Goal: Task Accomplishment & Management: Use online tool/utility

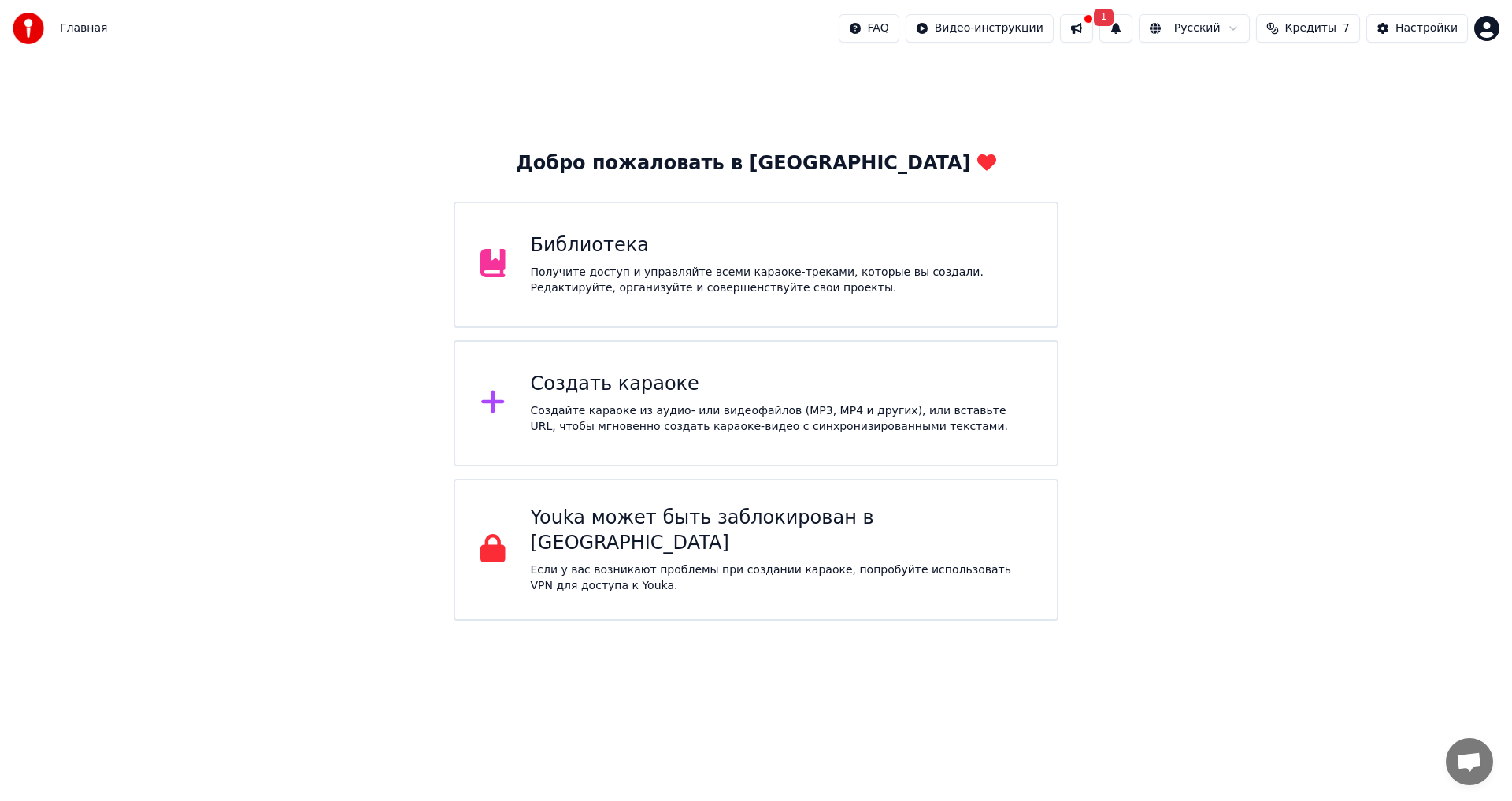
click at [659, 385] on div "Создать караоке" at bounding box center [782, 384] width 502 height 25
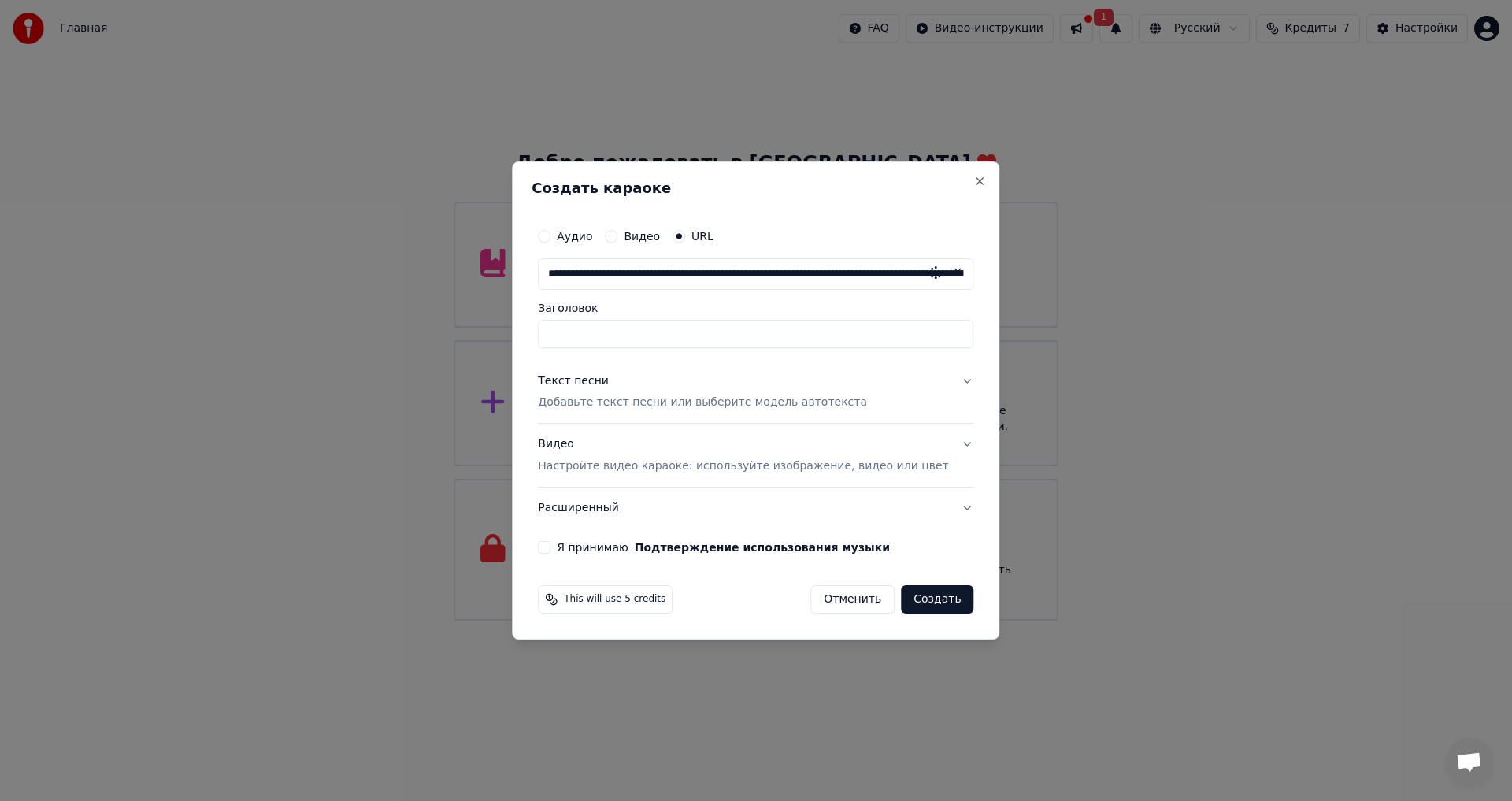
scroll to position [0, 3880]
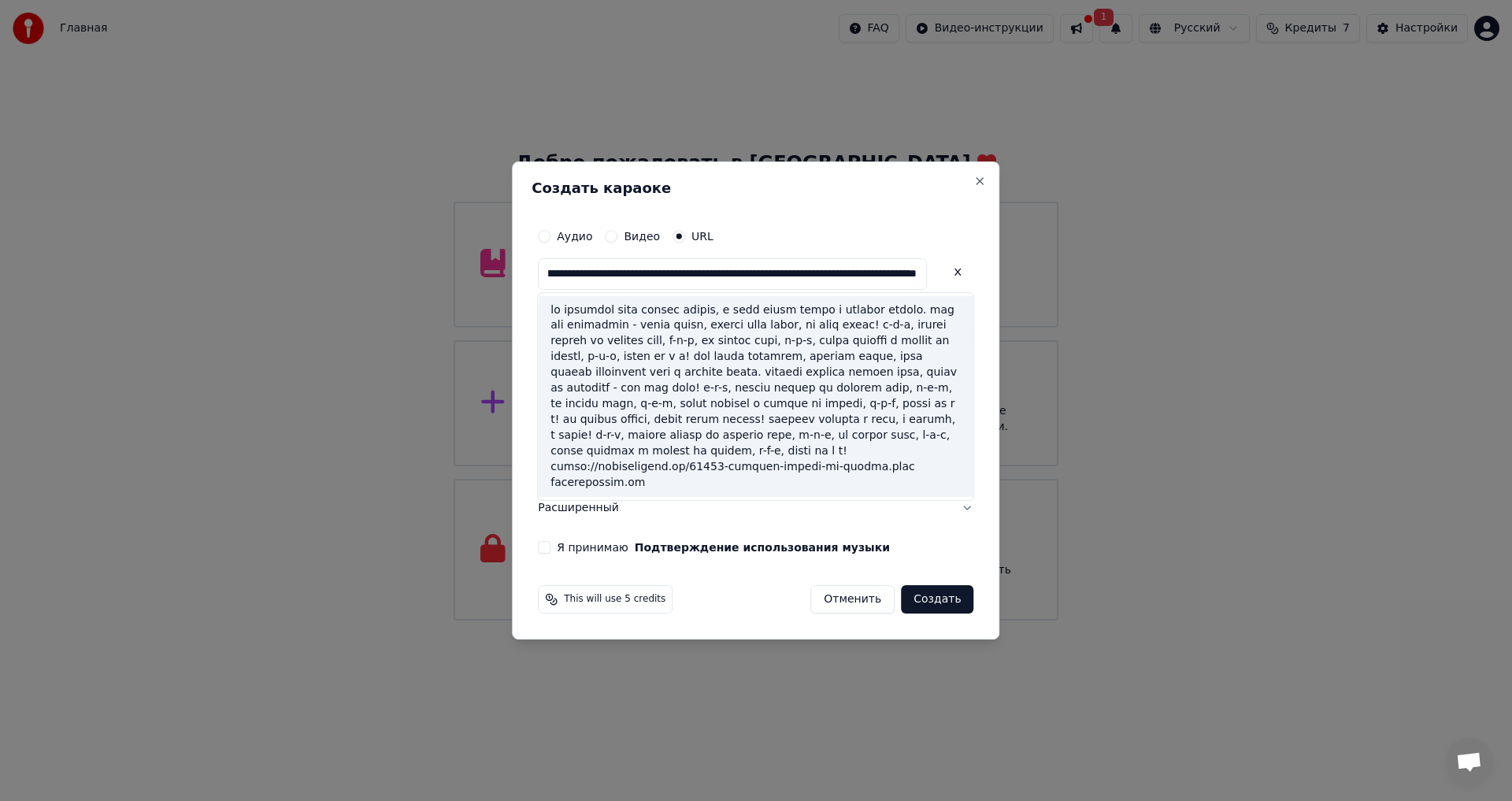
type input "**********"
click at [551, 547] on button "Я принимаю Подтверждение использования музыки" at bounding box center [544, 548] width 13 height 13
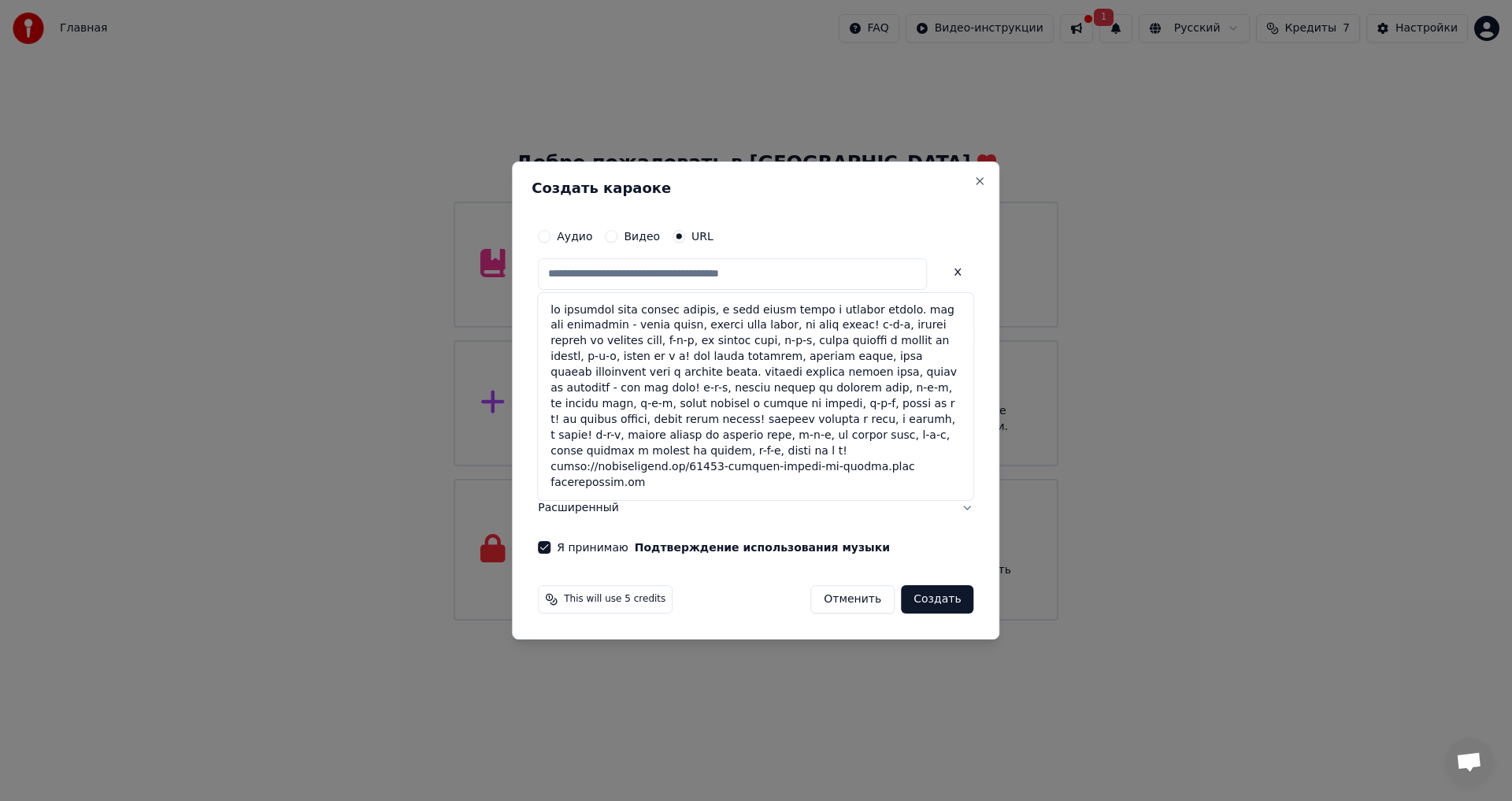
type input "**********"
click at [551, 547] on button "Я принимаю Подтверждение использования музыки" at bounding box center [544, 548] width 13 height 13
click at [942, 269] on button at bounding box center [958, 272] width 32 height 28
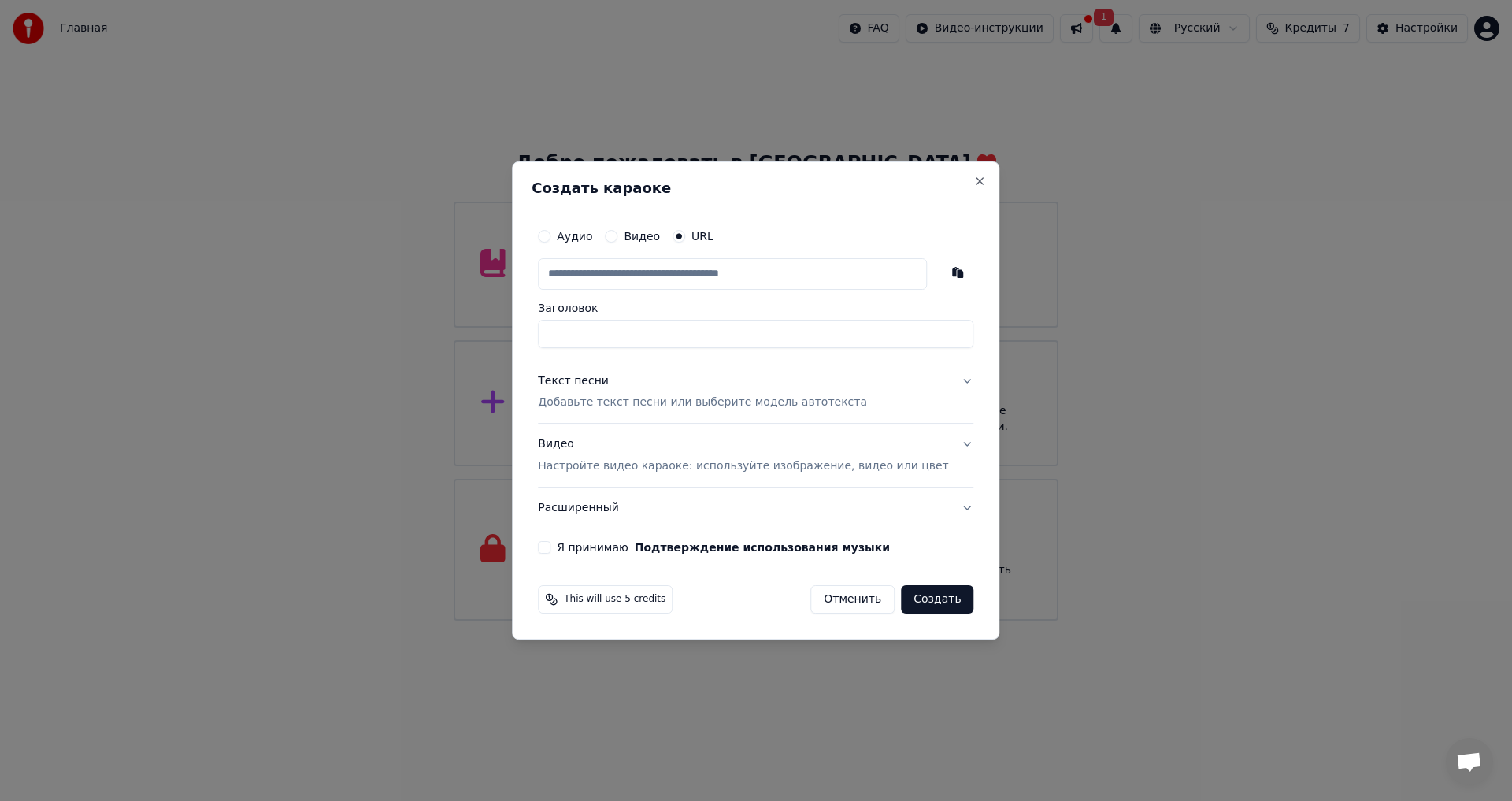
paste input "**********"
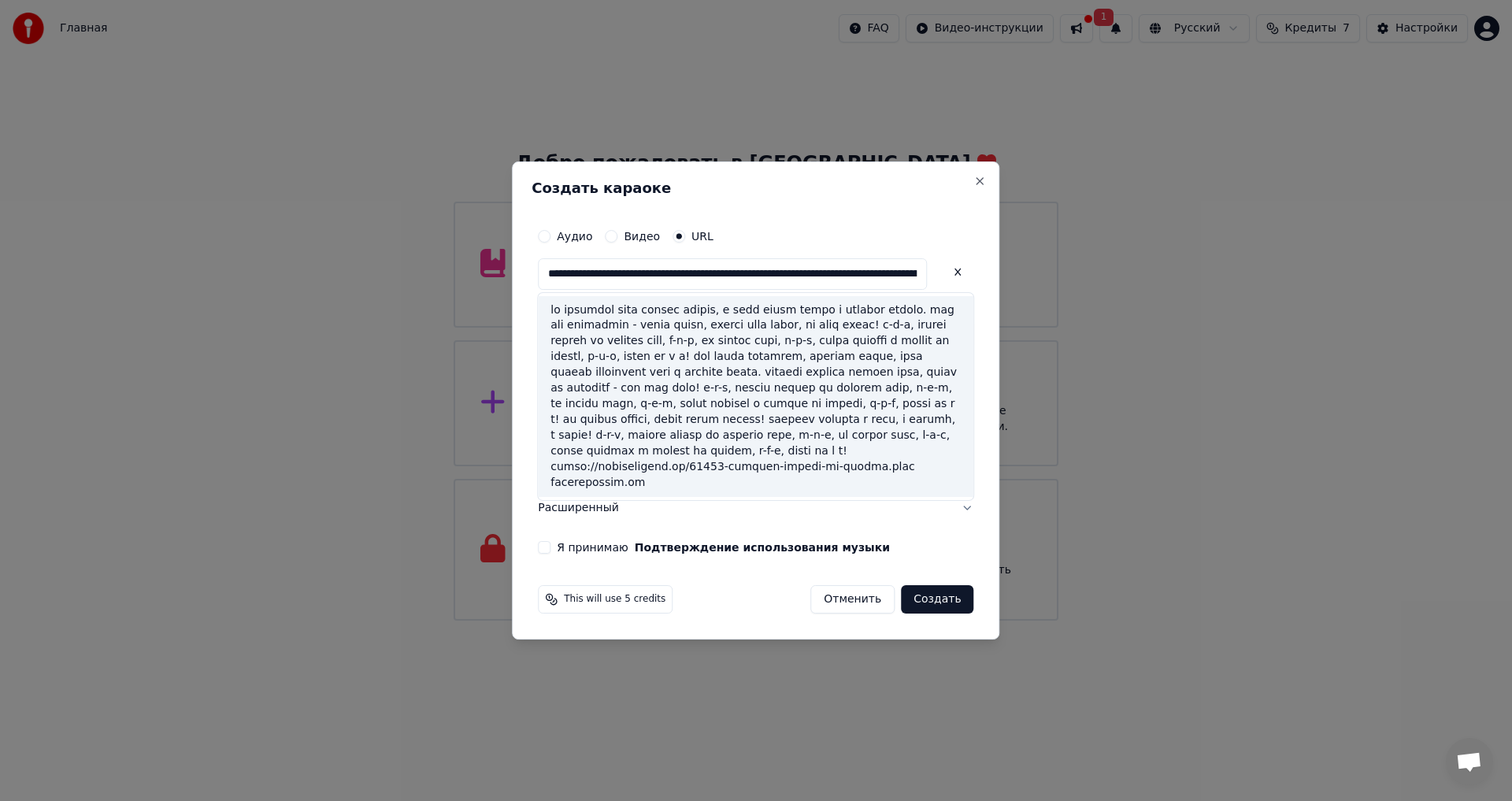
click at [666, 497] on div at bounding box center [755, 397] width 435 height 202
type input "**********"
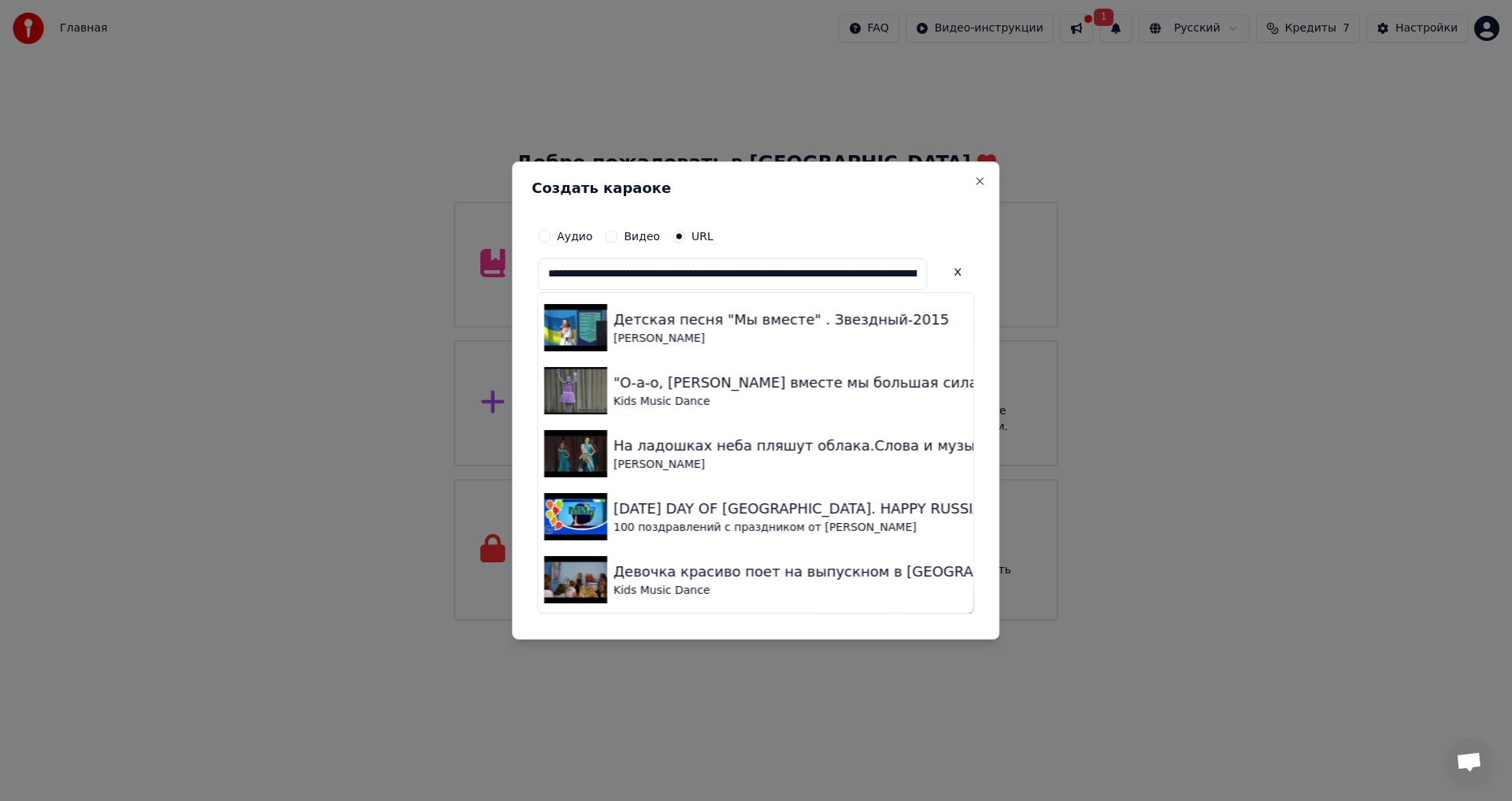
click at [942, 271] on button at bounding box center [958, 272] width 32 height 28
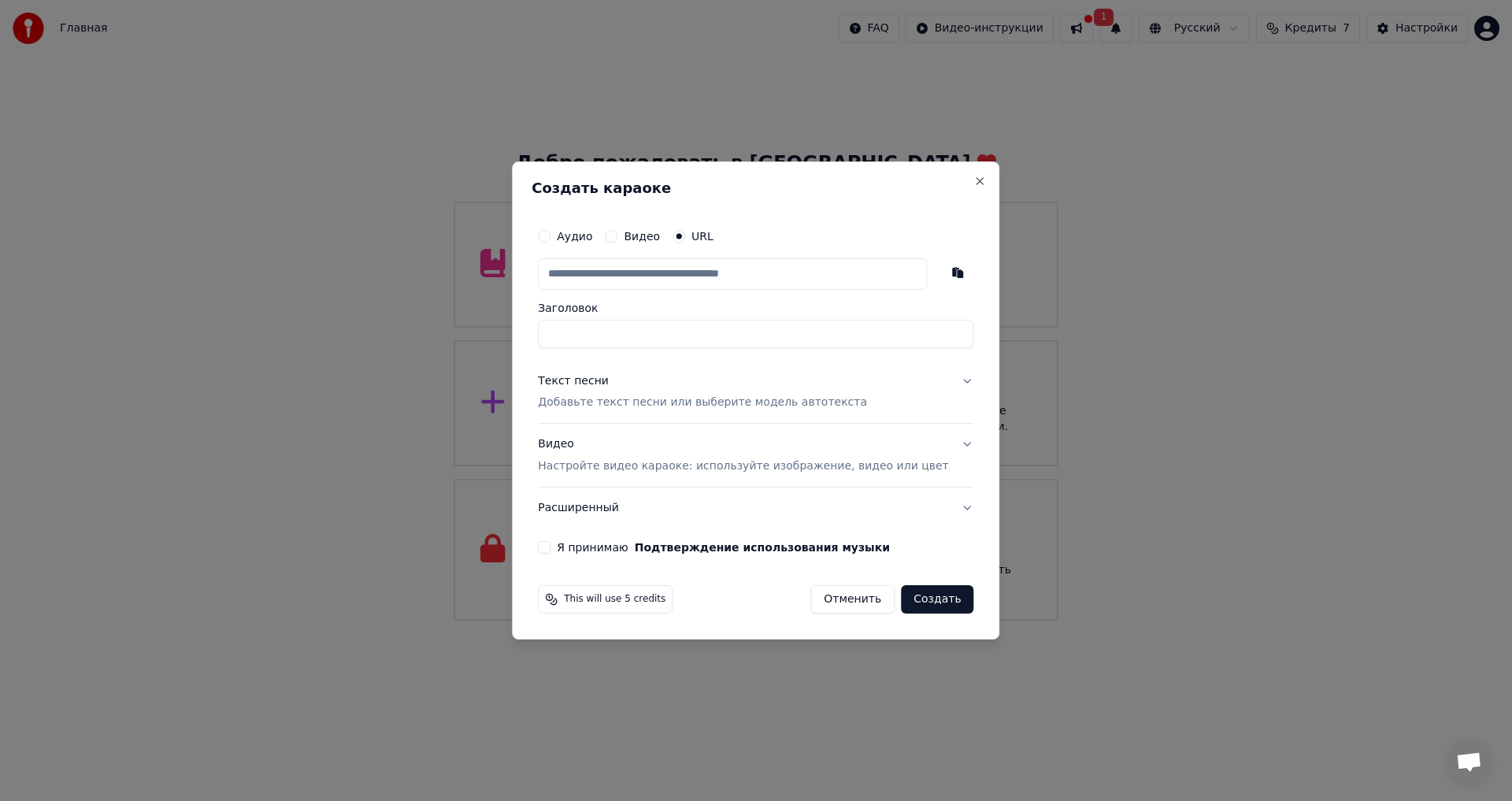
click at [712, 468] on p "Настройте видео караоке: используйте изображение, видео или цвет" at bounding box center [743, 466] width 410 height 16
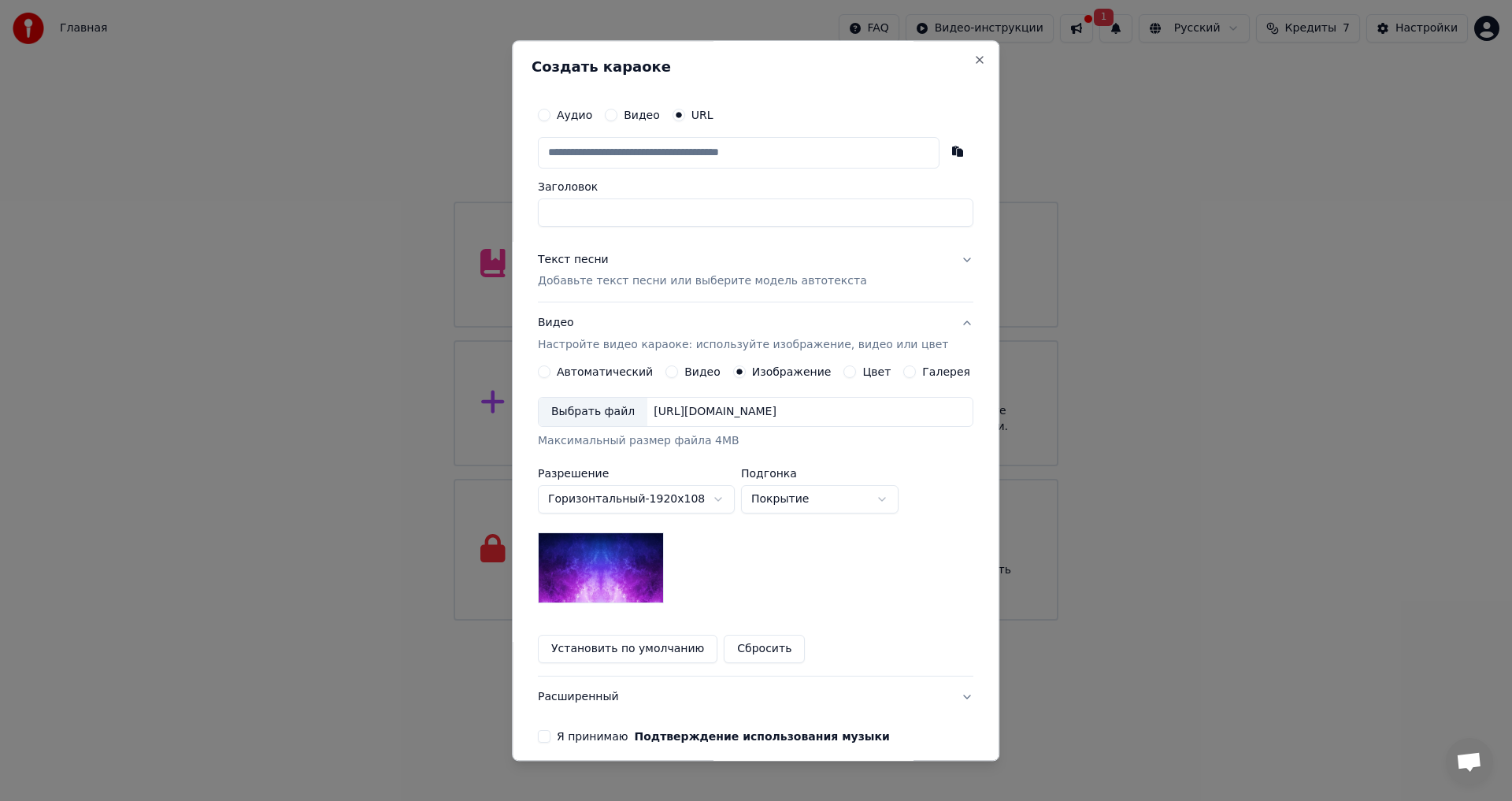
click at [635, 583] on img at bounding box center [601, 568] width 126 height 71
click at [782, 496] on body "Главная FAQ Видео-инструкции 1 Русский Кредиты 7 Настройки Добро пожаловать в Y…" at bounding box center [756, 310] width 1512 height 621
click at [785, 496] on body "Главная FAQ Видео-инструкции 1 Русский Кредиты 7 Настройки Добро пожаловать в Y…" at bounding box center [756, 310] width 1512 height 621
select select "*****"
click at [734, 497] on body "Главная FAQ Видео-инструкции 1 Русский Кредиты 7 Настройки Добро пожаловать в Y…" at bounding box center [756, 310] width 1512 height 621
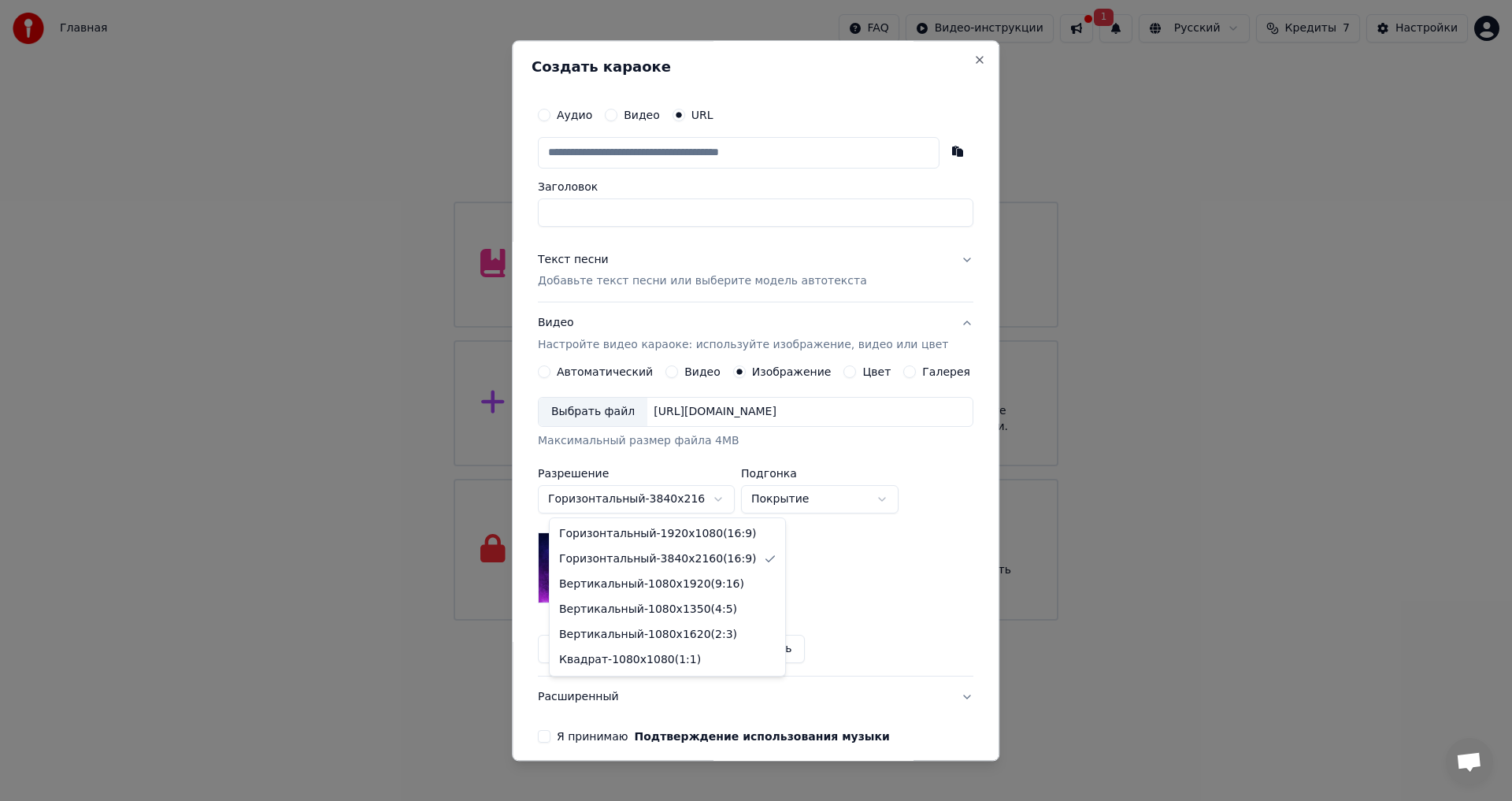
click at [666, 497] on body "Главная FAQ Видео-инструкции 1 Русский Кредиты 7 Настройки Добро пожаловать в Y…" at bounding box center [756, 310] width 1512 height 621
select select "*********"
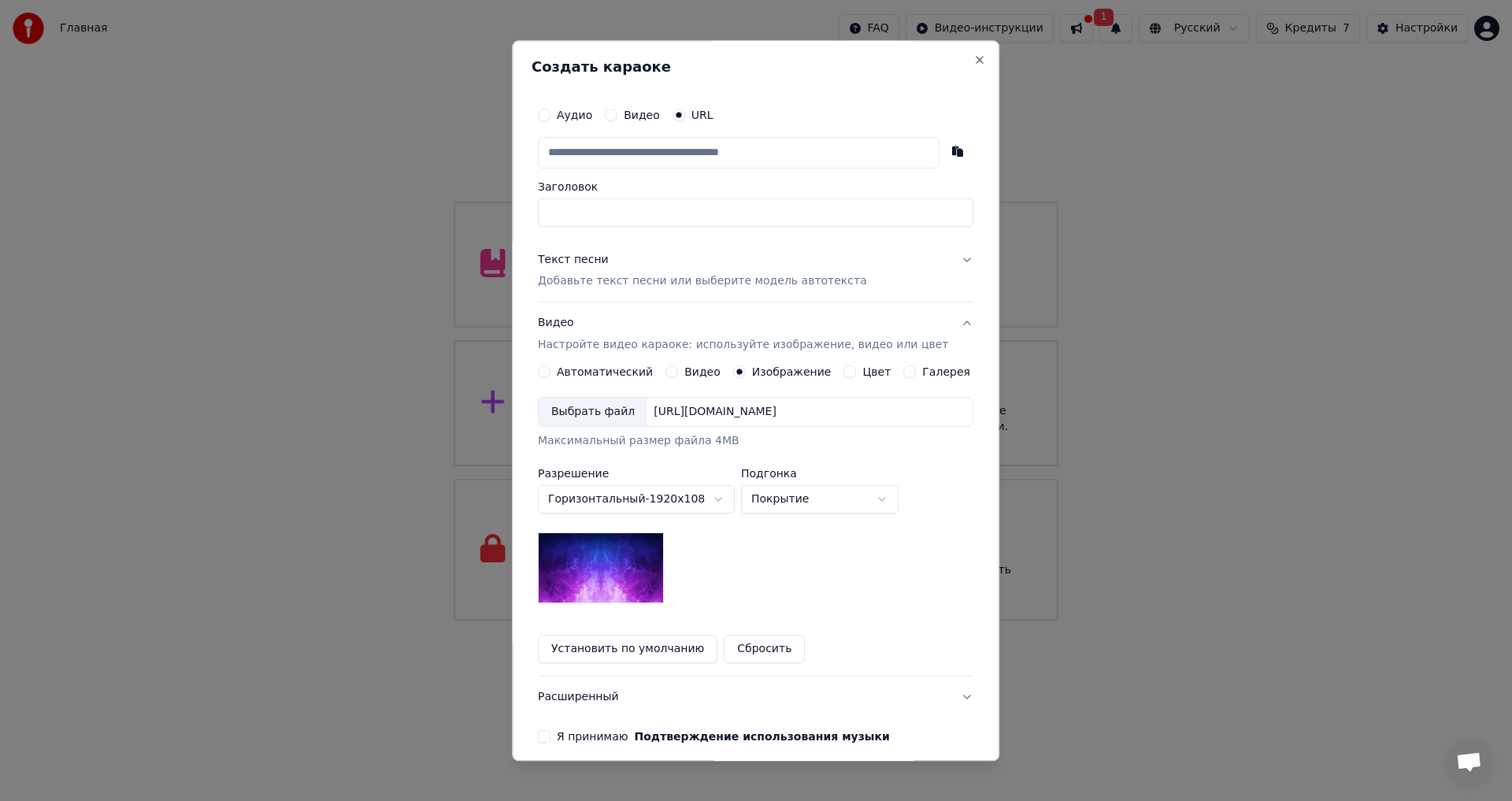
click at [783, 405] on div "[URL][DOMAIN_NAME]" at bounding box center [715, 413] width 135 height 16
click at [673, 376] on button "Видео" at bounding box center [672, 372] width 13 height 13
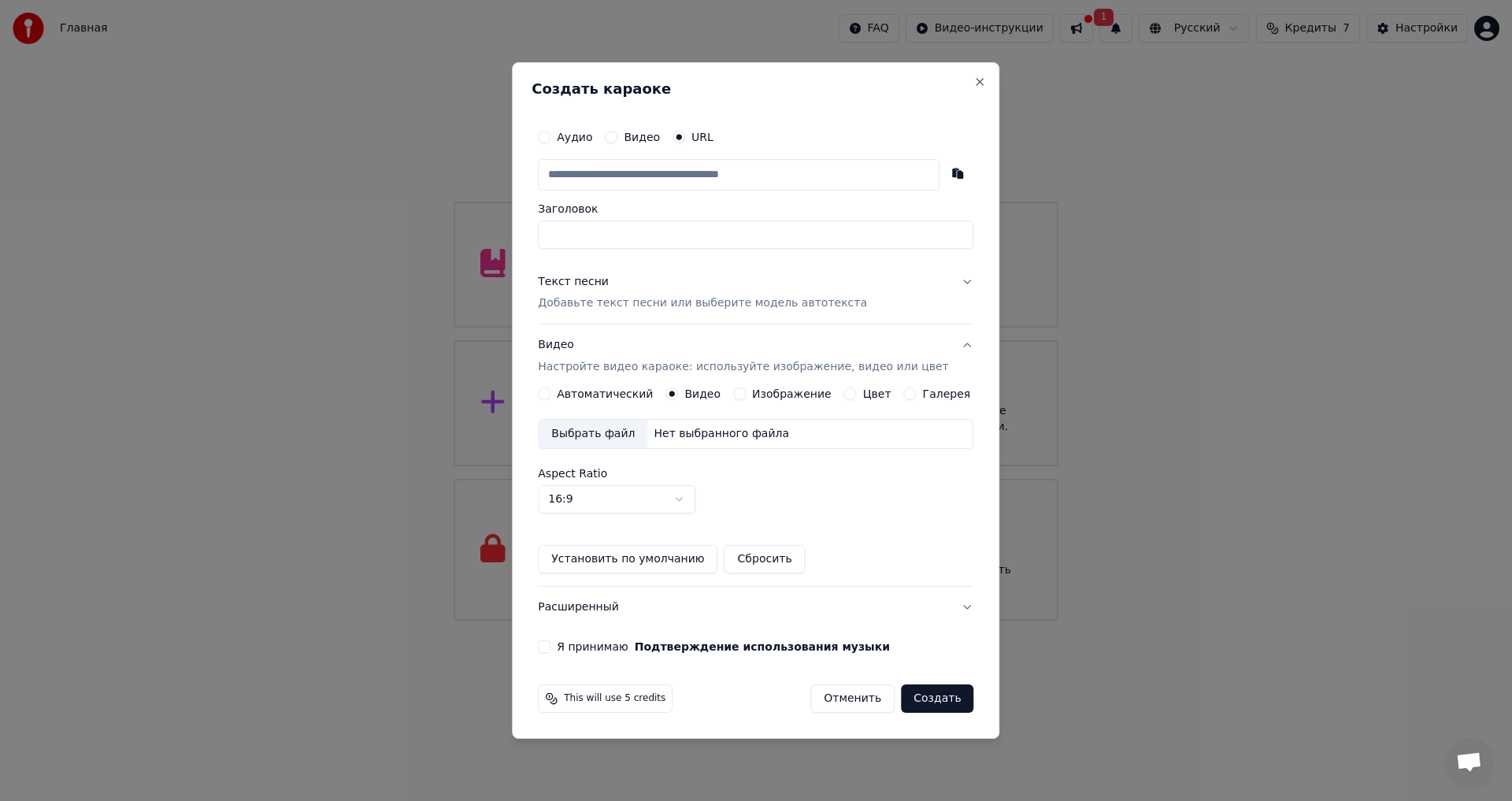
click at [697, 569] on button "Установить по умолчанию" at bounding box center [628, 559] width 179 height 28
click at [695, 311] on p "Добавьте текст песни или выберите модель автотекста" at bounding box center [703, 304] width 329 height 16
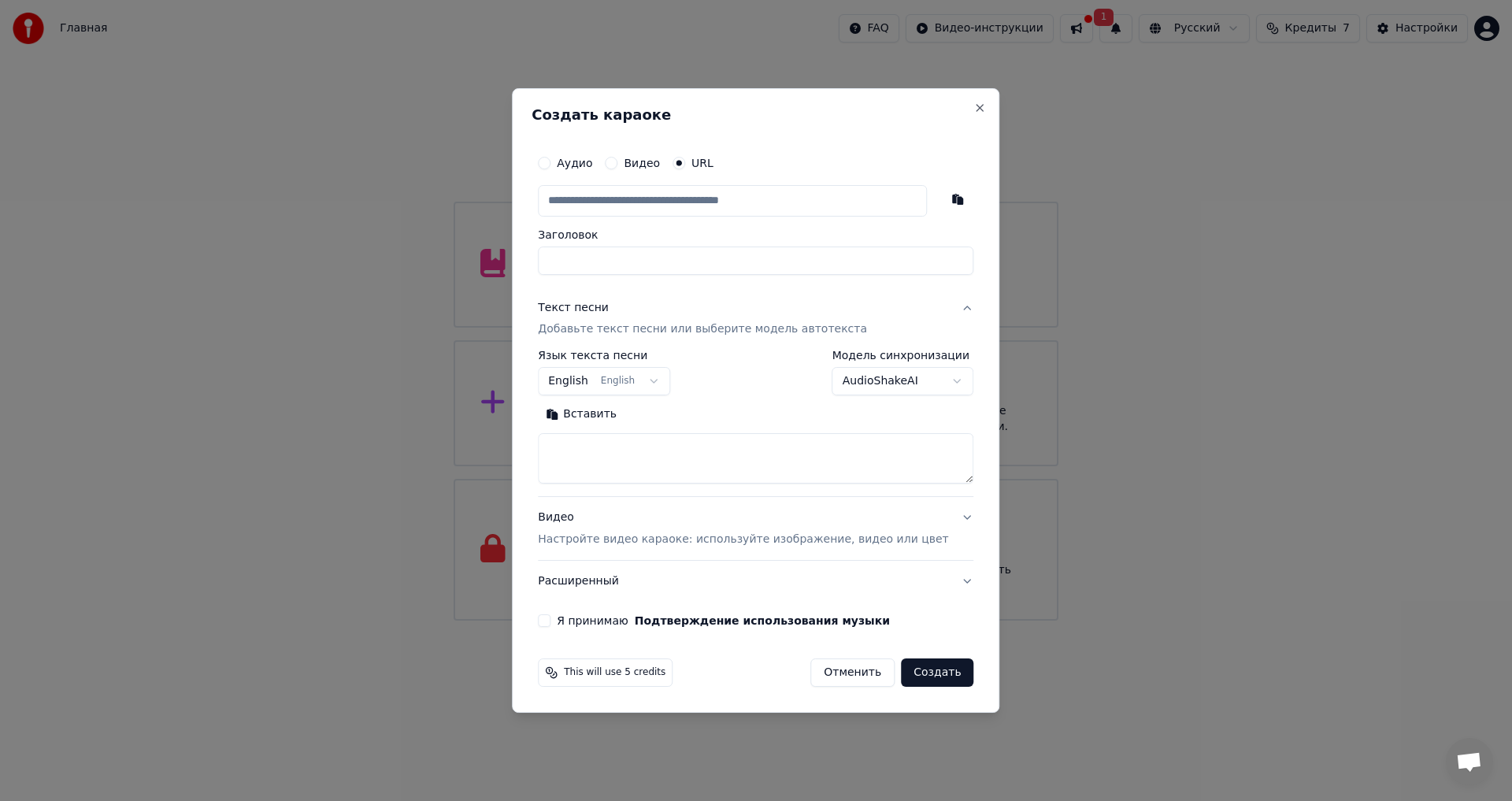
click at [640, 456] on textarea at bounding box center [755, 459] width 435 height 50
paste textarea "**********"
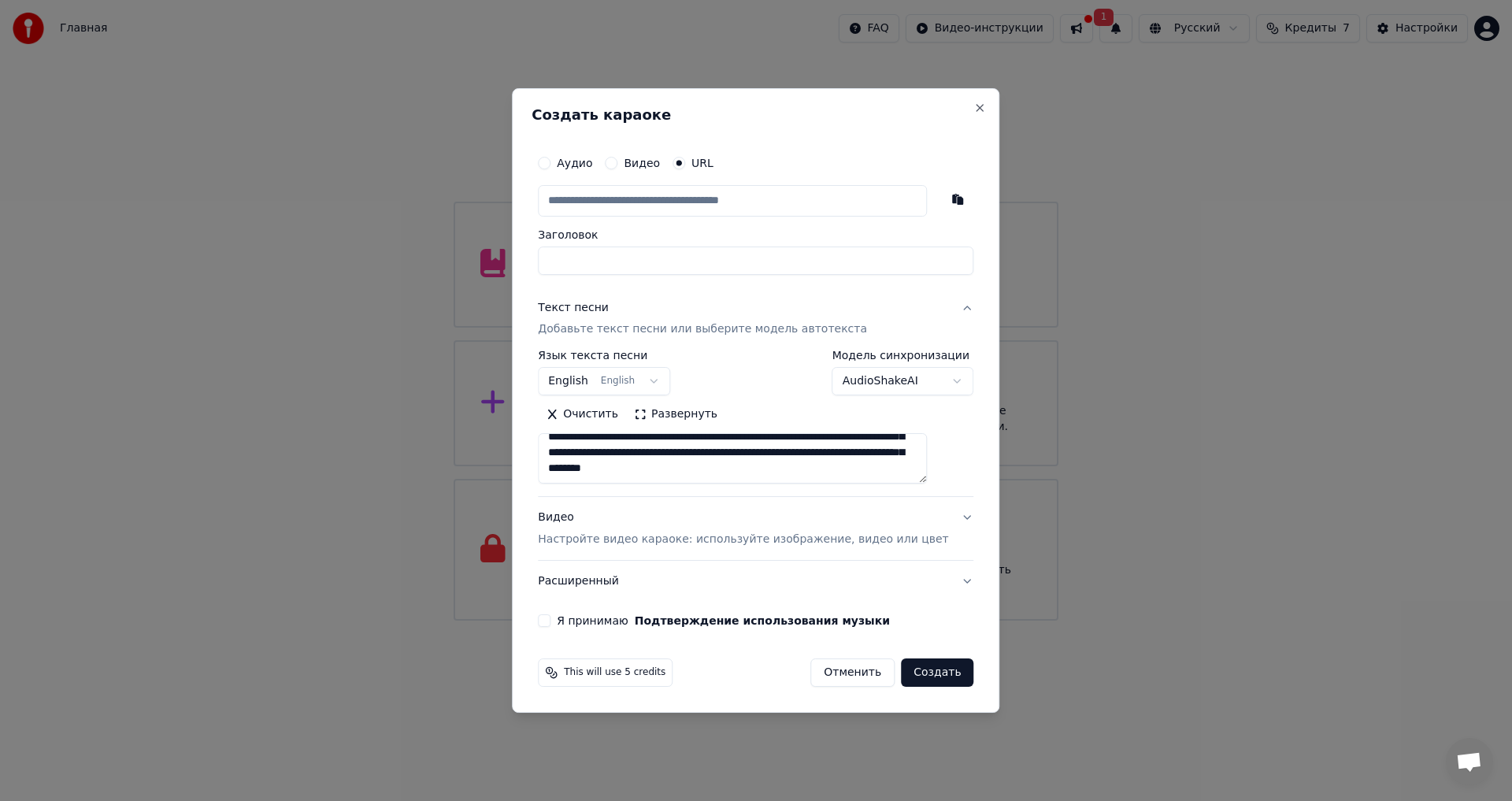
scroll to position [153, 0]
type textarea "**********"
click at [627, 265] on input "Заголовок" at bounding box center [755, 260] width 435 height 28
click at [829, 203] on input "text" at bounding box center [732, 201] width 389 height 32
click at [863, 197] on input "text" at bounding box center [732, 201] width 389 height 32
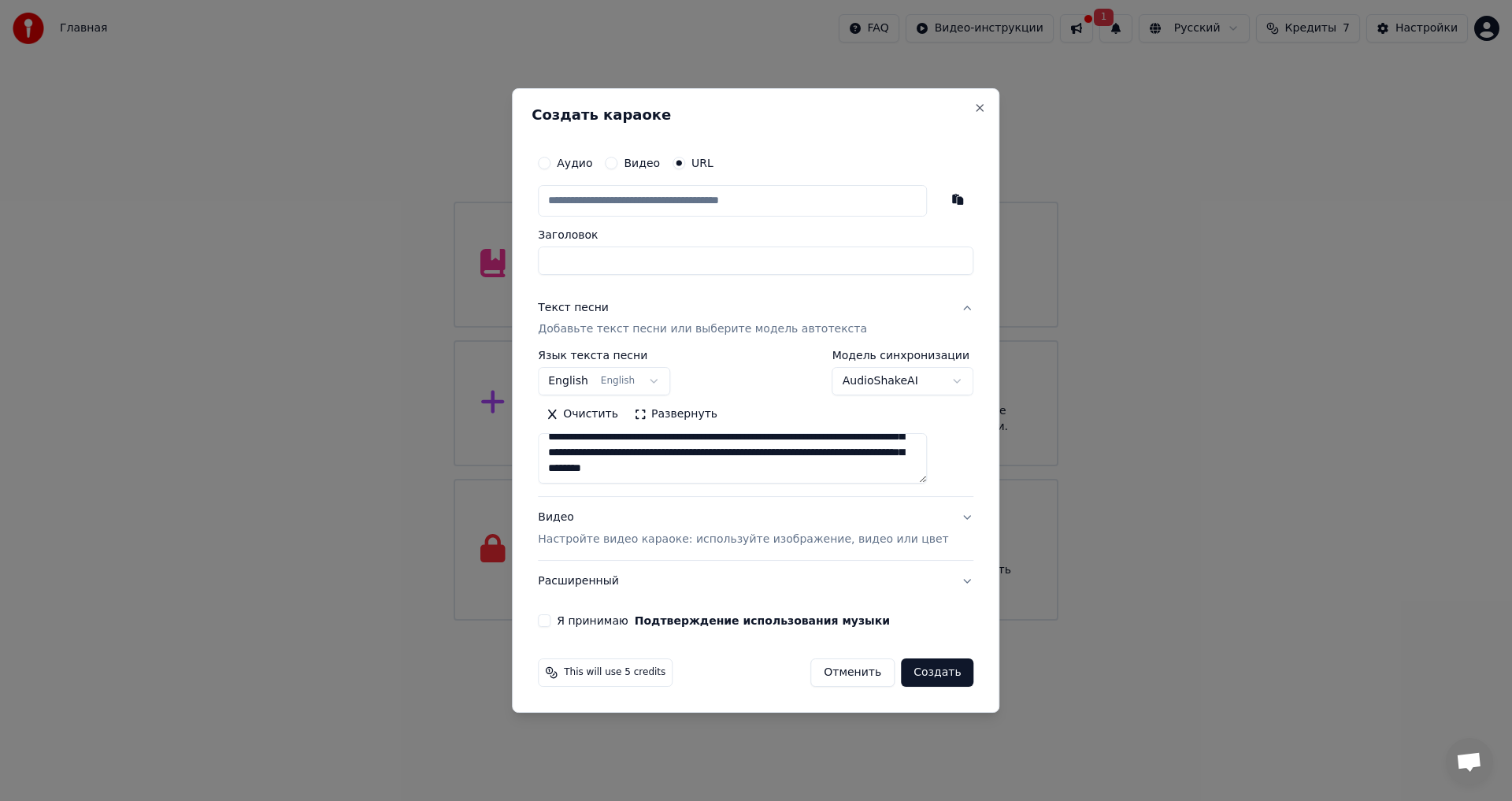
paste input "**********"
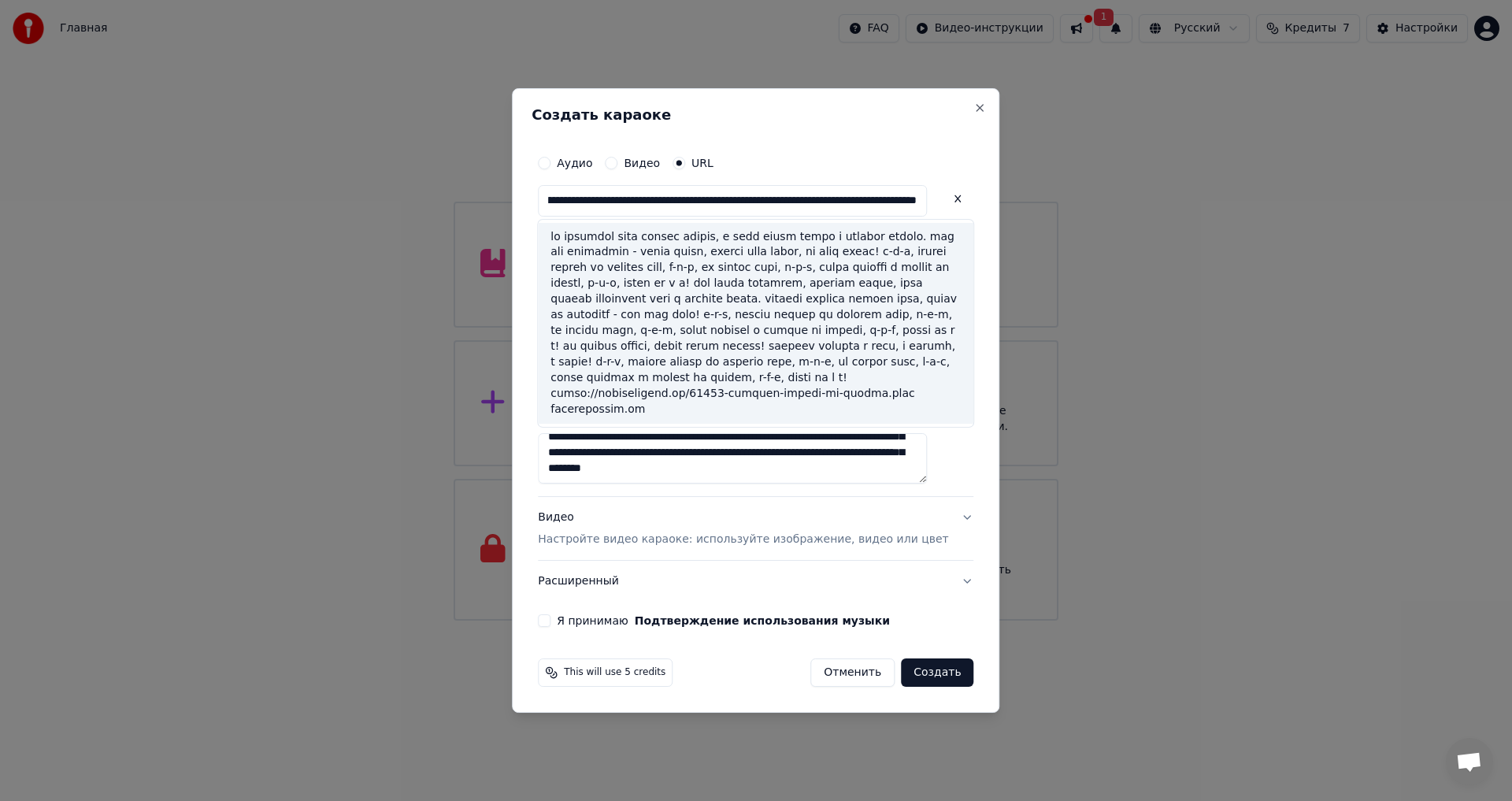
click at [942, 394] on div at bounding box center [755, 324] width 435 height 202
type input "**********"
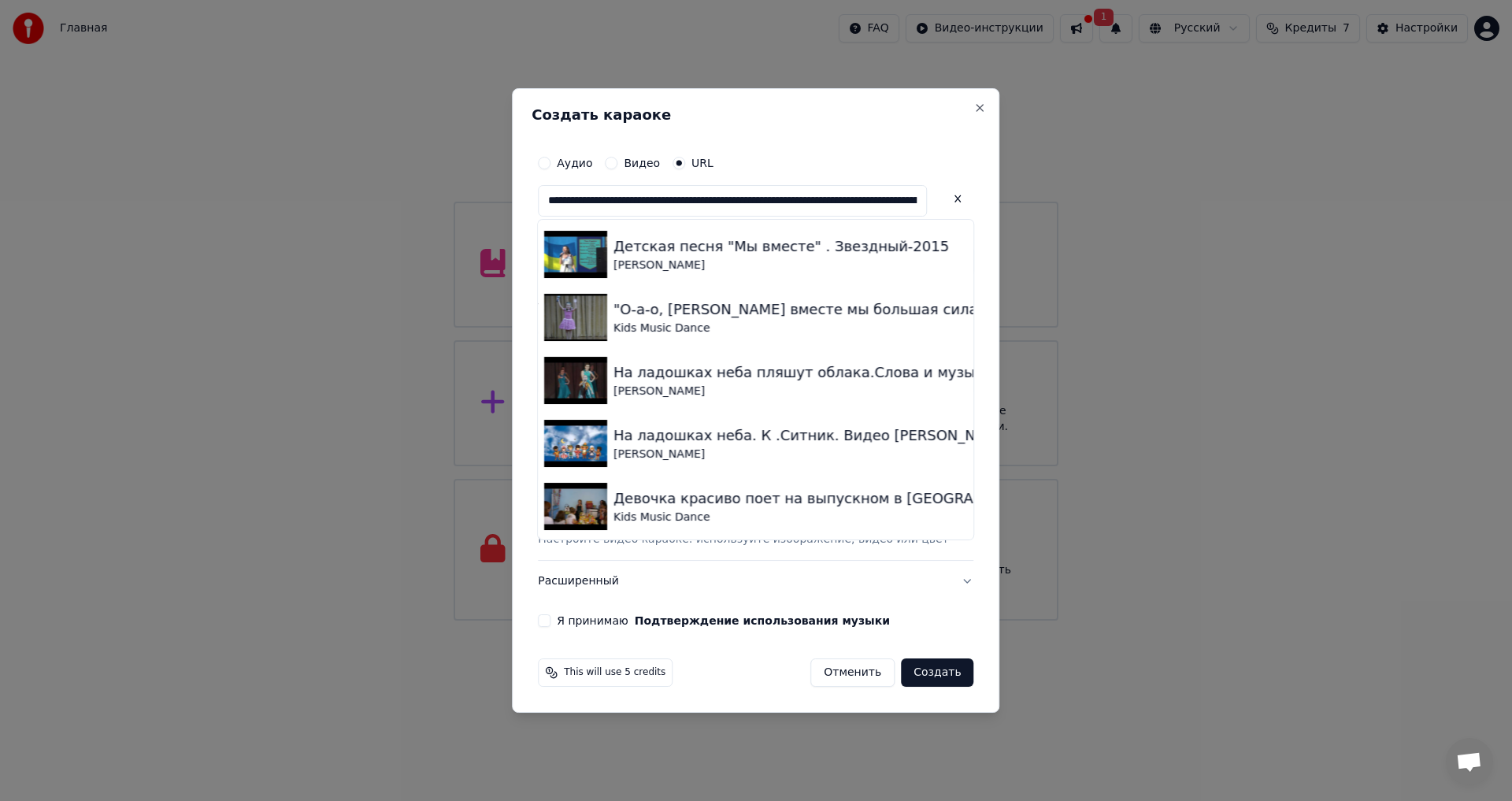
click at [942, 196] on button at bounding box center [958, 199] width 32 height 28
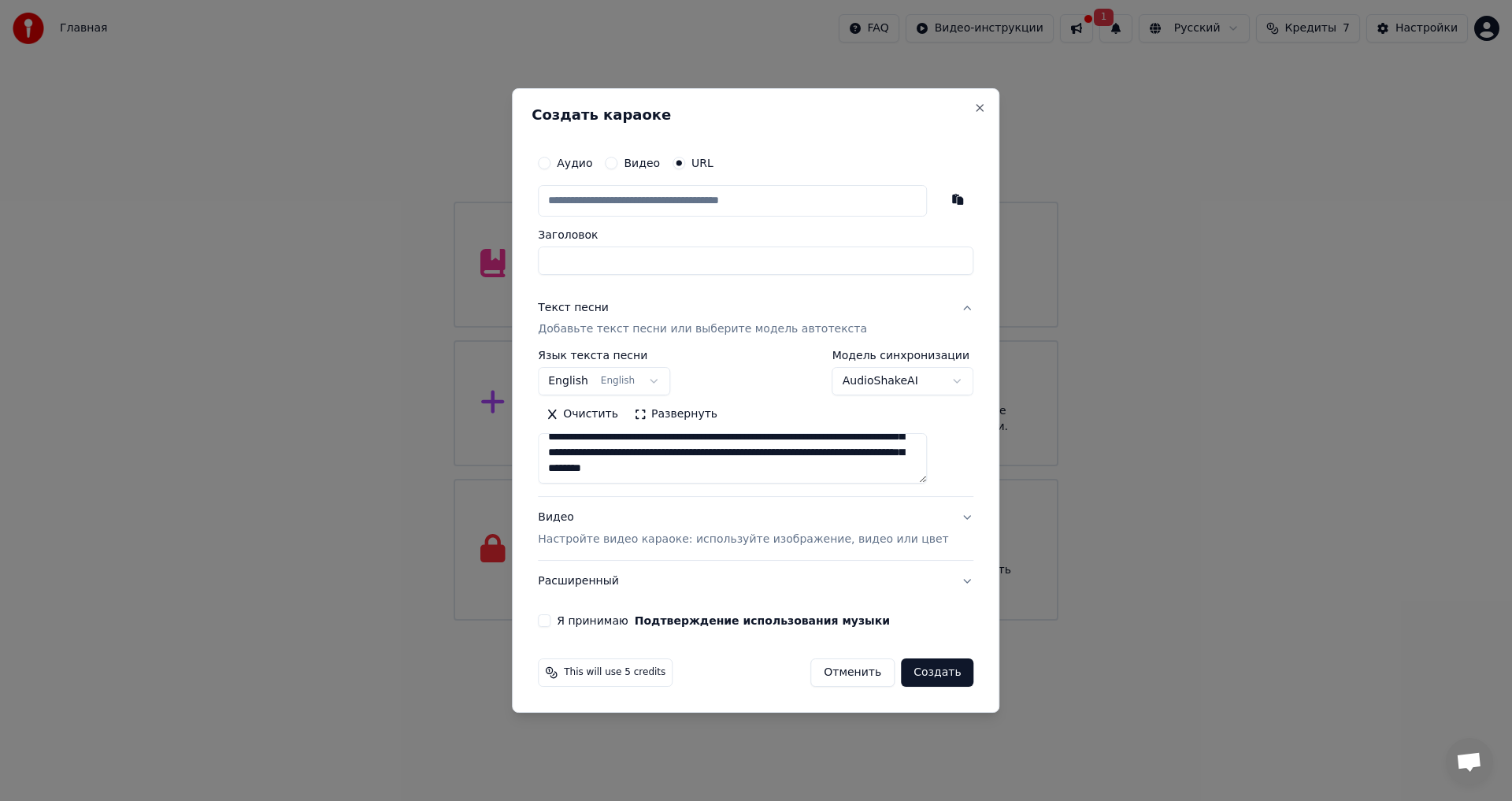
click at [818, 262] on input "Заголовок" at bounding box center [755, 260] width 435 height 28
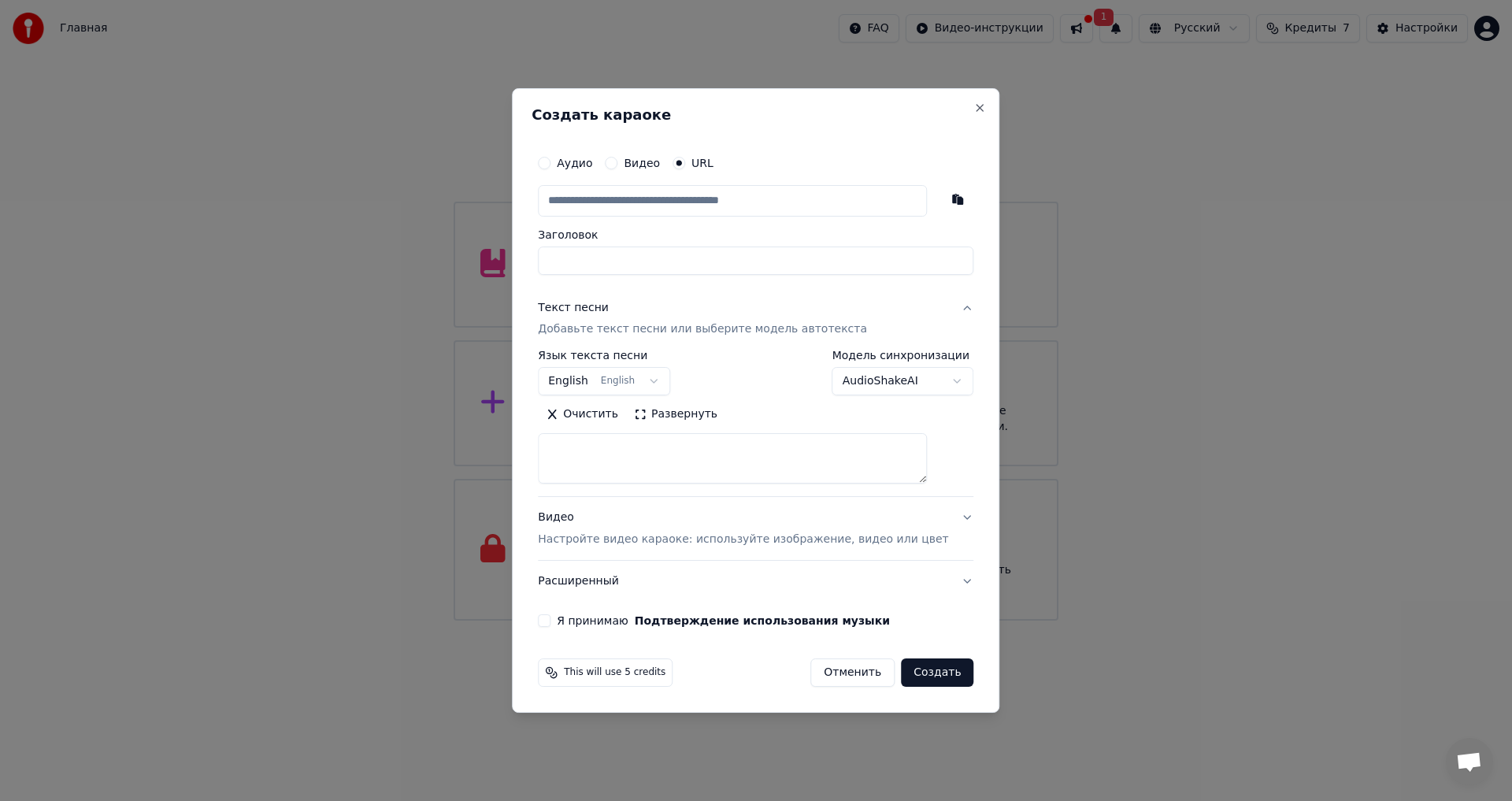
select select
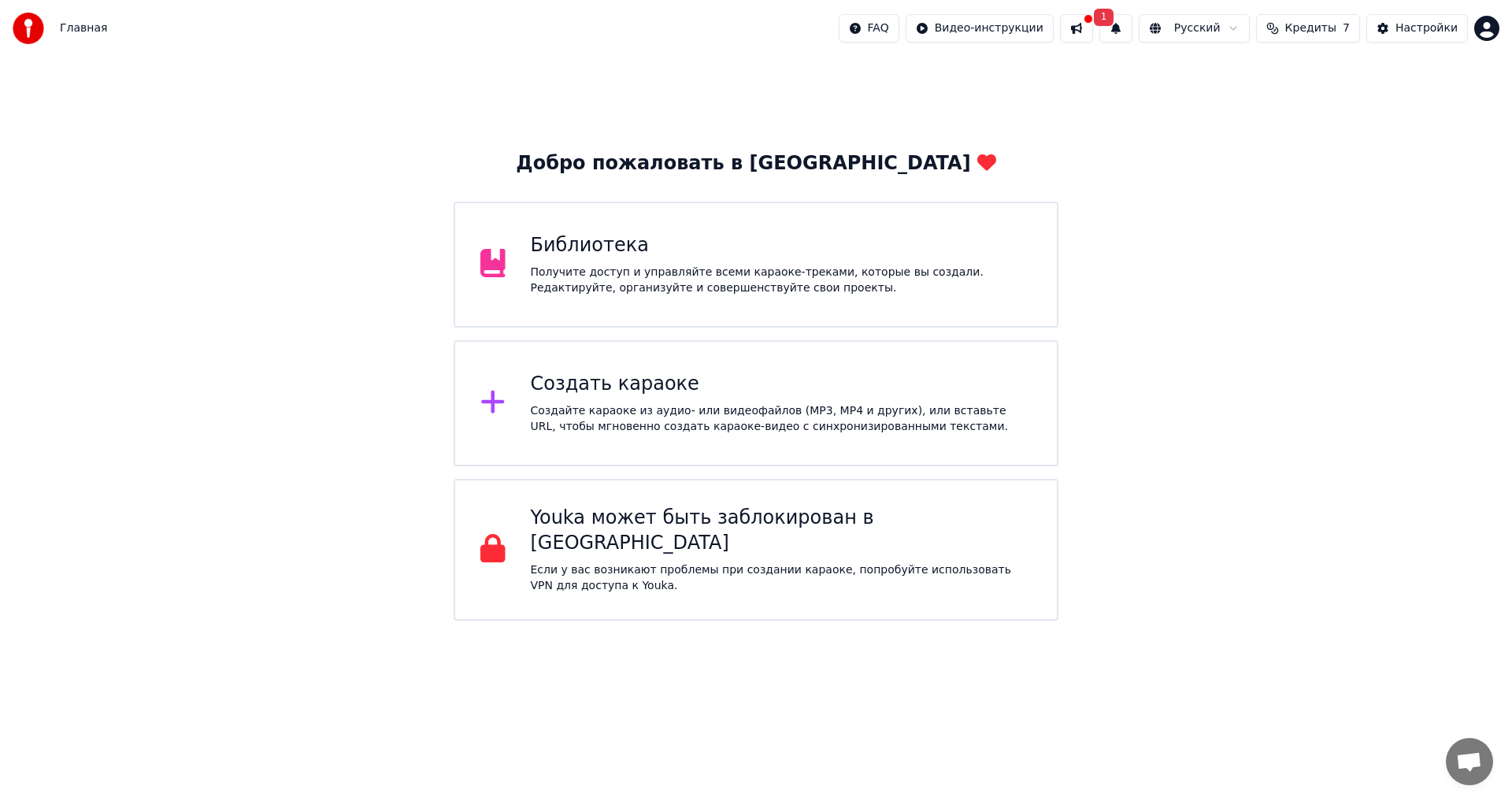
click at [594, 400] on div "Создать караоке Создайте караоке из аудио- или видеофайлов (MP3, MP4 и других),…" at bounding box center [782, 403] width 502 height 63
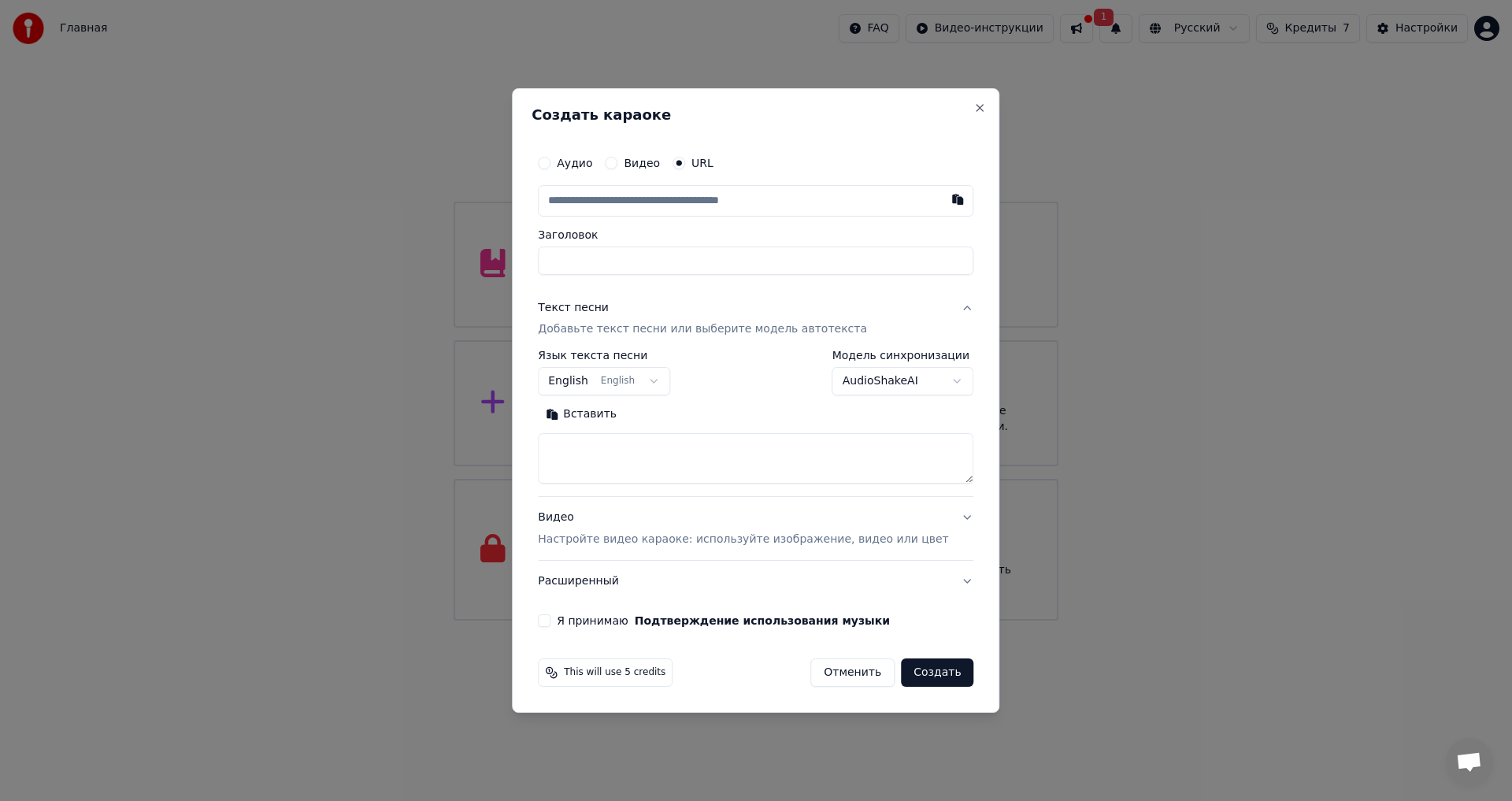
click at [617, 166] on button "Видео" at bounding box center [611, 163] width 13 height 13
click at [804, 190] on div "Выбрать файл Нет выбранного файла" at bounding box center [755, 201] width 435 height 30
click at [654, 437] on textarea at bounding box center [755, 458] width 435 height 50
click at [639, 391] on button "English English" at bounding box center [603, 381] width 132 height 28
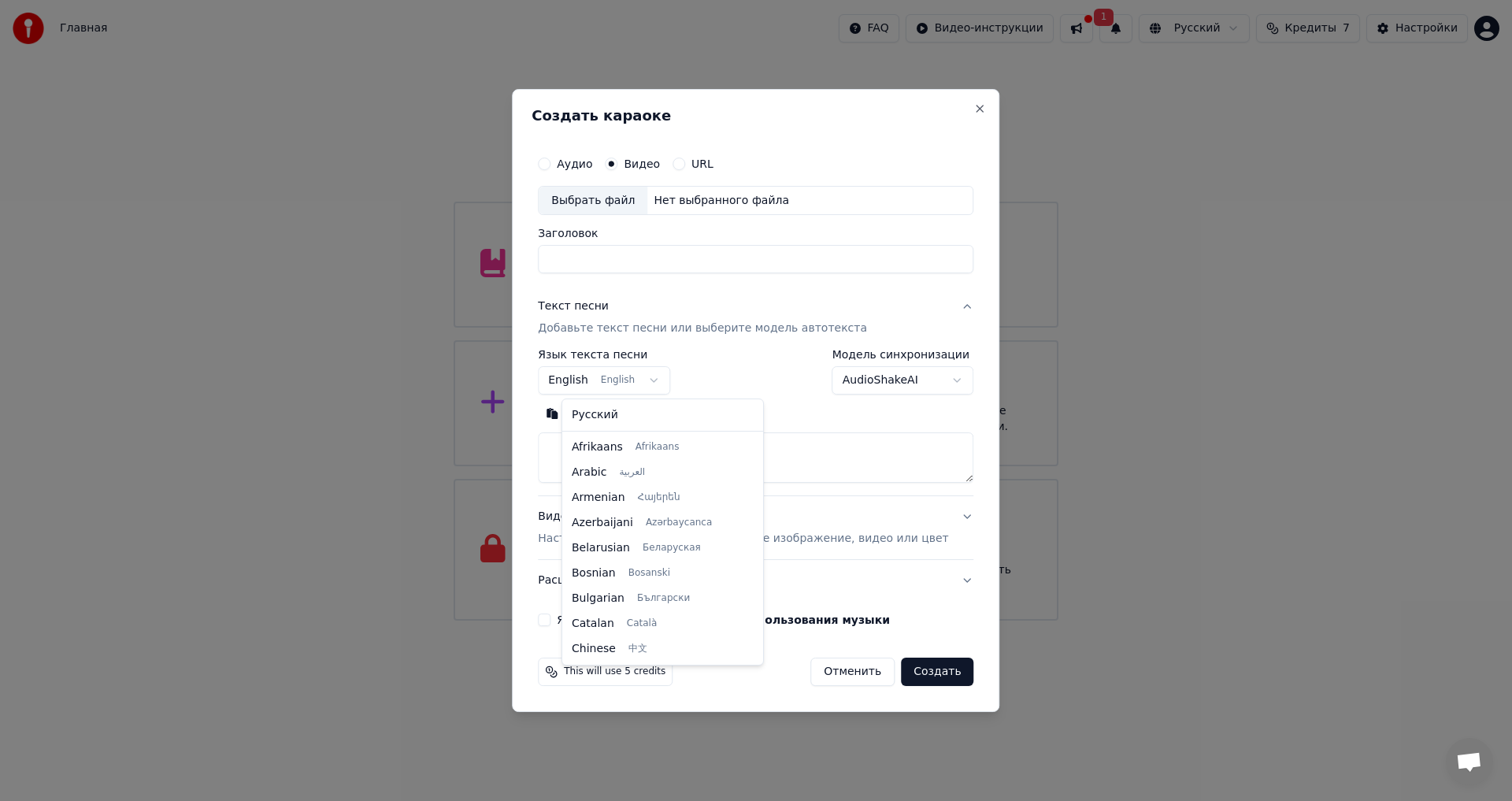
scroll to position [126, 0]
click at [640, 373] on body "Главная FAQ Видео-инструкции 1 Русский Кредиты 7 Настройки Добро пожаловать в Y…" at bounding box center [756, 310] width 1512 height 621
click at [644, 383] on body "Главная FAQ Видео-инструкции 1 Русский Кредиты 7 Настройки Добро пожаловать в Y…" at bounding box center [756, 310] width 1512 height 621
select select "**"
click at [608, 458] on textarea at bounding box center [755, 458] width 435 height 50
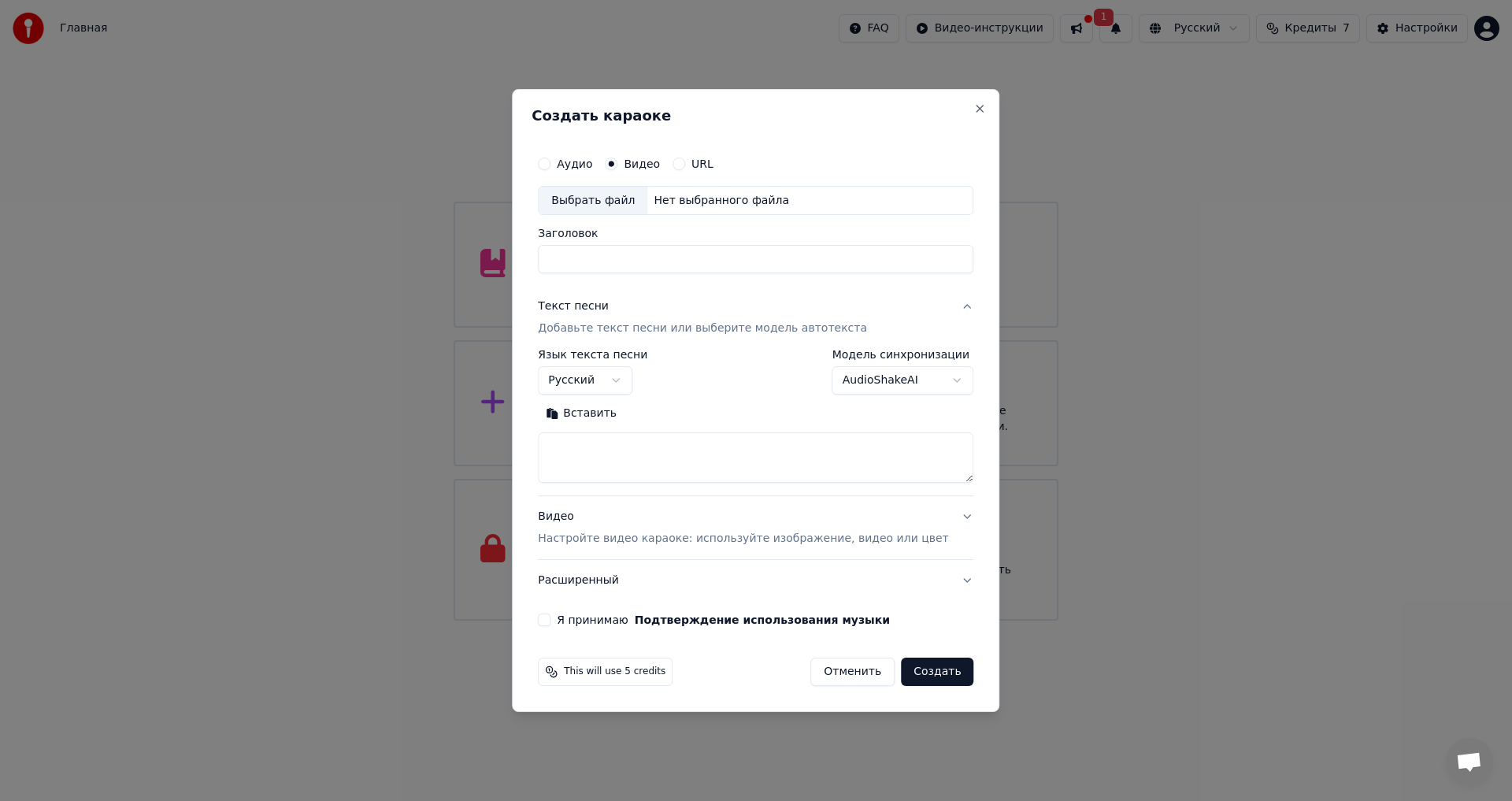
paste textarea "**********"
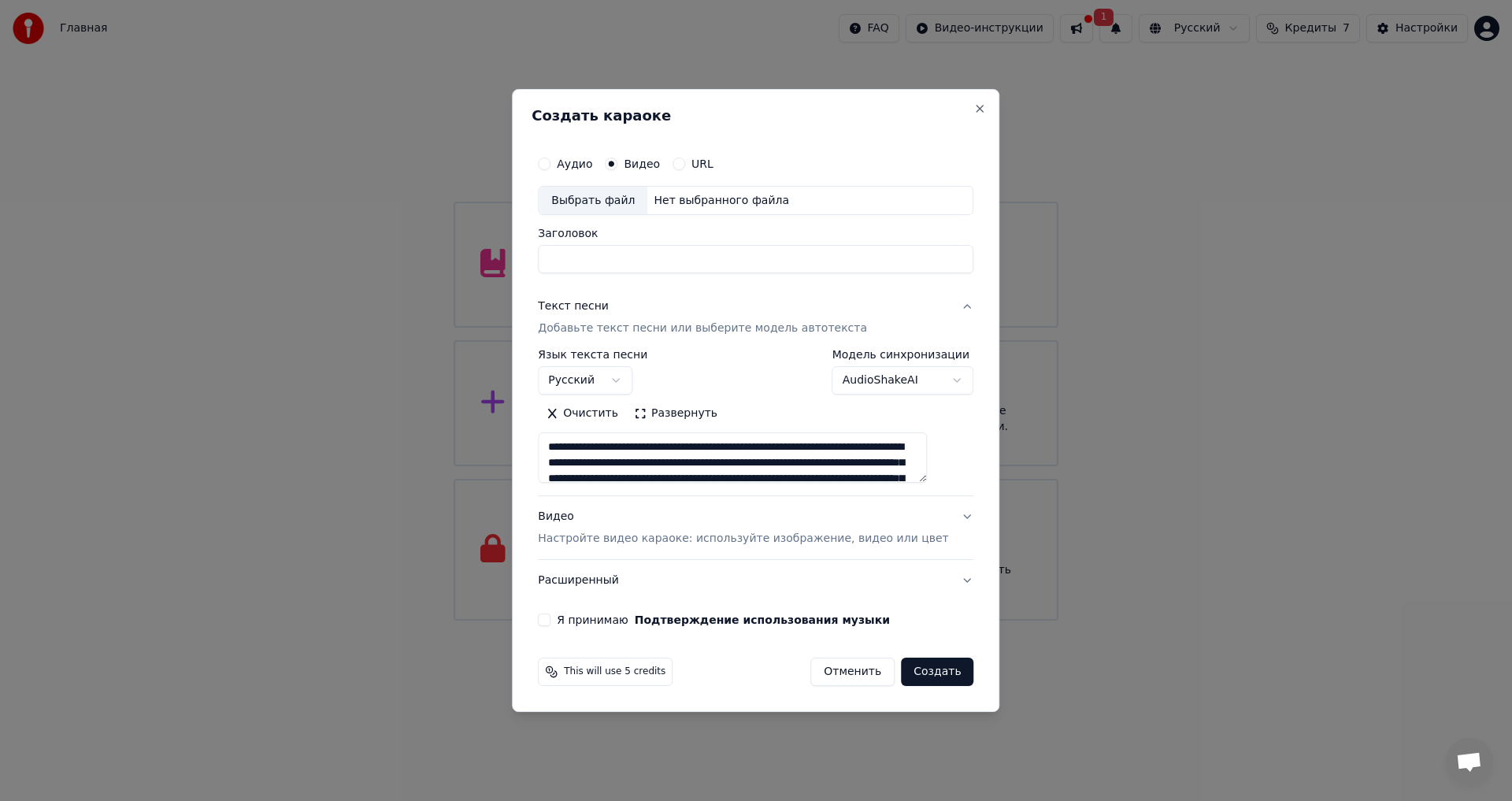
scroll to position [194, 0]
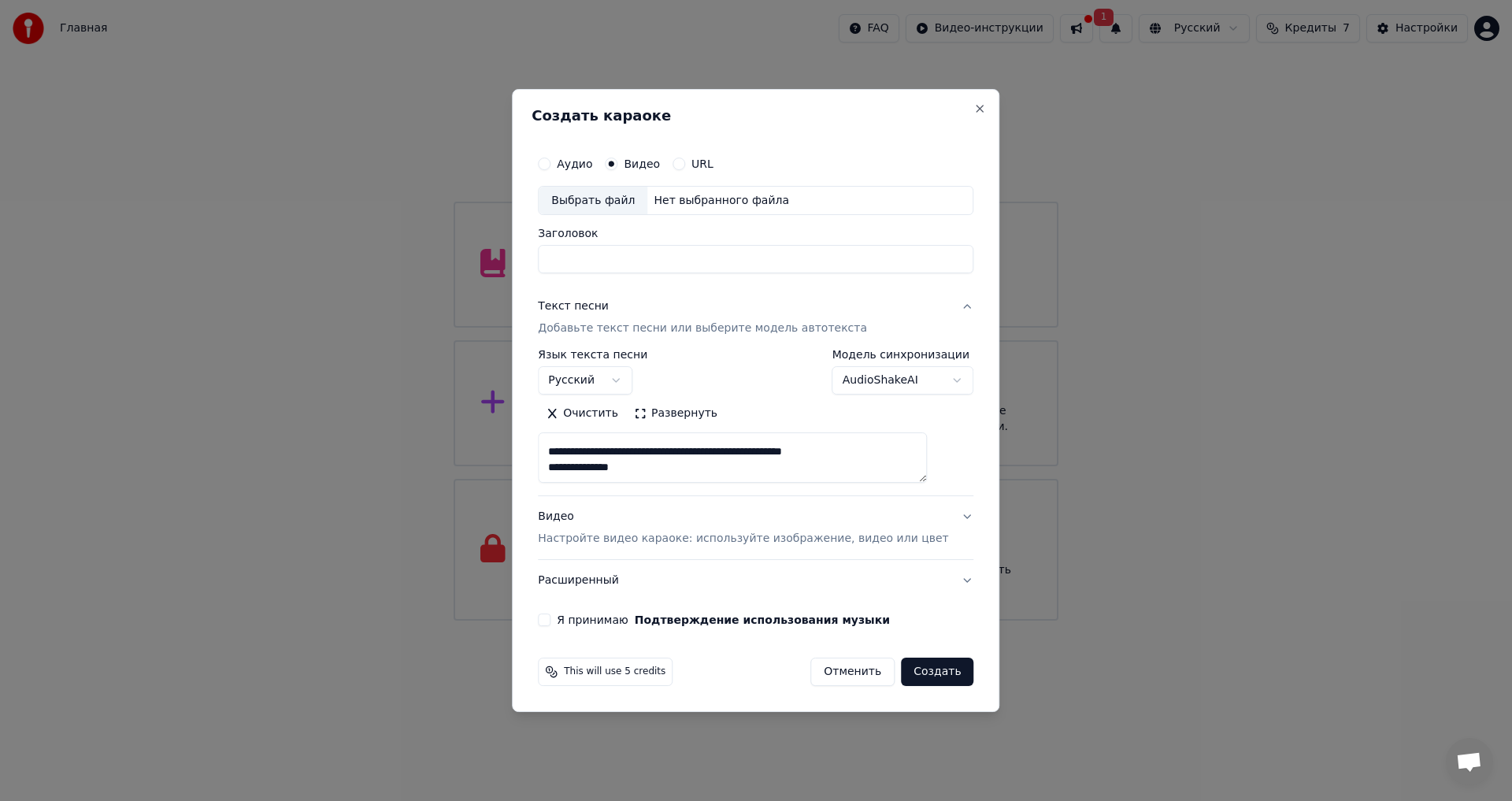
click at [859, 445] on textarea "**********" at bounding box center [732, 458] width 389 height 50
click at [845, 474] on textarea "**********" at bounding box center [732, 458] width 389 height 50
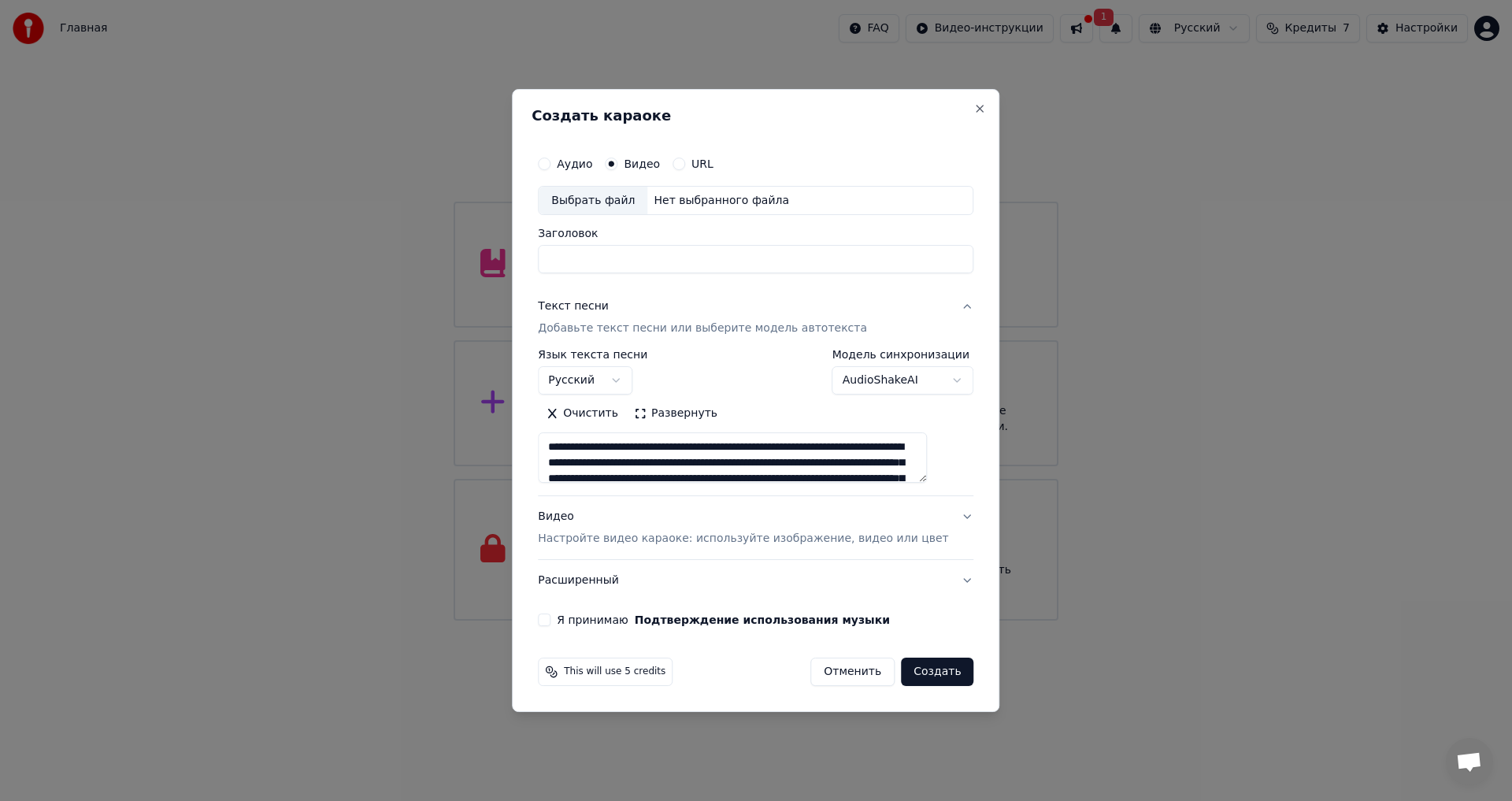
scroll to position [168, 0]
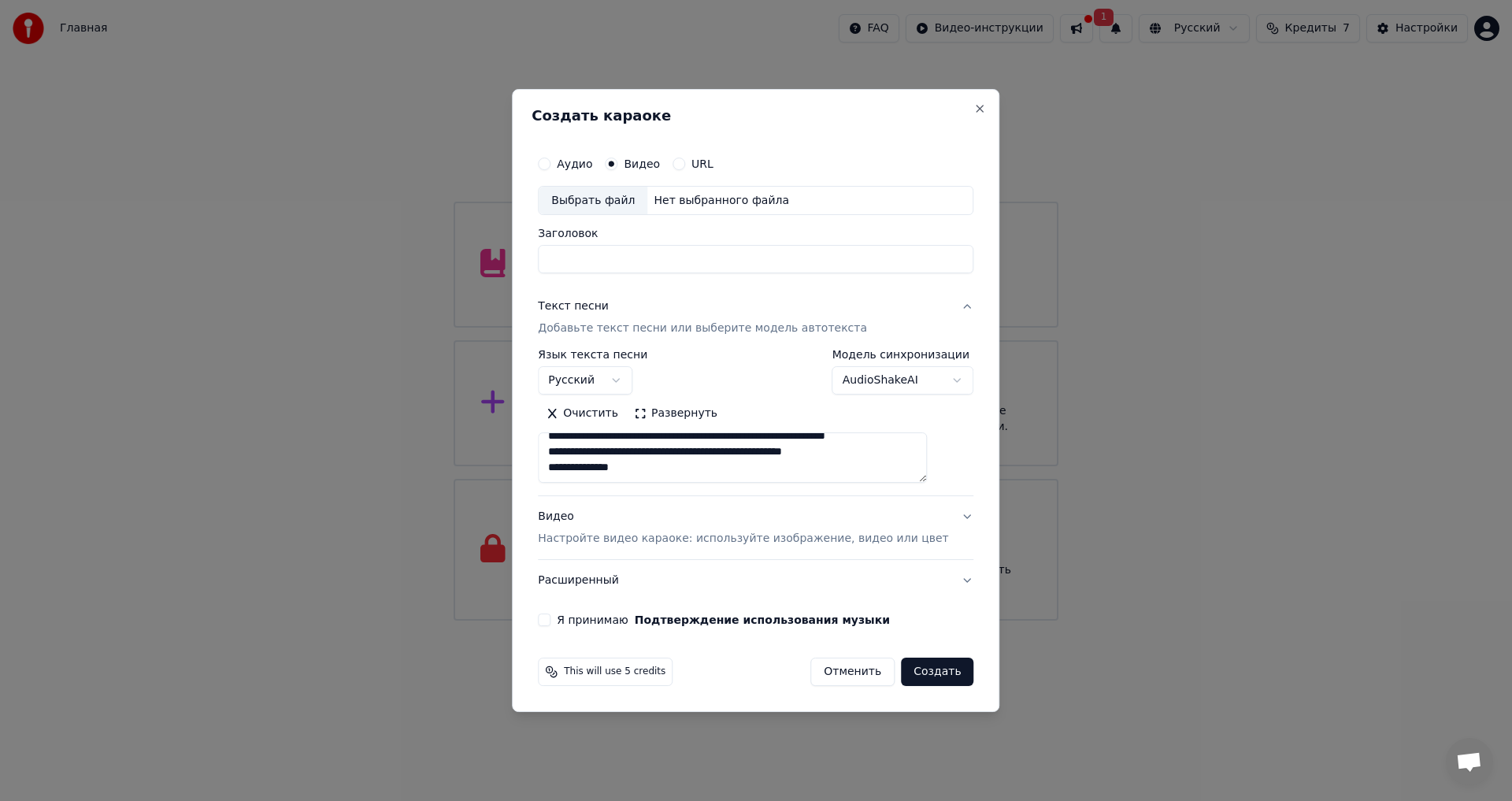
drag, startPoint x: 565, startPoint y: 442, endPoint x: 884, endPoint y: 641, distance: 376.0
click at [884, 641] on form "**********" at bounding box center [756, 416] width 448 height 551
type textarea "**********"
click at [605, 420] on button "Очистить" at bounding box center [582, 414] width 88 height 25
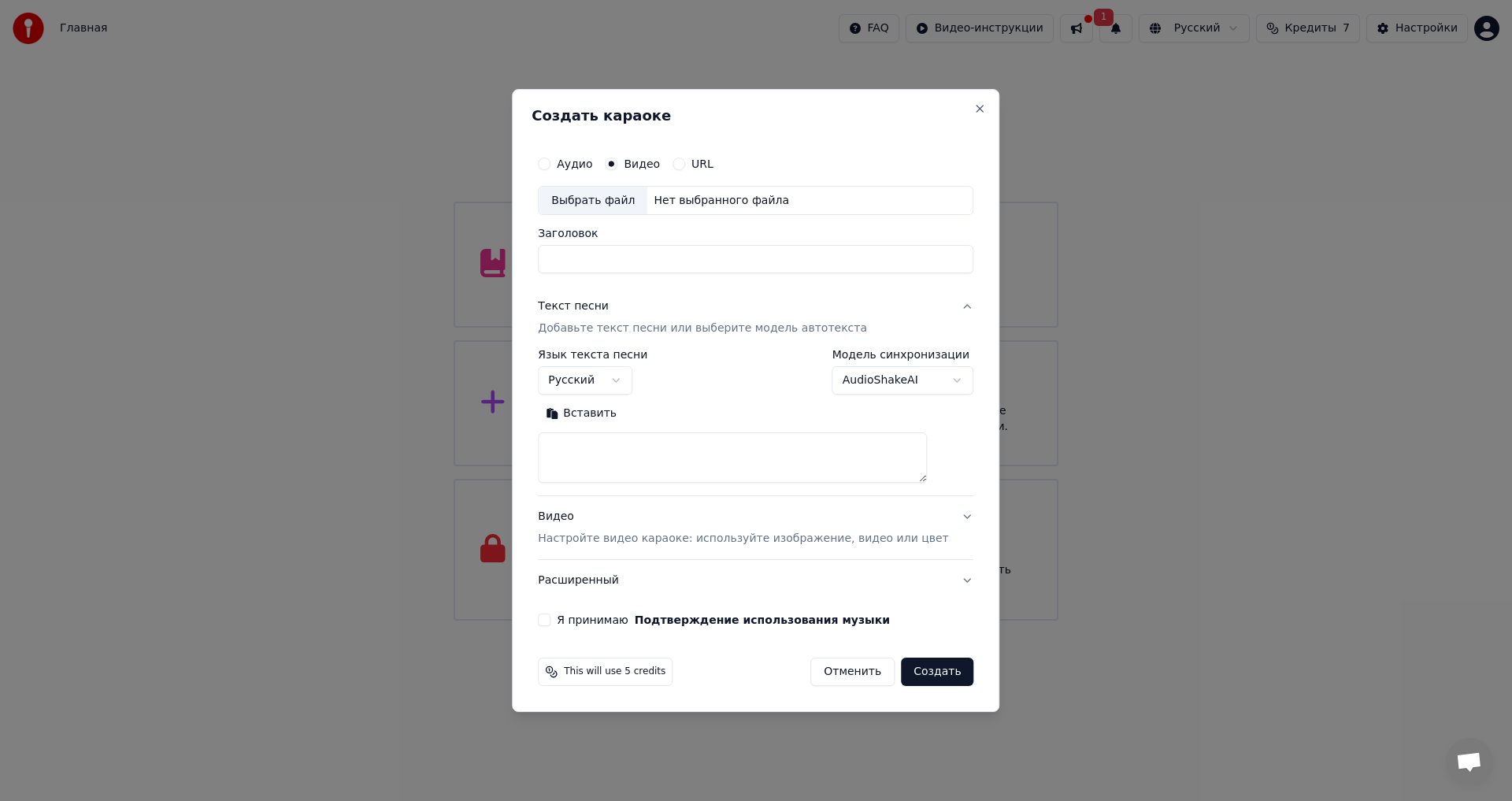
click at [628, 464] on textarea at bounding box center [732, 458] width 389 height 50
paste textarea "**********"
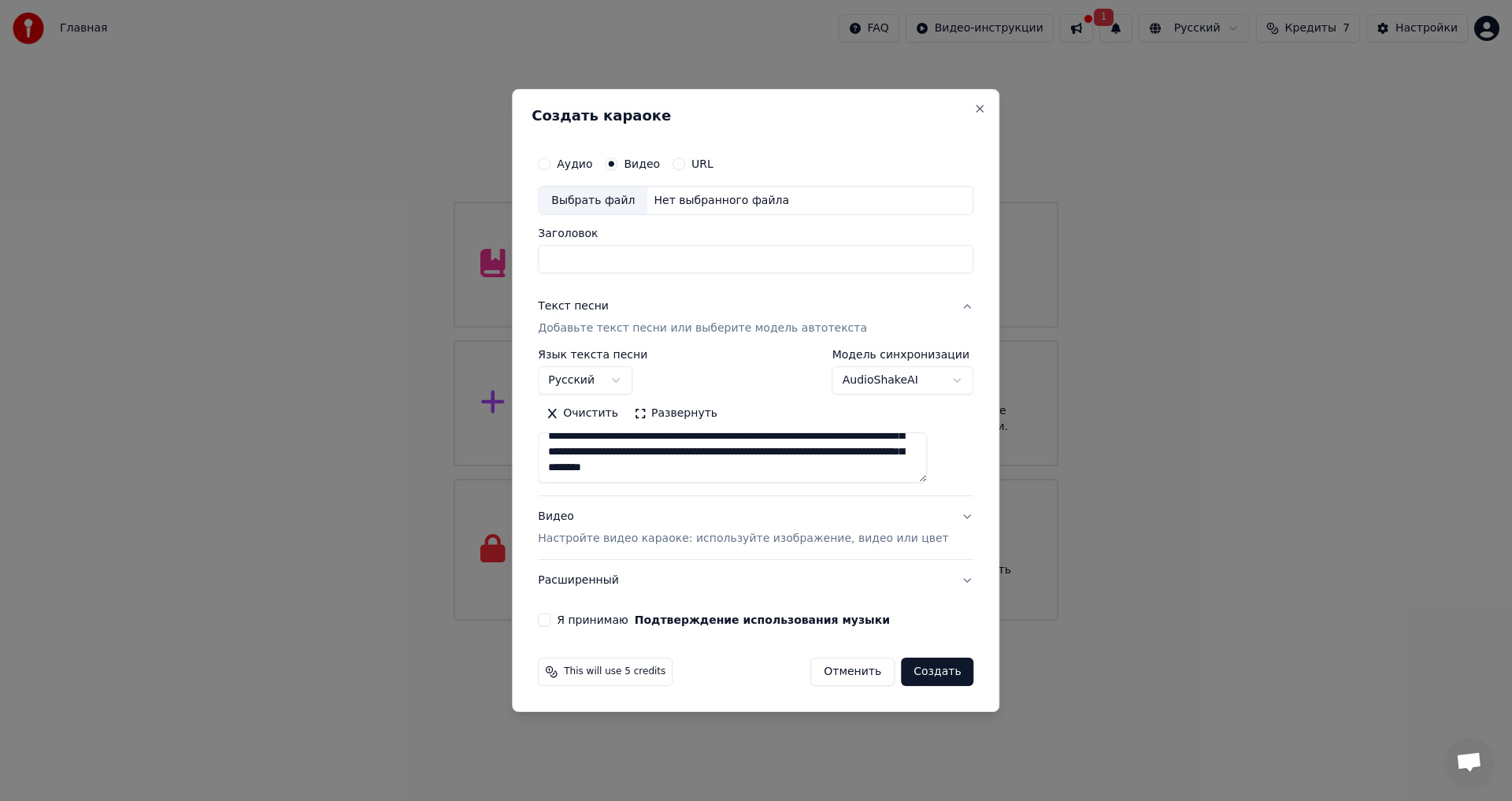
scroll to position [153, 0]
type textarea "**********"
click at [551, 616] on button "Я принимаю Подтверждение использования музыки" at bounding box center [544, 620] width 13 height 13
click at [716, 334] on p "Добавьте текст песни или выберите модель автотекста" at bounding box center [703, 329] width 329 height 16
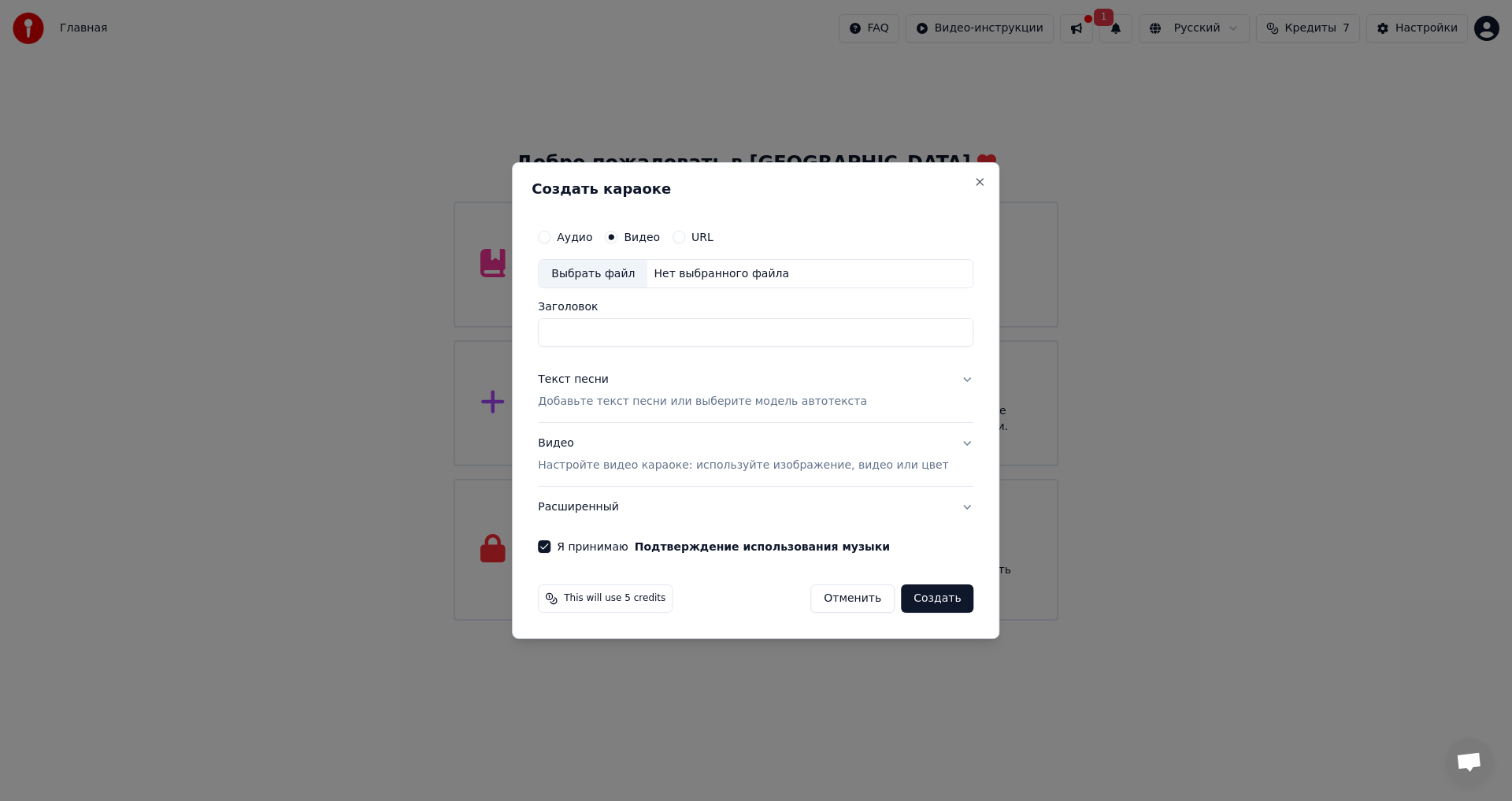
click at [685, 406] on p "Добавьте текст песни или выберите модель автотекста" at bounding box center [703, 403] width 329 height 16
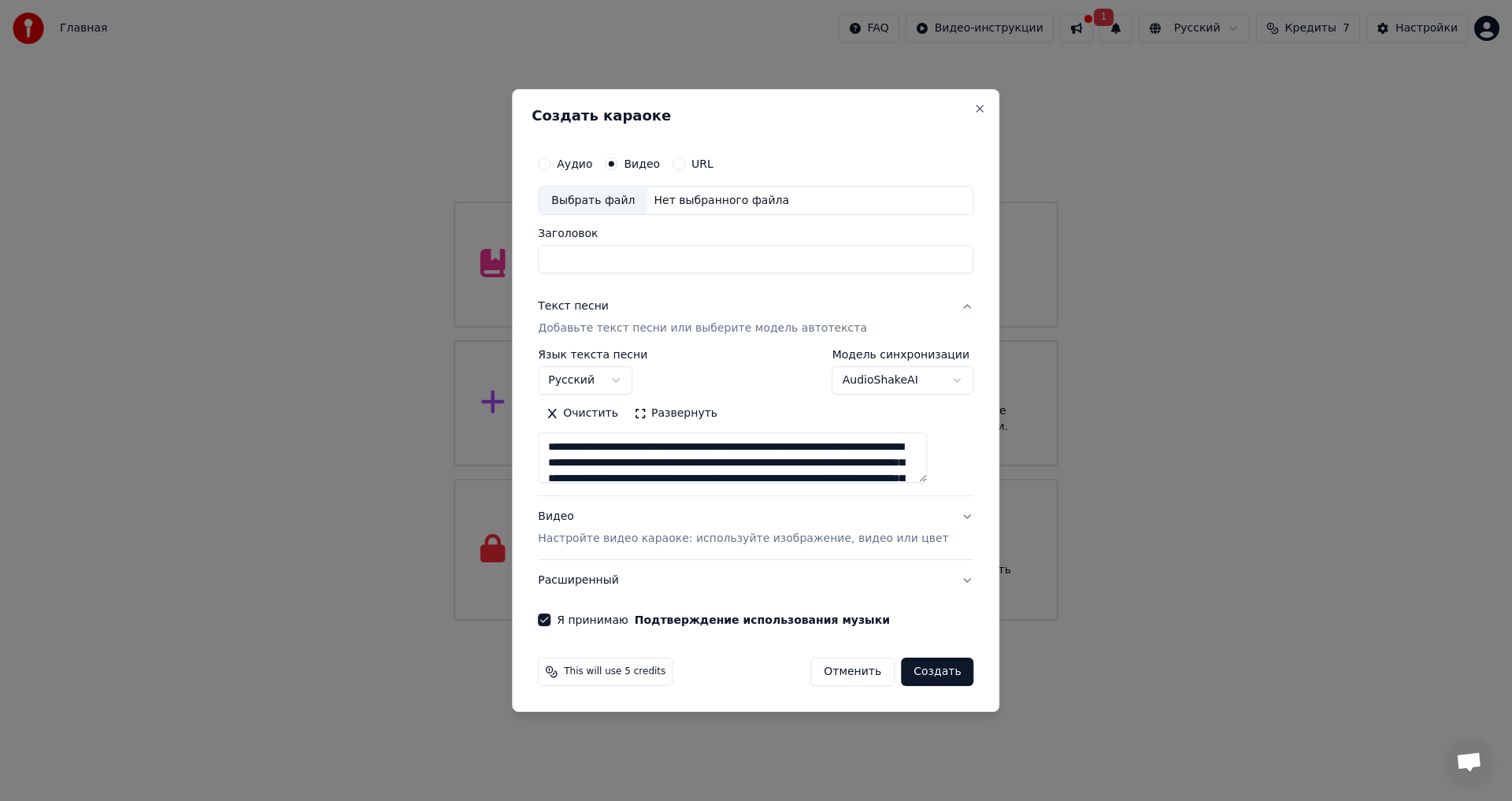
click at [939, 305] on button "Текст песни Добавьте текст песни или выберите модель автотекста" at bounding box center [755, 318] width 435 height 63
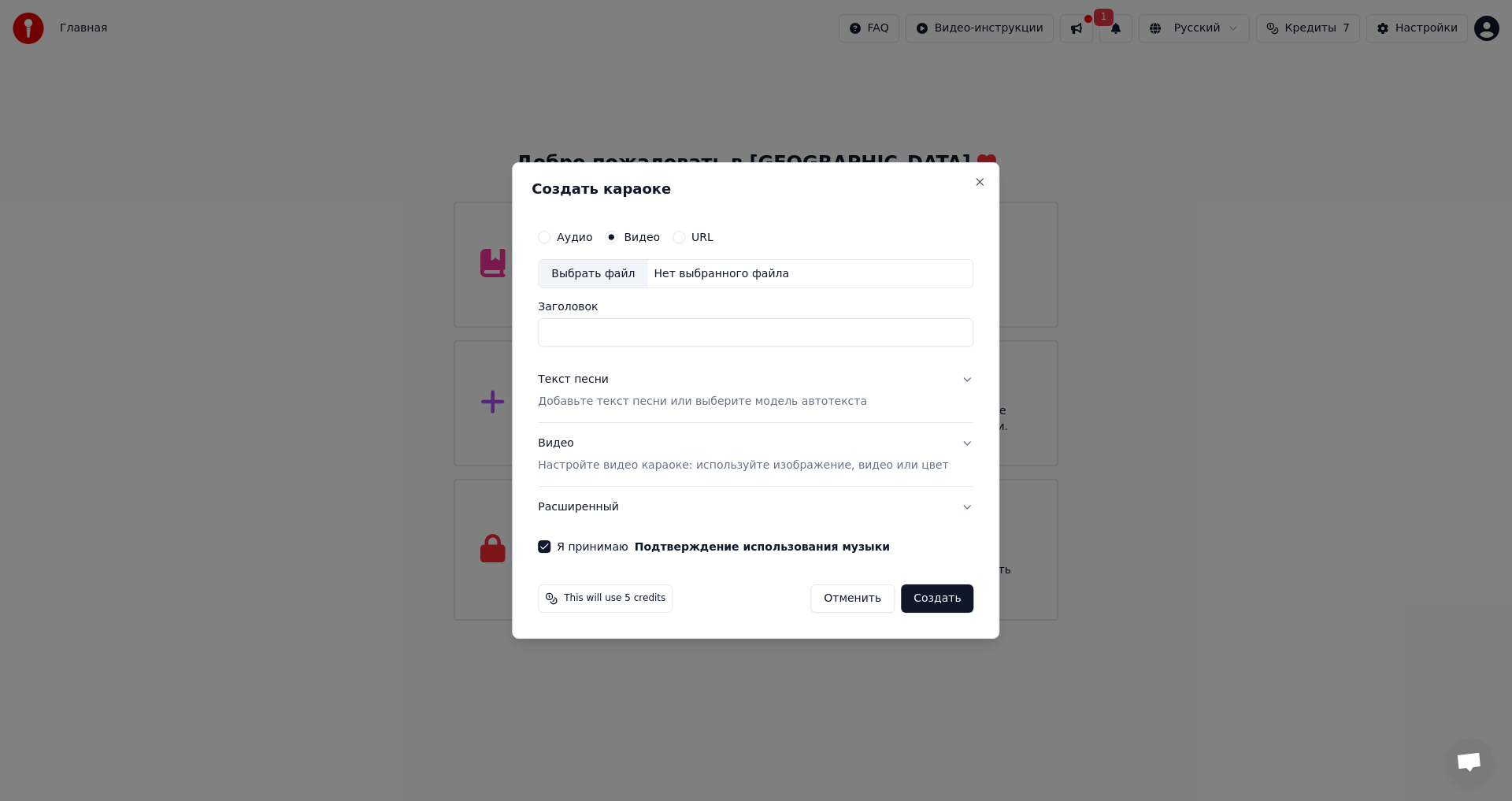
click at [715, 472] on p "Настройте видео караоке: используйте изображение, видео или цвет" at bounding box center [743, 466] width 410 height 16
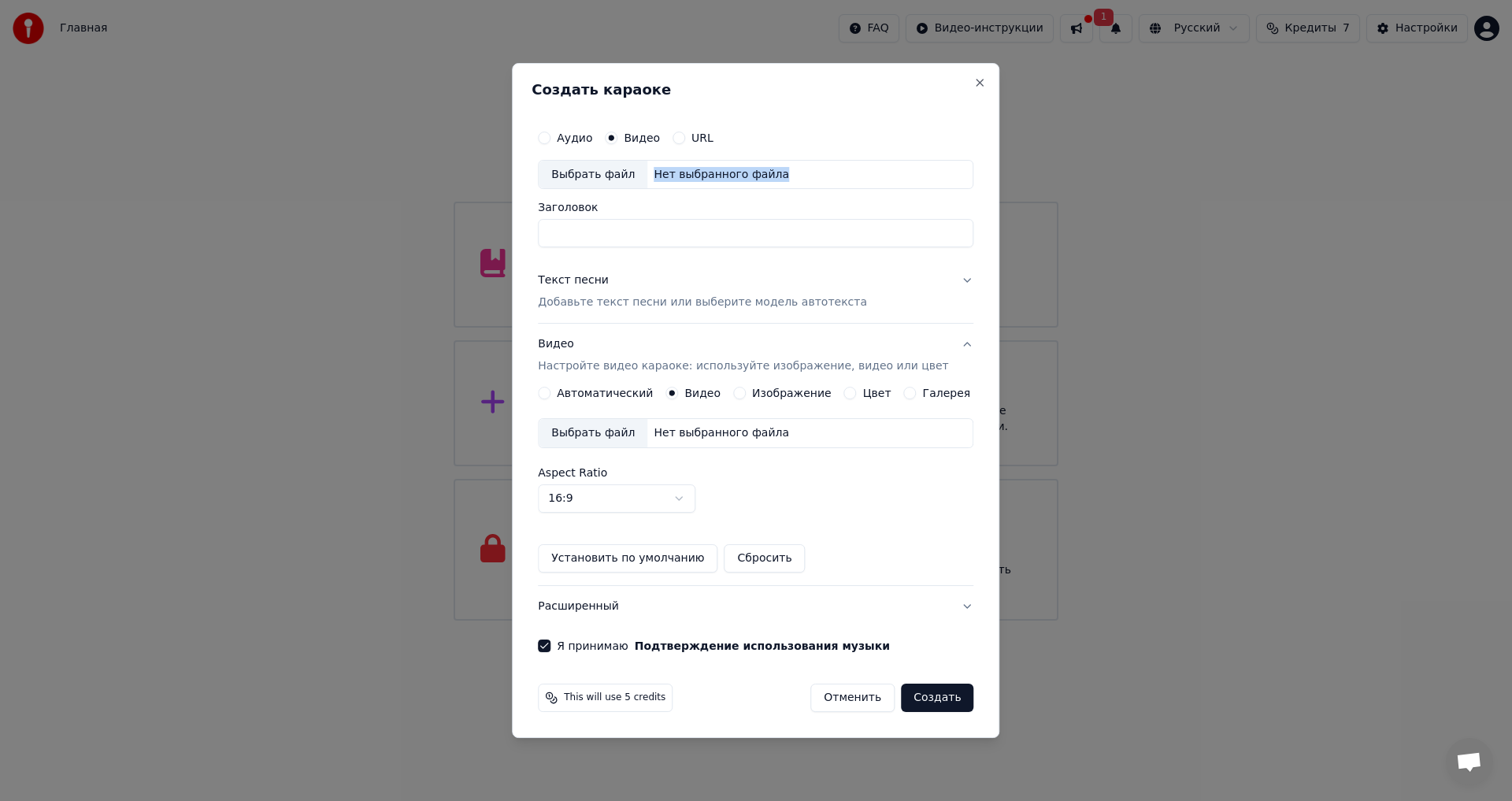
drag, startPoint x: 818, startPoint y: 168, endPoint x: 641, endPoint y: 164, distance: 177.0
click at [641, 164] on div "Выбрать файл Нет выбранного файла" at bounding box center [755, 174] width 435 height 30
click at [551, 139] on button "Аудио" at bounding box center [544, 138] width 13 height 13
click at [676, 366] on p "Настройте видео караоке: используйте изображение, видео или цвет" at bounding box center [743, 366] width 410 height 16
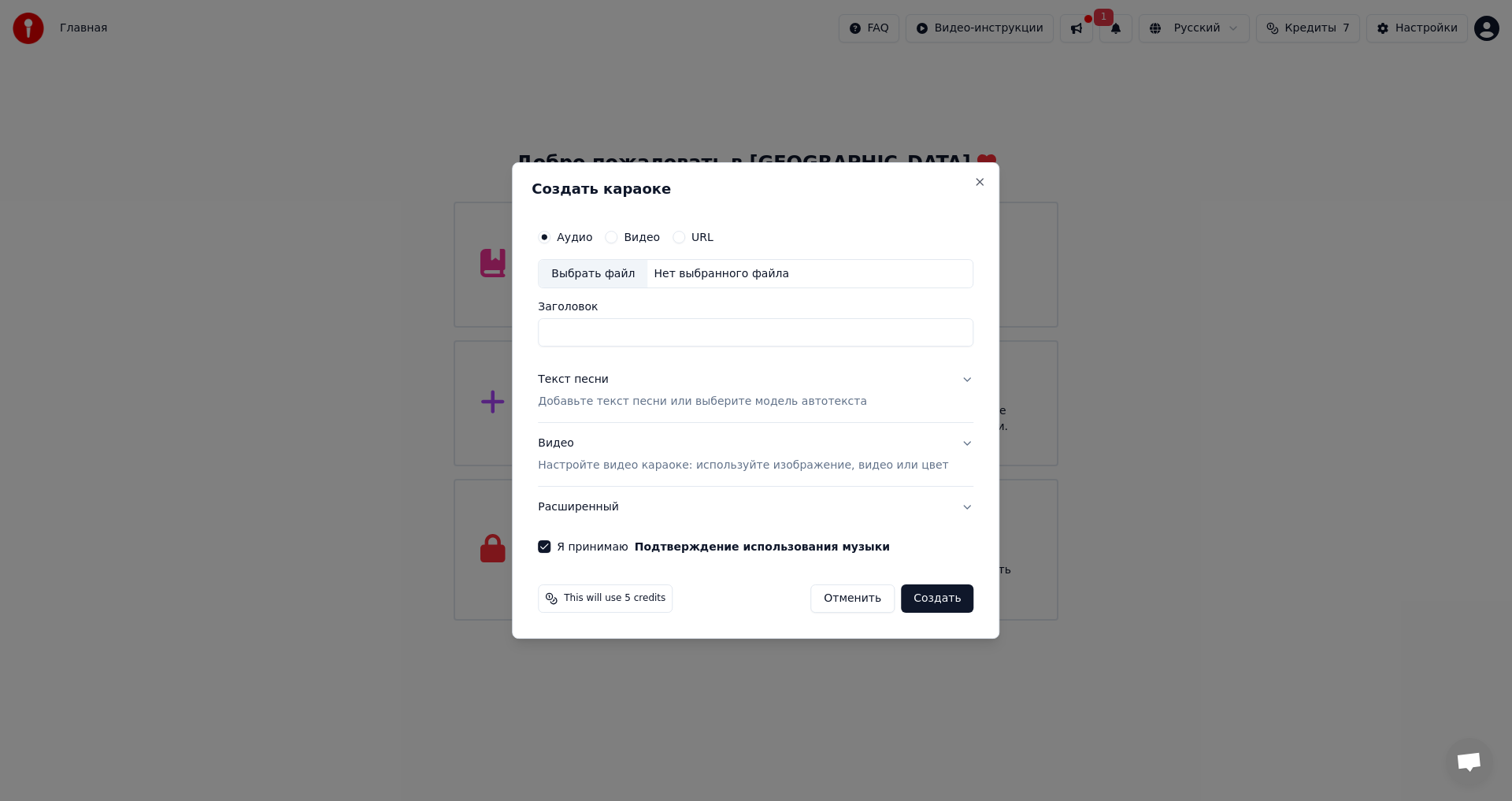
click at [660, 397] on p "Добавьте текст песни или выберите модель автотекста" at bounding box center [703, 403] width 329 height 16
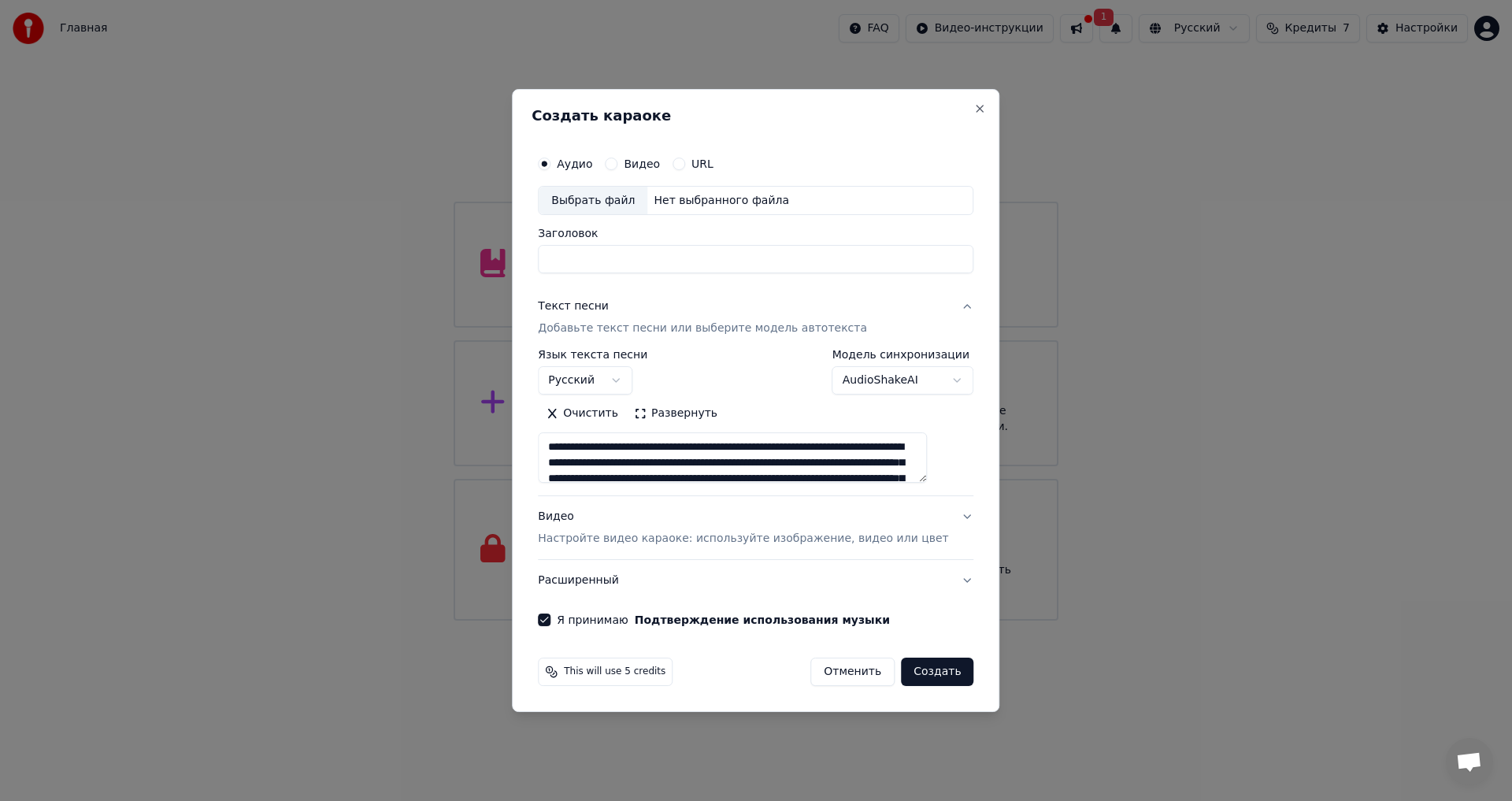
click at [619, 331] on p "Добавьте текст песни или выберите модель автотекста" at bounding box center [703, 329] width 329 height 16
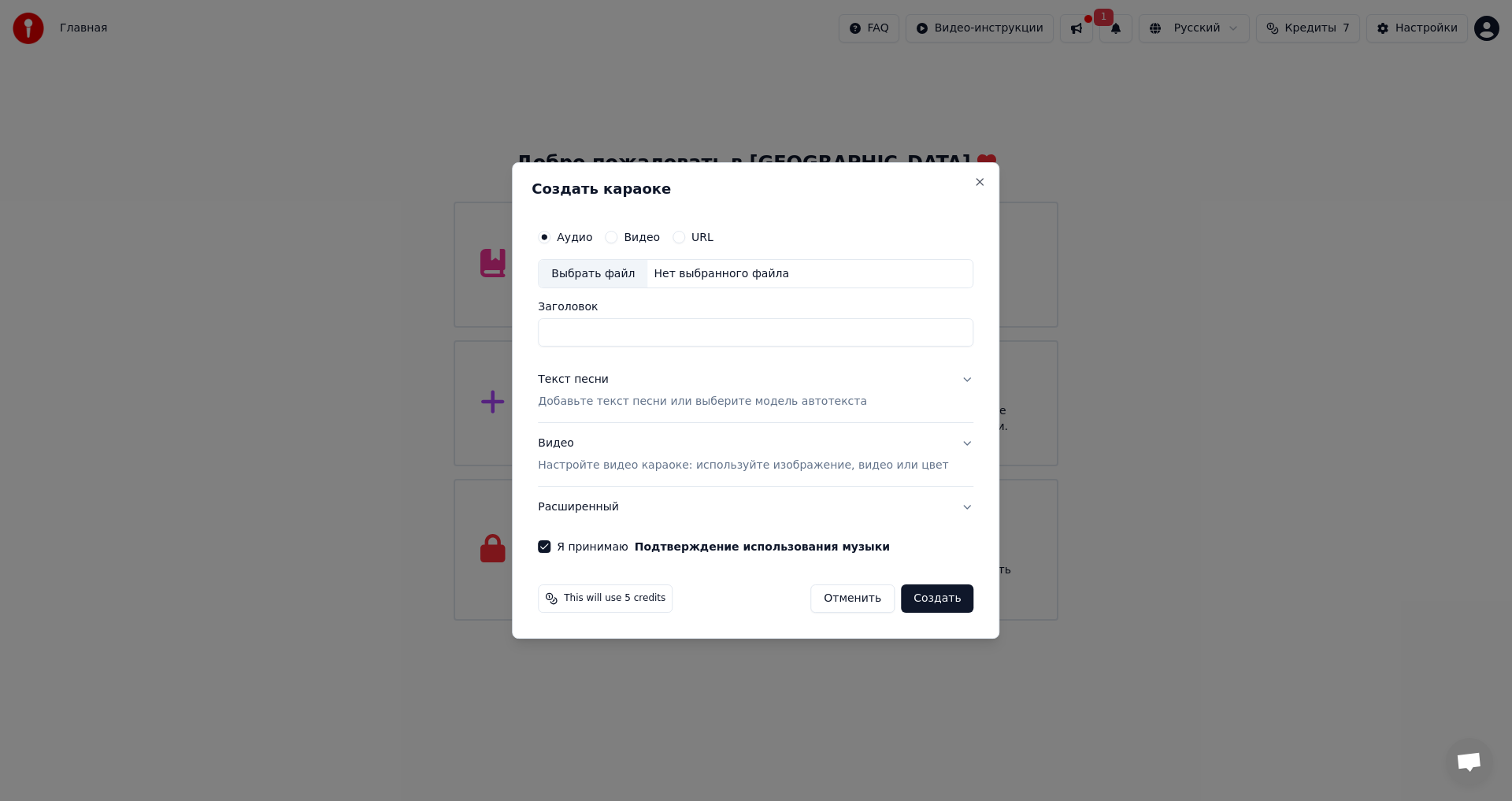
click at [685, 238] on button "URL" at bounding box center [678, 237] width 13 height 13
click at [942, 281] on button "button" at bounding box center [958, 272] width 32 height 28
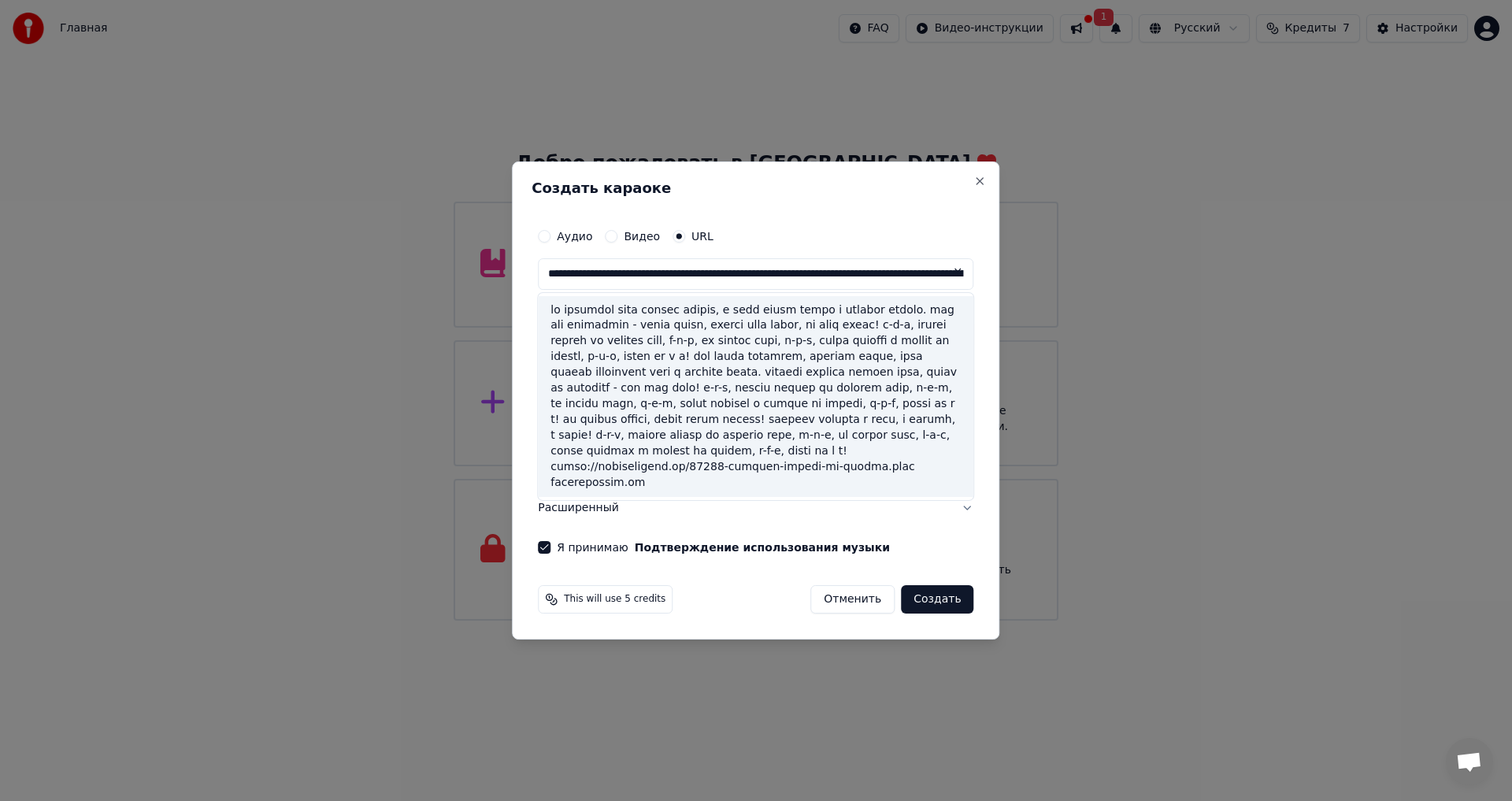
drag, startPoint x: 933, startPoint y: 466, endPoint x: 909, endPoint y: 460, distance: 24.7
click at [909, 460] on div at bounding box center [755, 397] width 435 height 202
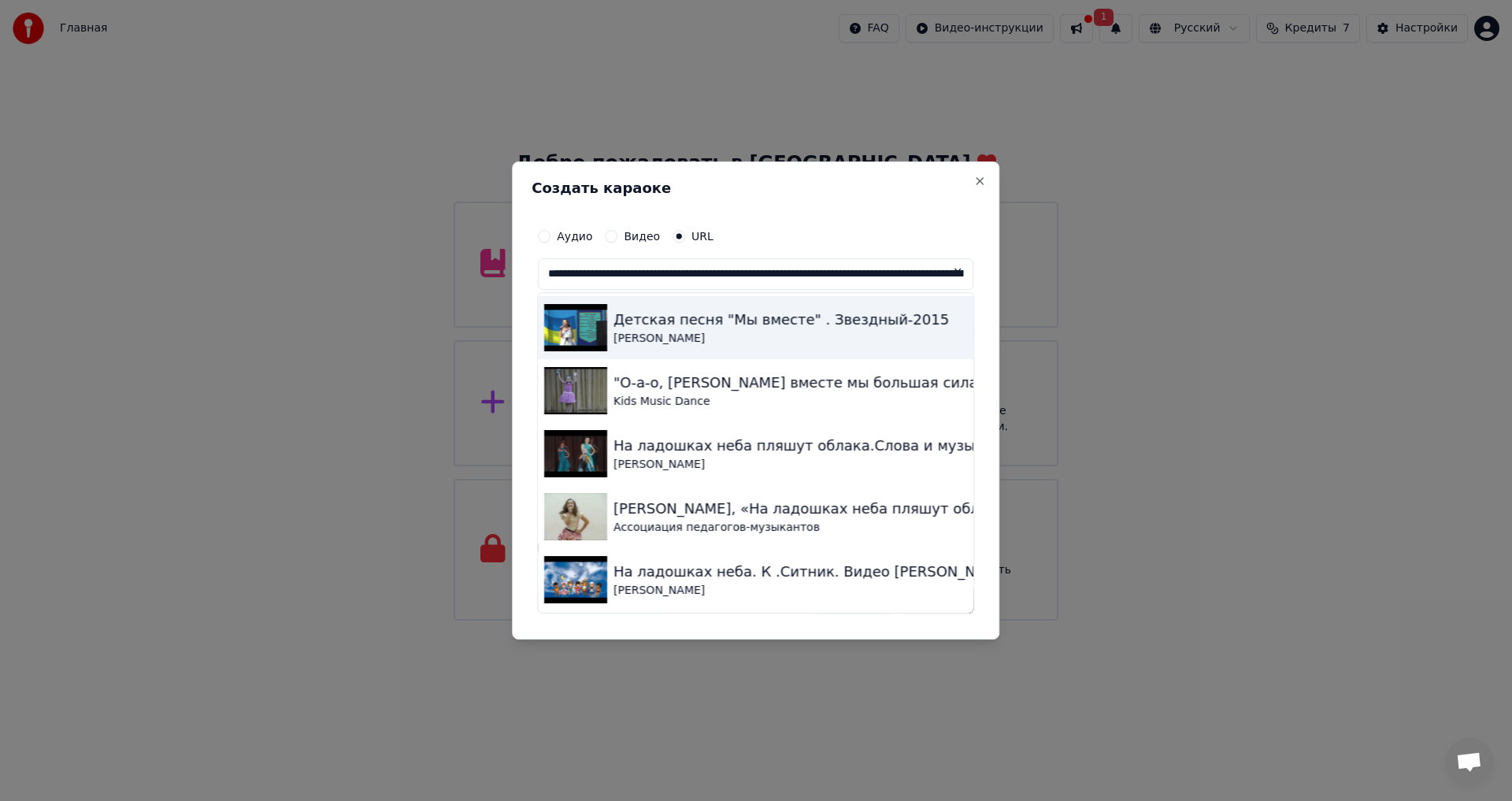
type input "**********"
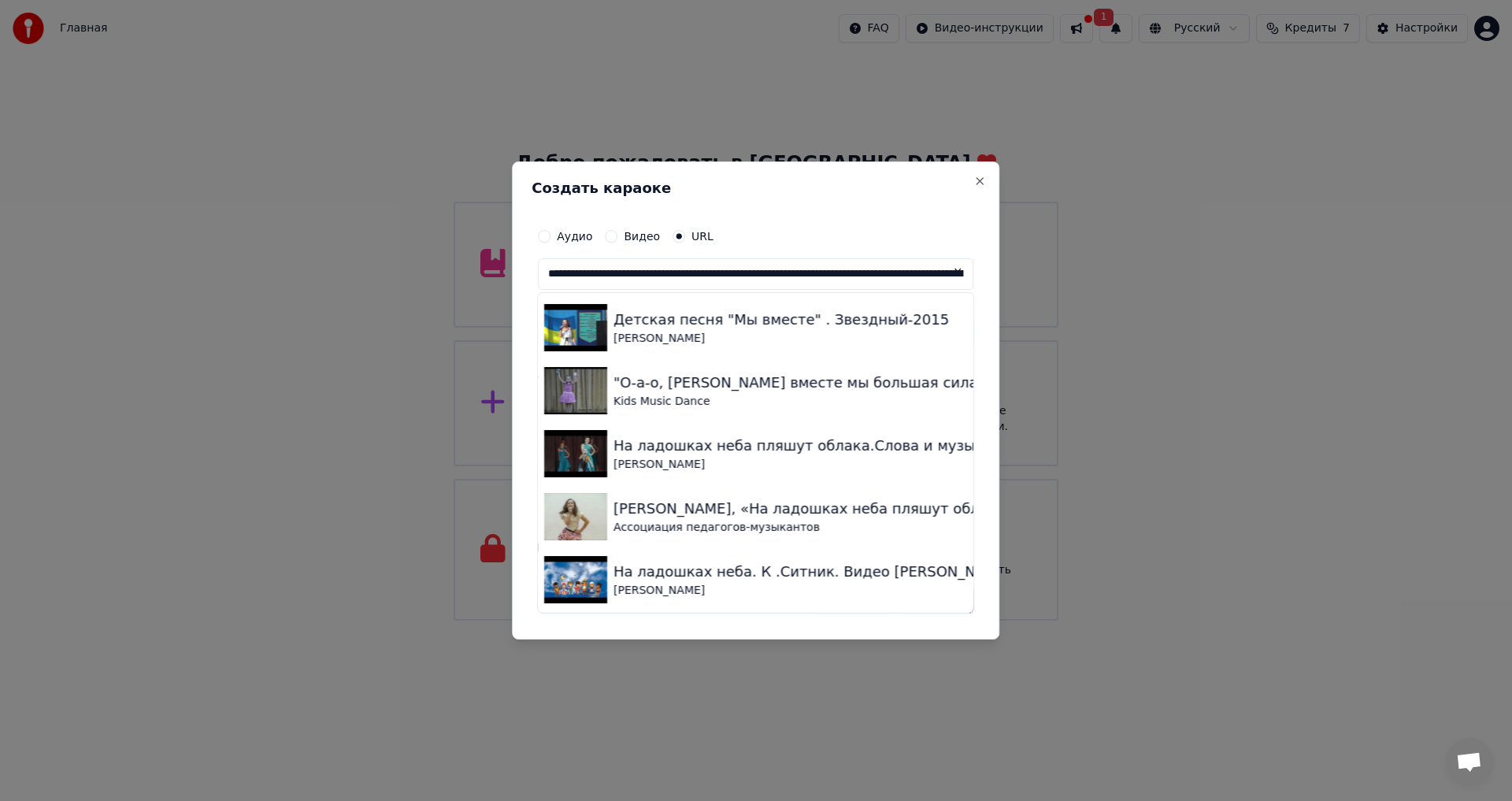
click at [942, 277] on button at bounding box center [958, 272] width 32 height 28
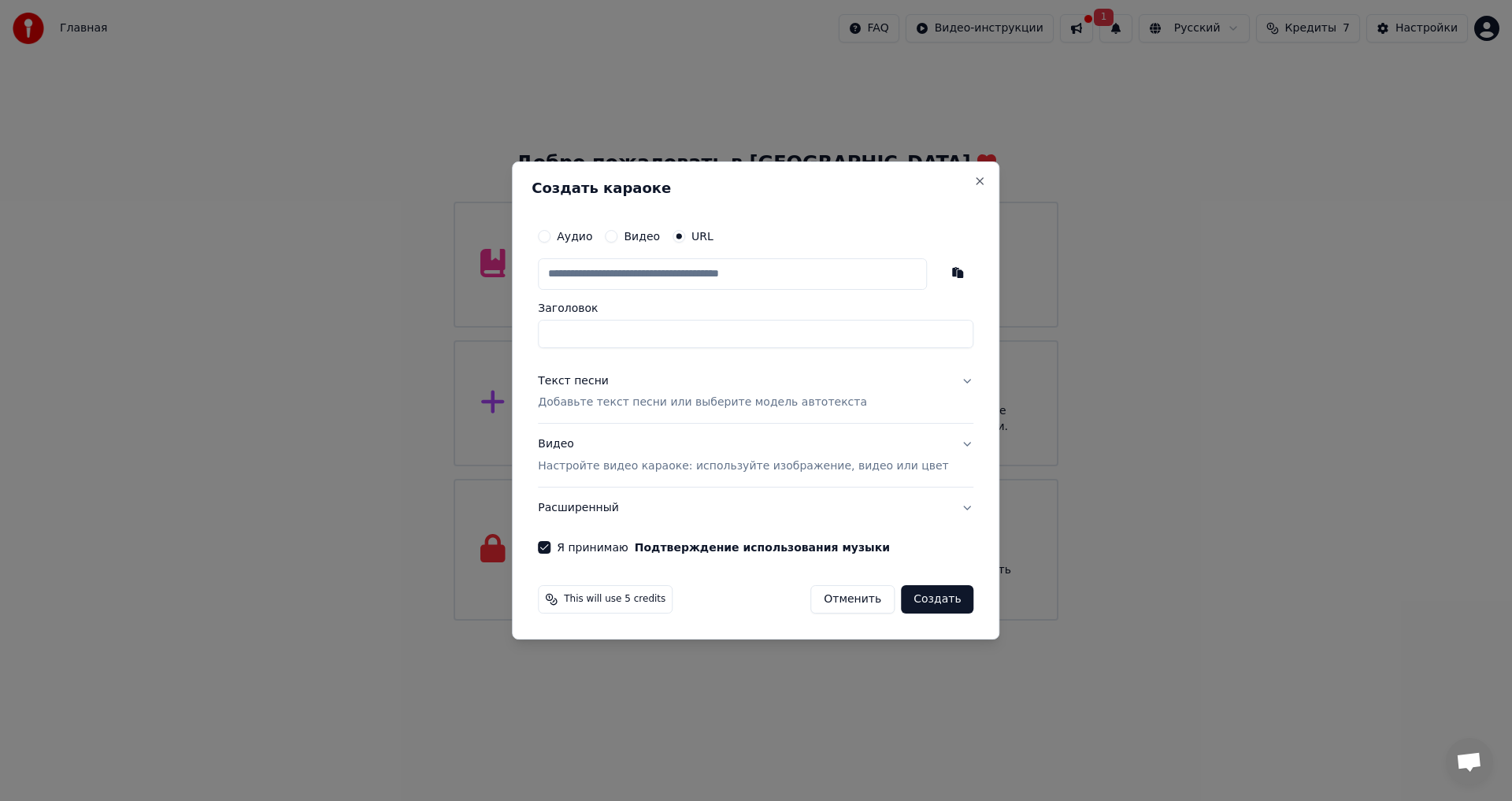
click at [849, 605] on button "Отменить" at bounding box center [853, 599] width 84 height 28
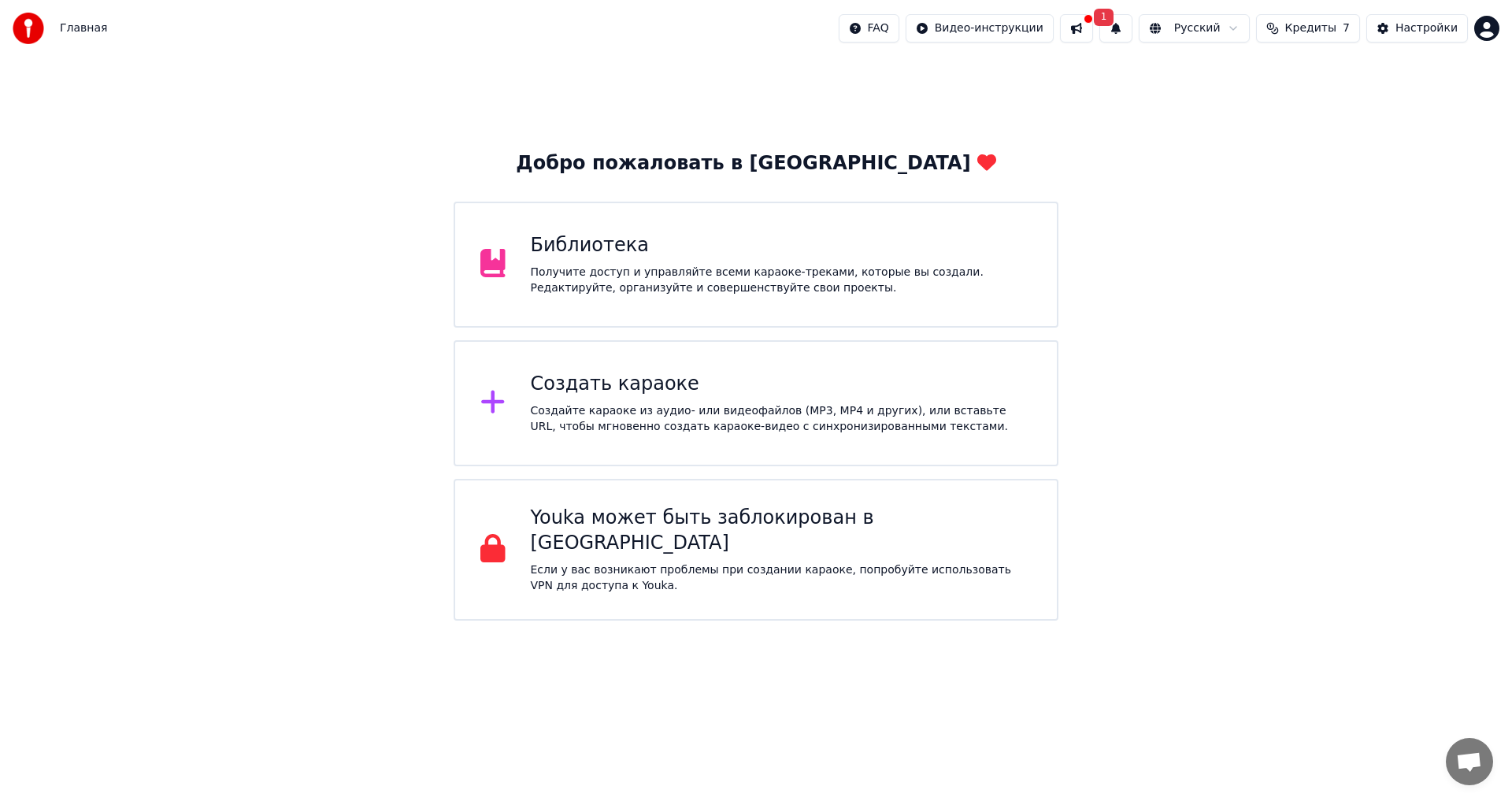
click at [680, 416] on div "Создайте караоке из аудио- или видеофайлов (MP3, MP4 и других), или вставьте UR…" at bounding box center [782, 419] width 502 height 32
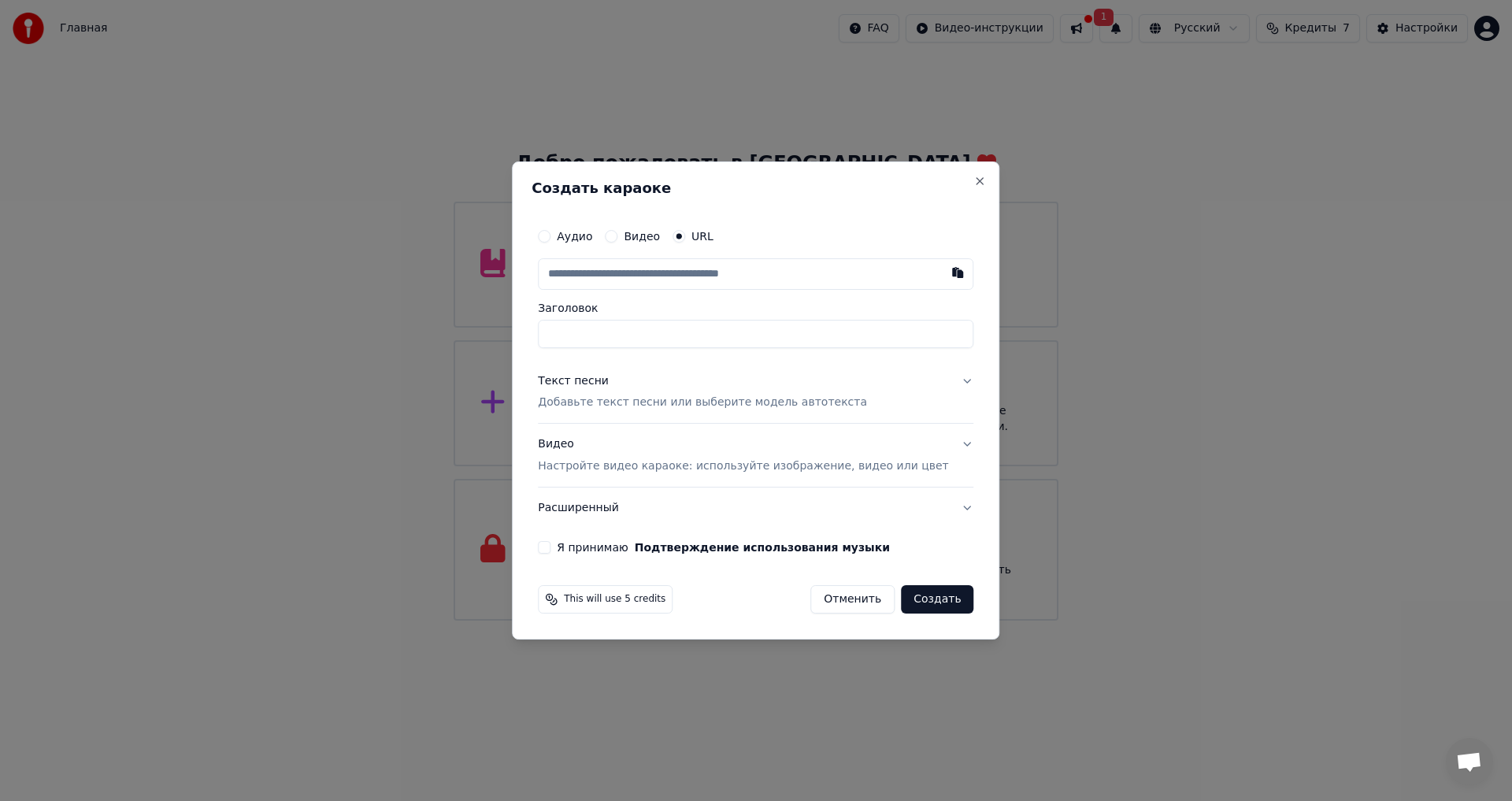
type input "**********"
click at [761, 416] on button "Текст песни Добавьте текст песни или выберите модель автотекста" at bounding box center [755, 391] width 435 height 63
type input "**********"
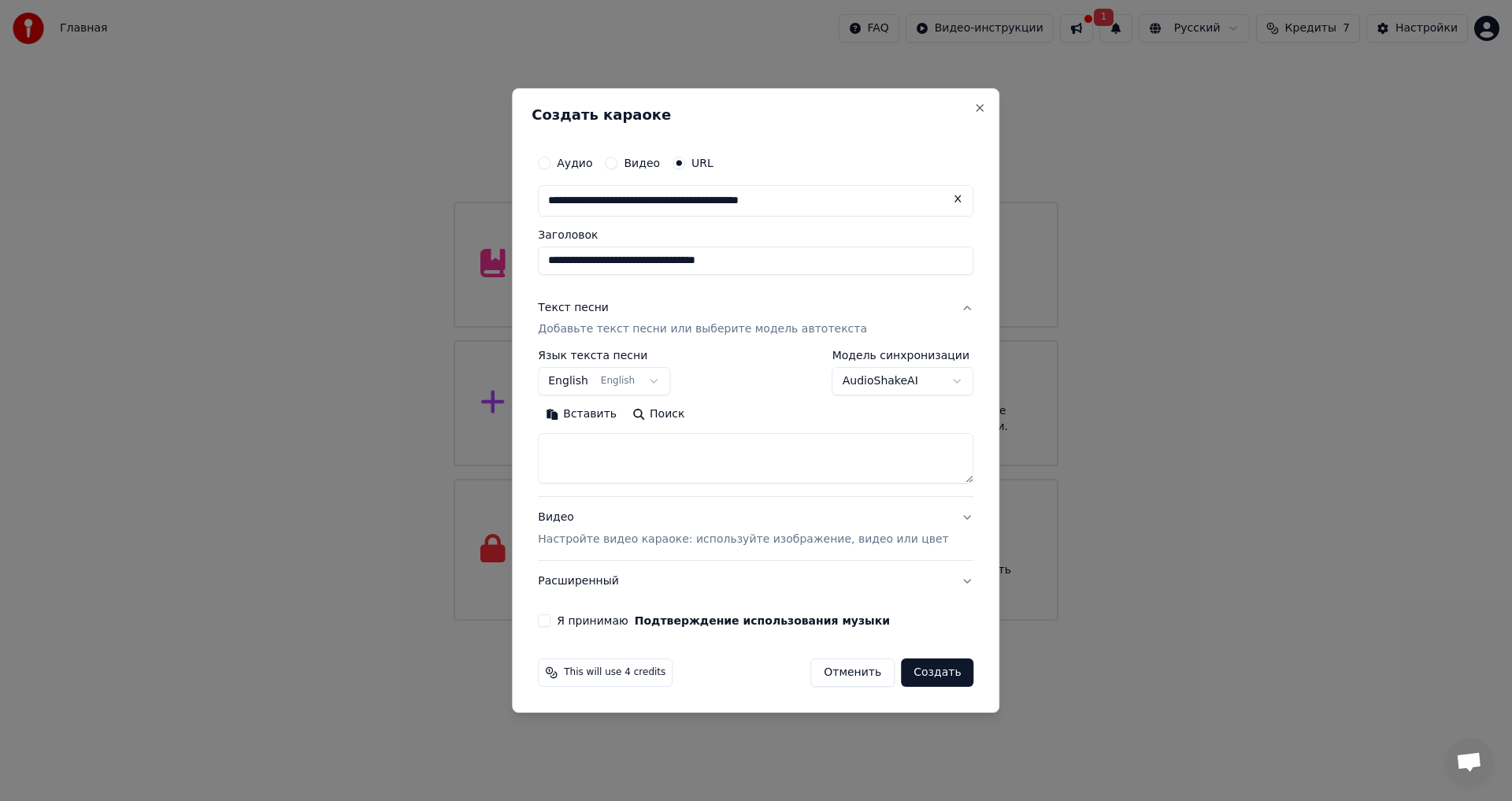
click at [644, 379] on body "Главная FAQ Видео-инструкции 1 Русский Кредиты 7 Настройки Добро пожаловать в Y…" at bounding box center [756, 310] width 1512 height 621
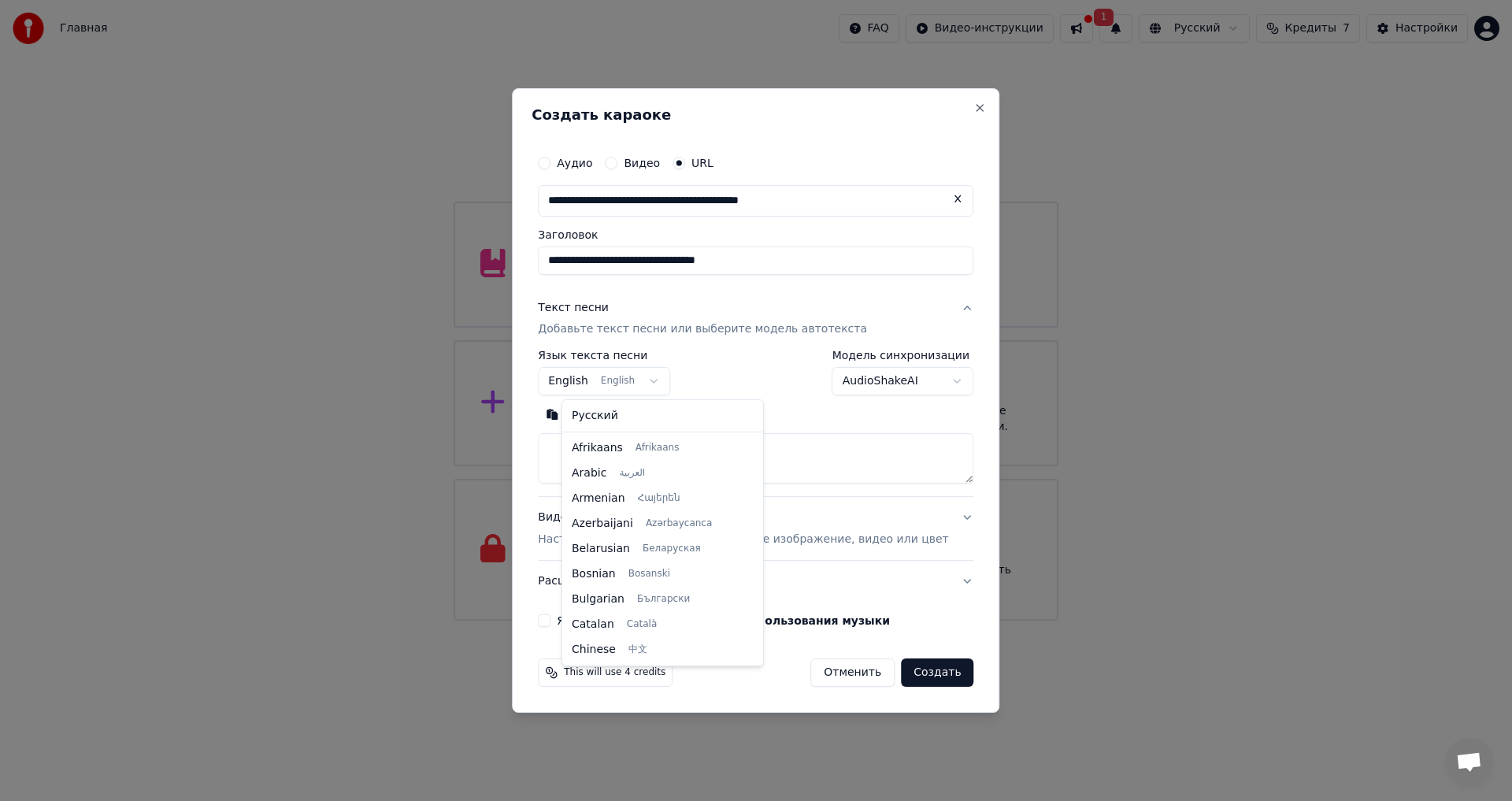
scroll to position [126, 0]
select select "**"
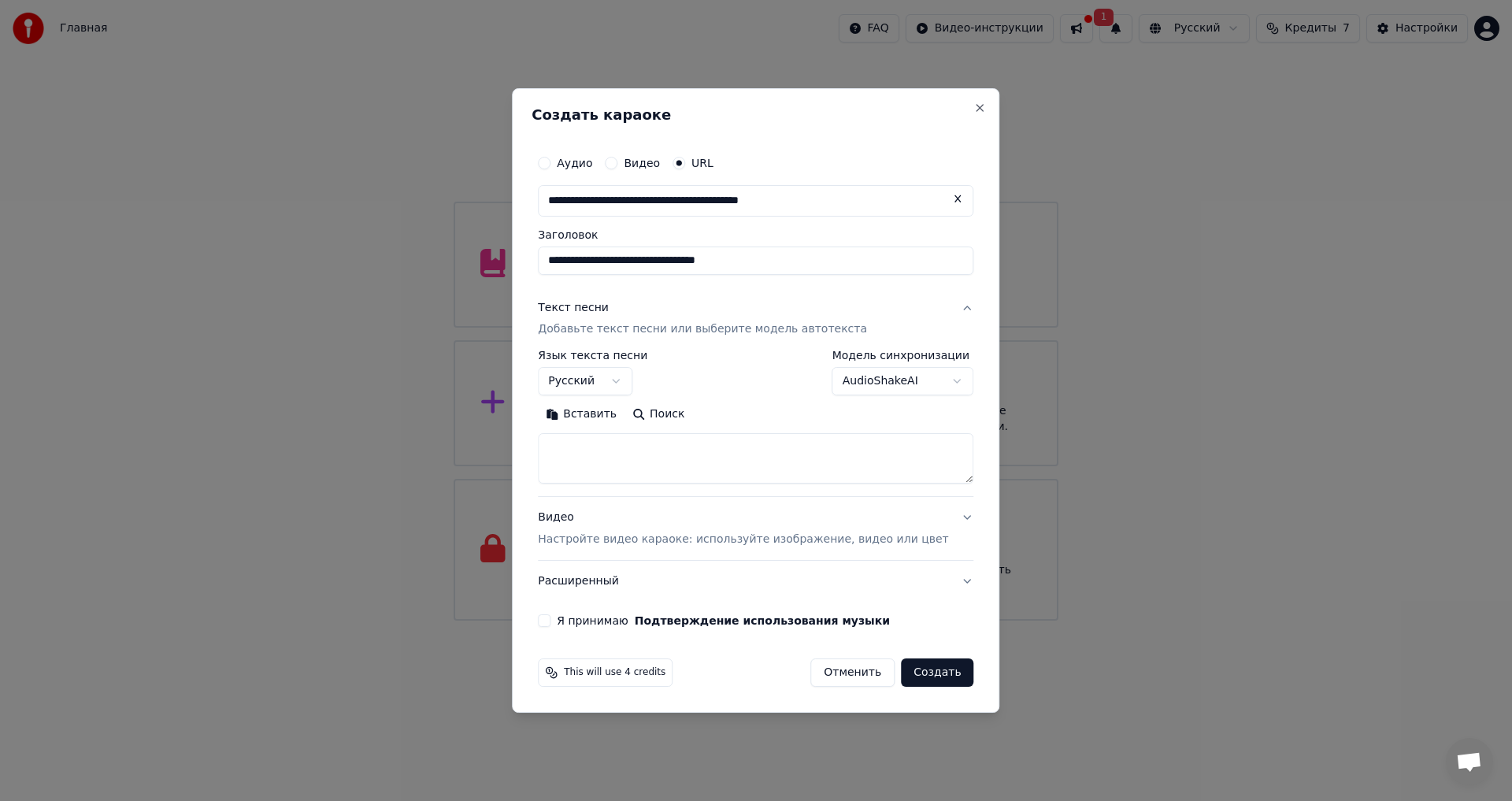
click at [678, 459] on textarea at bounding box center [755, 459] width 435 height 50
paste textarea "**********"
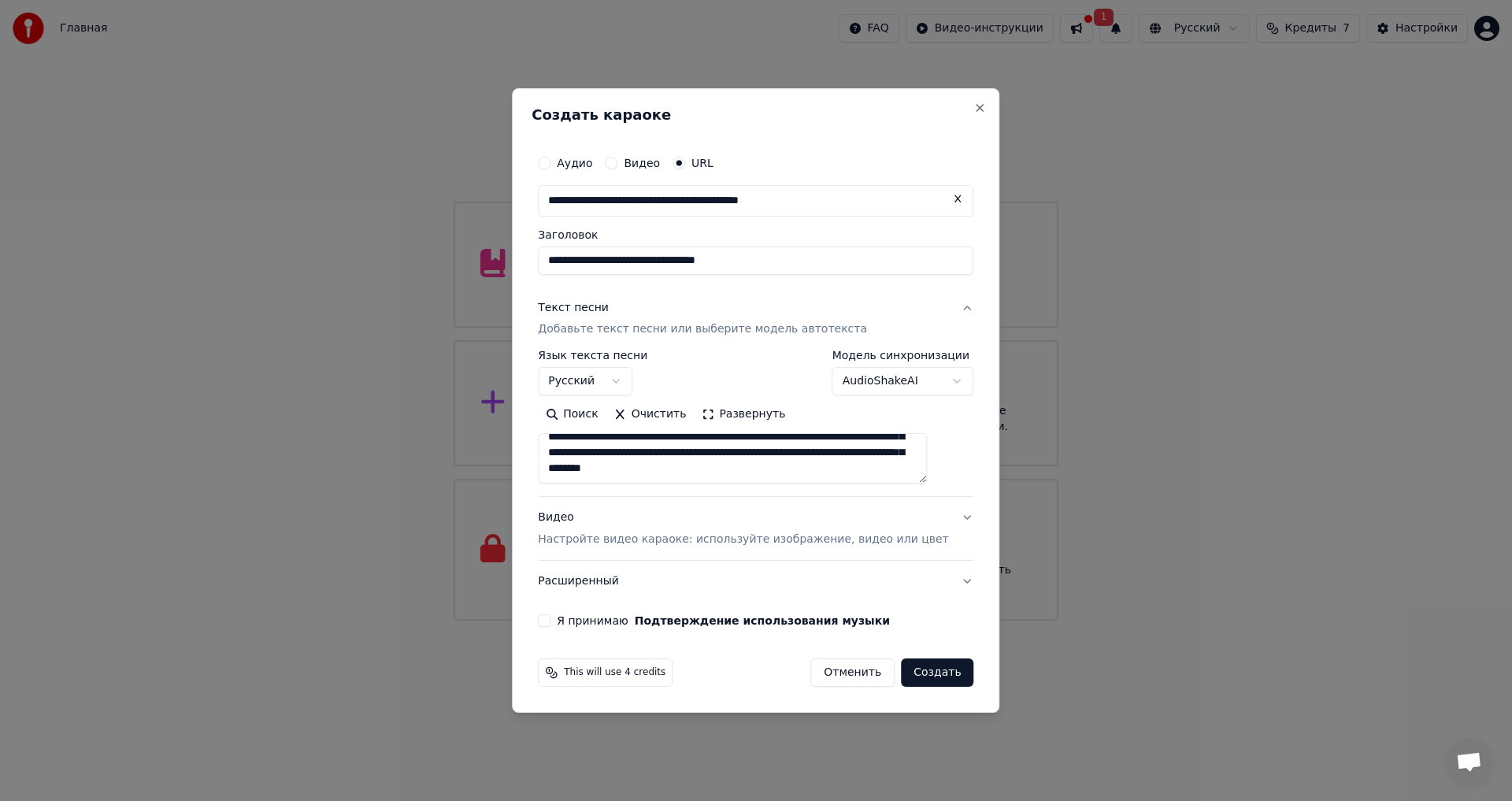
scroll to position [153, 0]
type textarea "**********"
click at [551, 621] on button "Я принимаю Подтверждение использования музыки" at bounding box center [544, 621] width 13 height 13
click at [941, 518] on button "Видео Настройте видео караоке: используйте изображение, видео или цвет" at bounding box center [755, 529] width 435 height 63
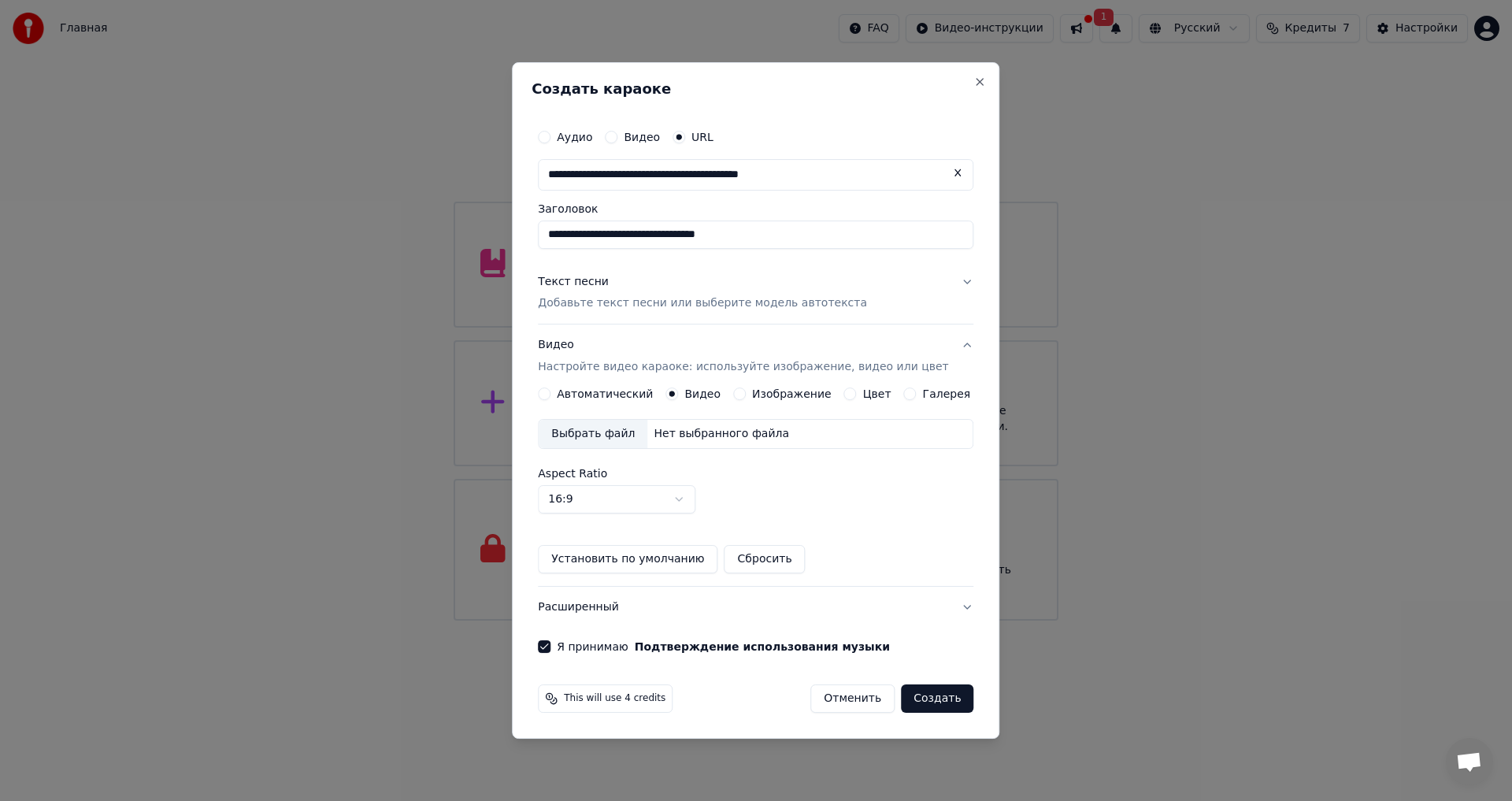
click at [751, 391] on div "Изображение" at bounding box center [782, 393] width 98 height 13
click at [742, 391] on button "Изображение" at bounding box center [739, 393] width 13 height 13
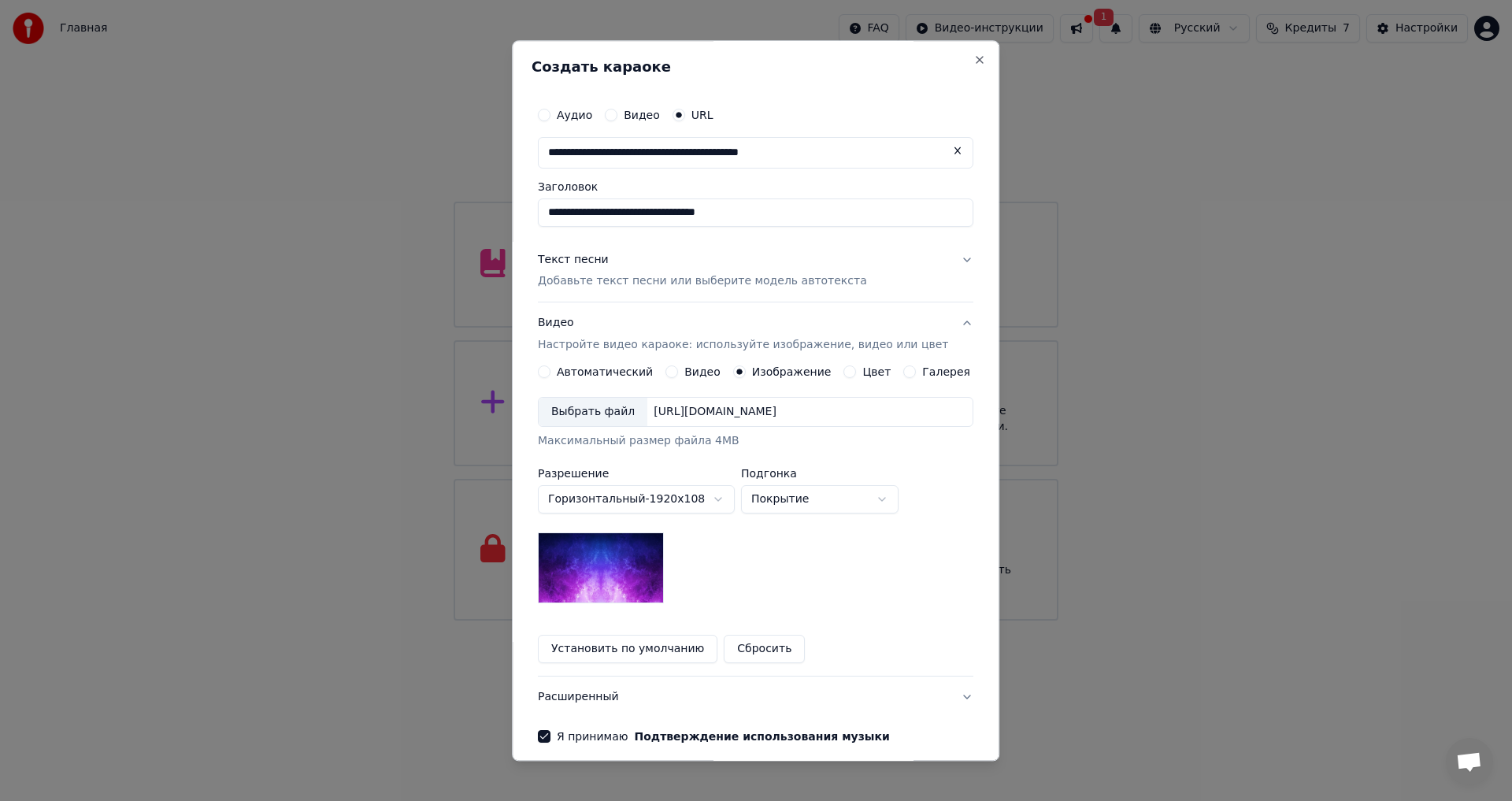
click at [847, 371] on div "Цвет" at bounding box center [867, 372] width 47 height 13
click at [904, 368] on div "Галерея" at bounding box center [938, 372] width 67 height 13
click at [904, 370] on button "Галерея" at bounding box center [910, 372] width 13 height 13
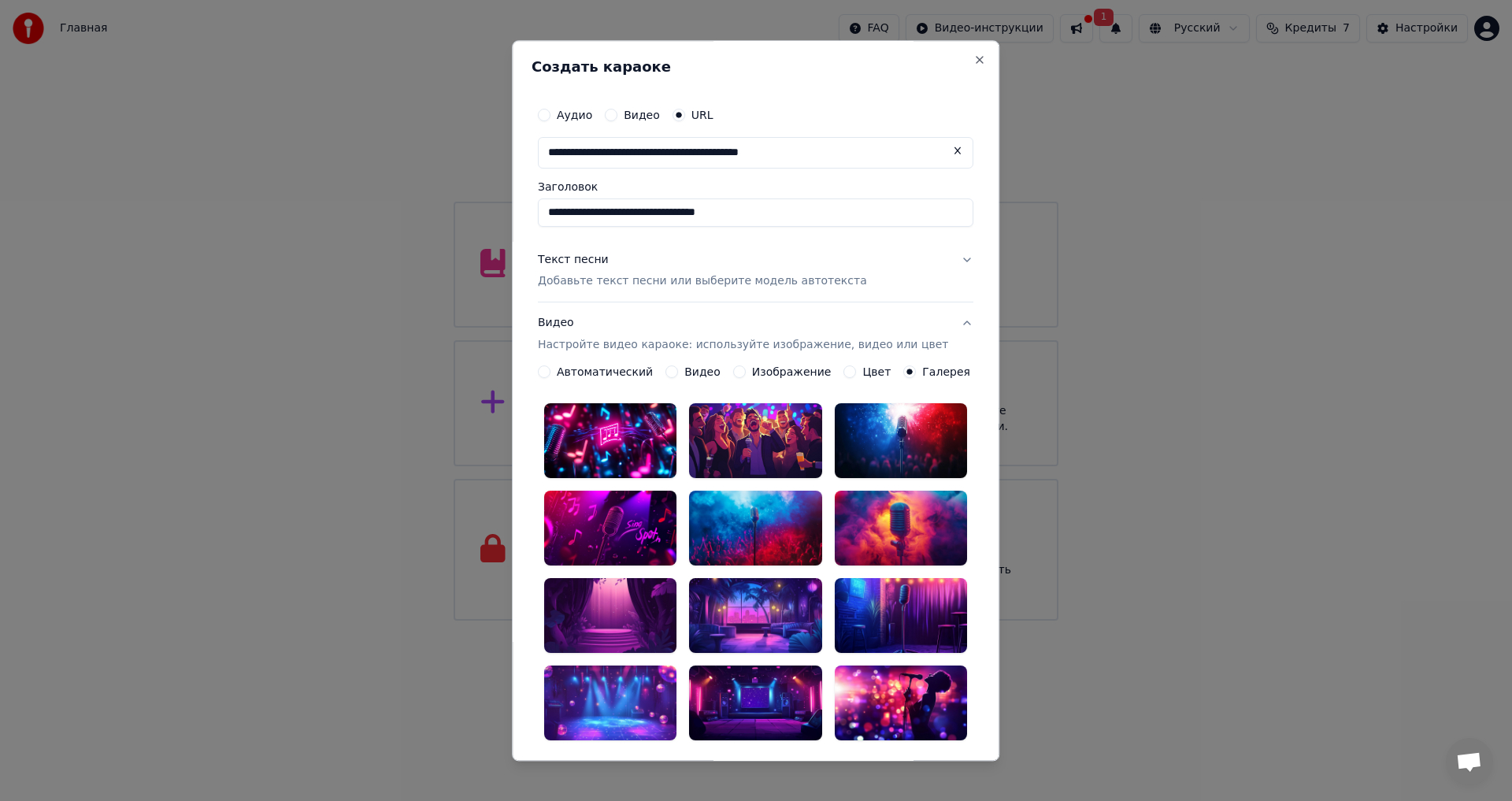
click at [763, 419] on div at bounding box center [755, 441] width 132 height 75
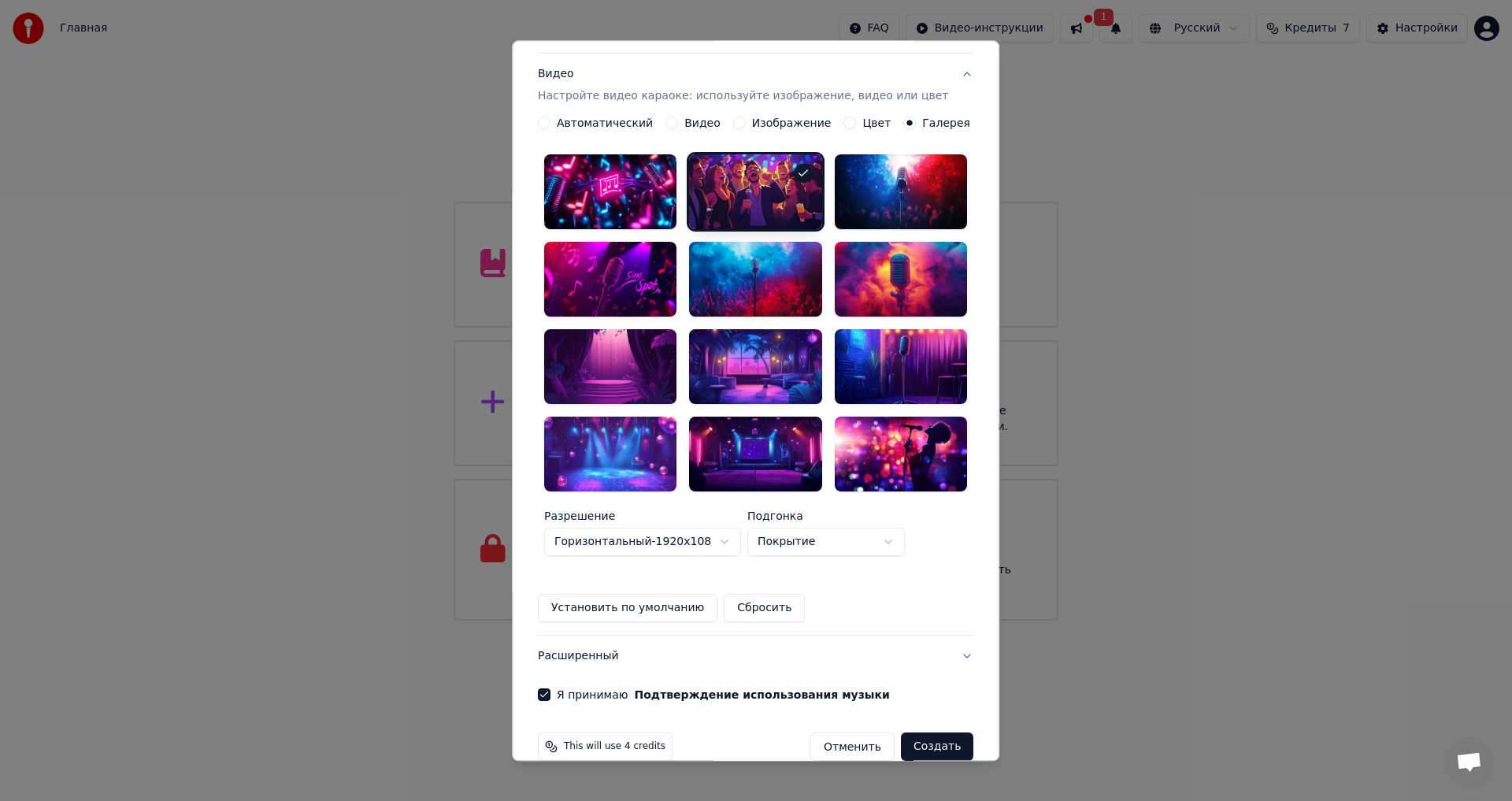
scroll to position [250, 0]
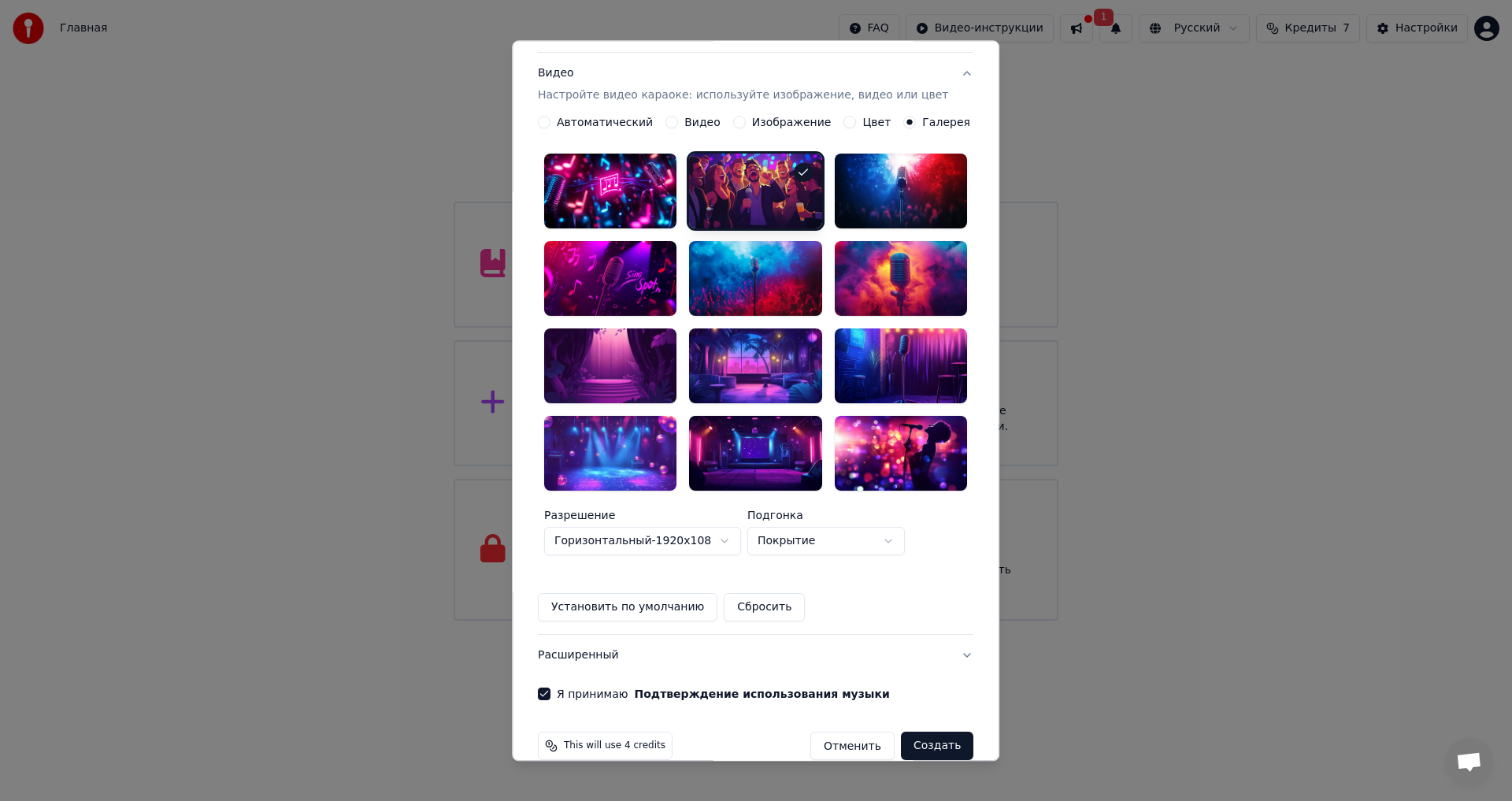
click at [924, 733] on button "Создать" at bounding box center [937, 747] width 72 height 28
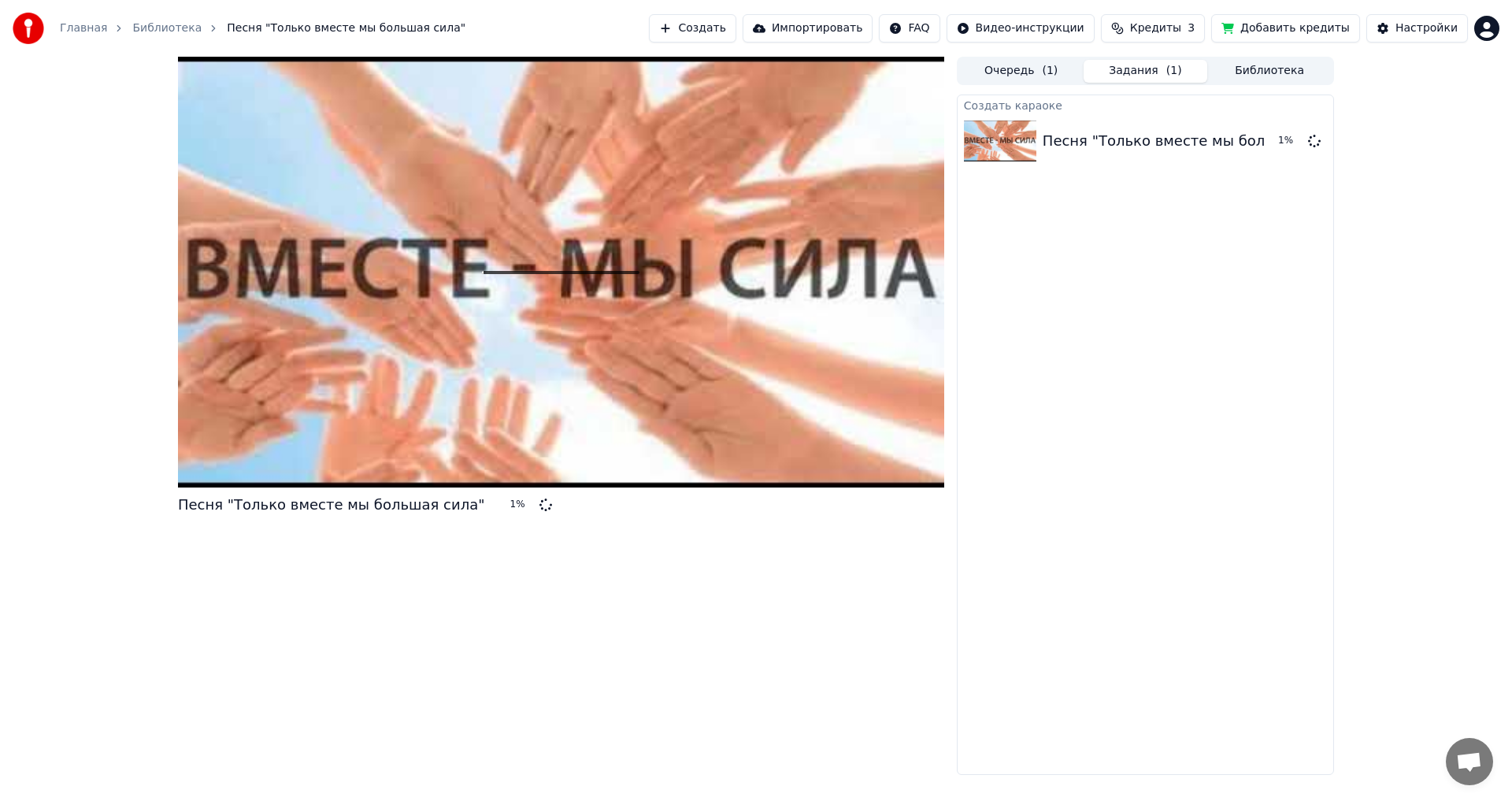
click at [1007, 74] on button "Очередь ( 1 )" at bounding box center [1022, 71] width 124 height 22
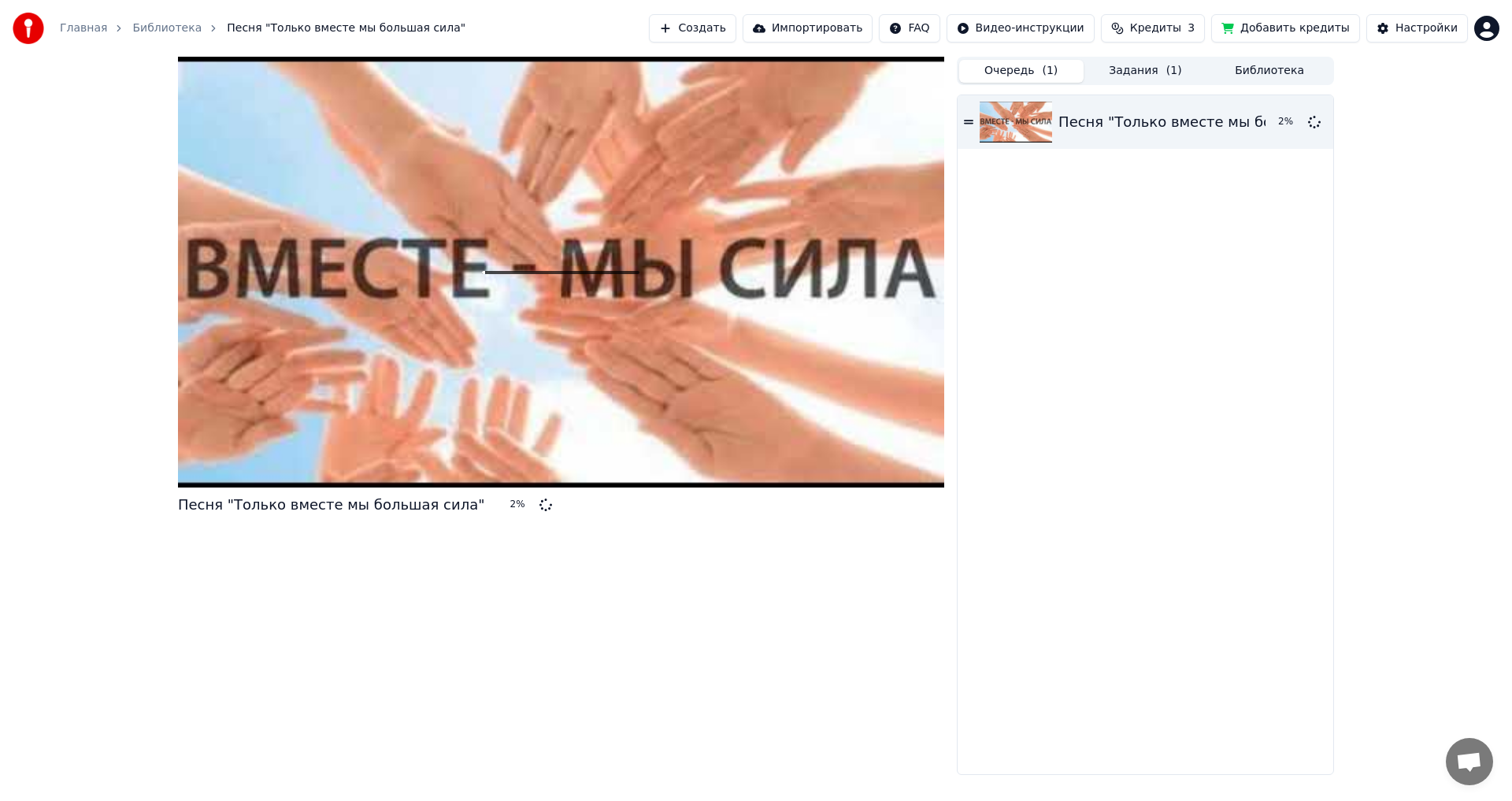
click at [1148, 76] on button "Задания ( 1 )" at bounding box center [1146, 71] width 124 height 22
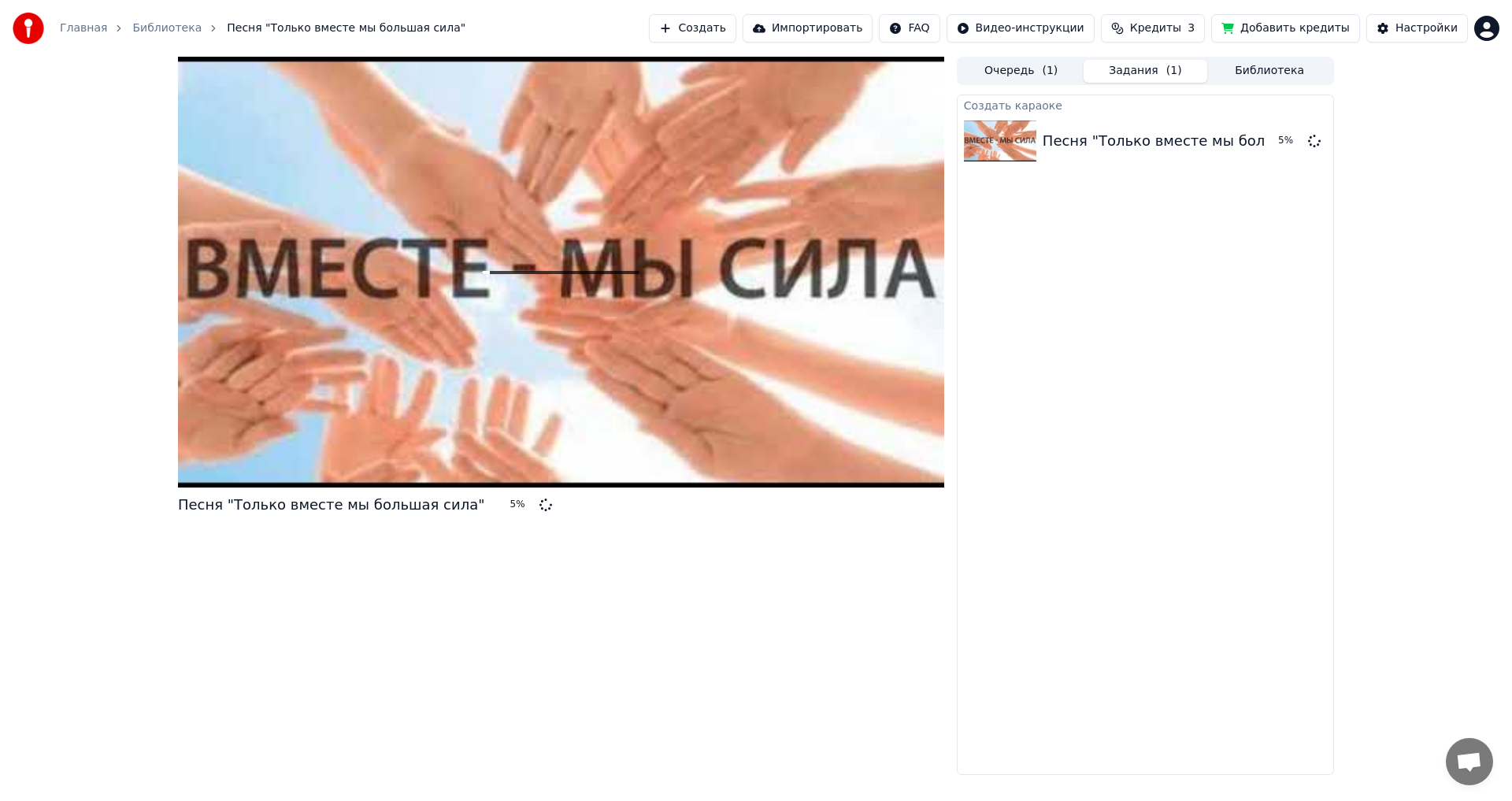
click at [1242, 71] on button "Библиотека" at bounding box center [1269, 71] width 124 height 22
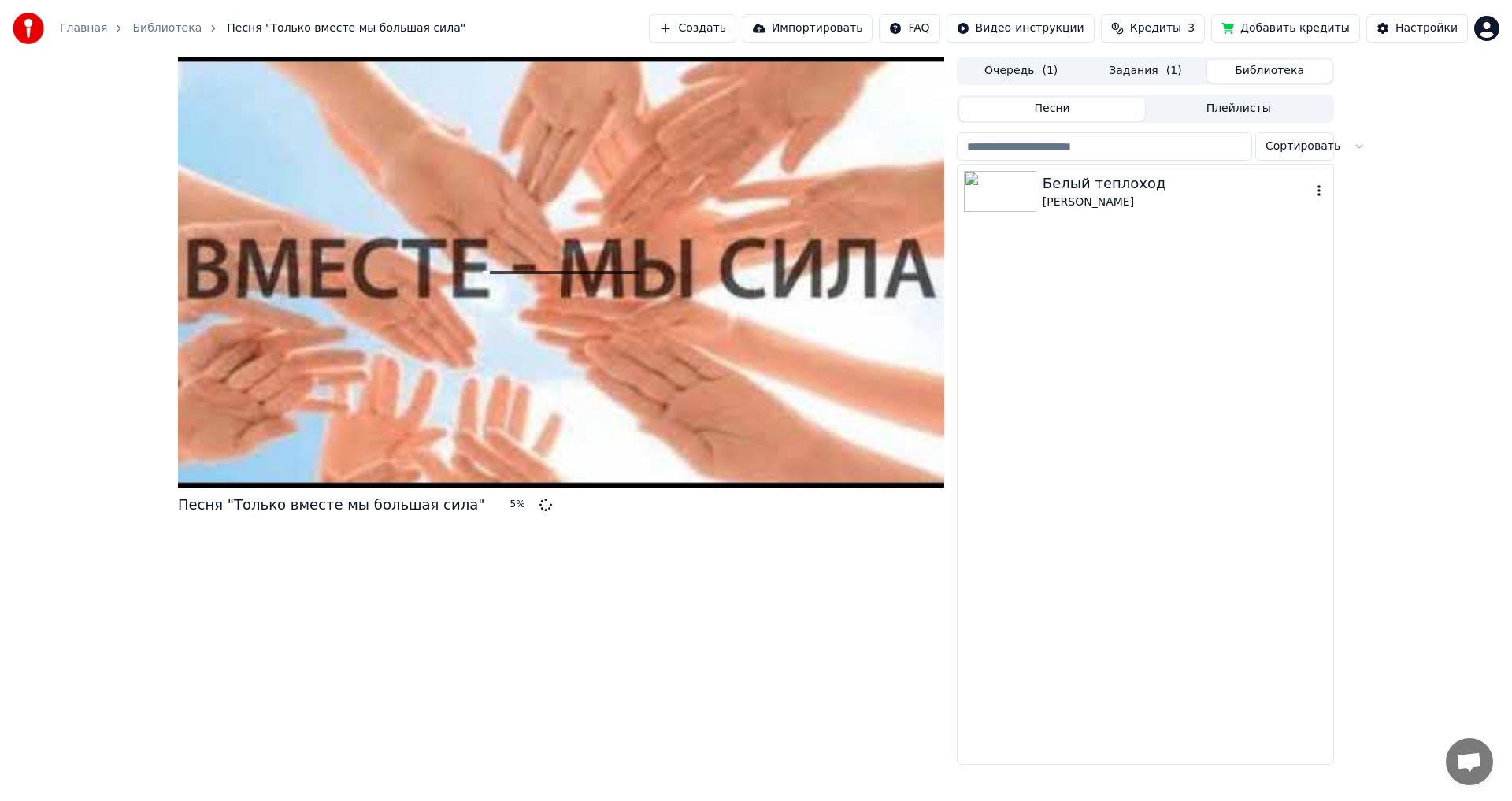
click at [1014, 178] on img at bounding box center [1000, 191] width 72 height 41
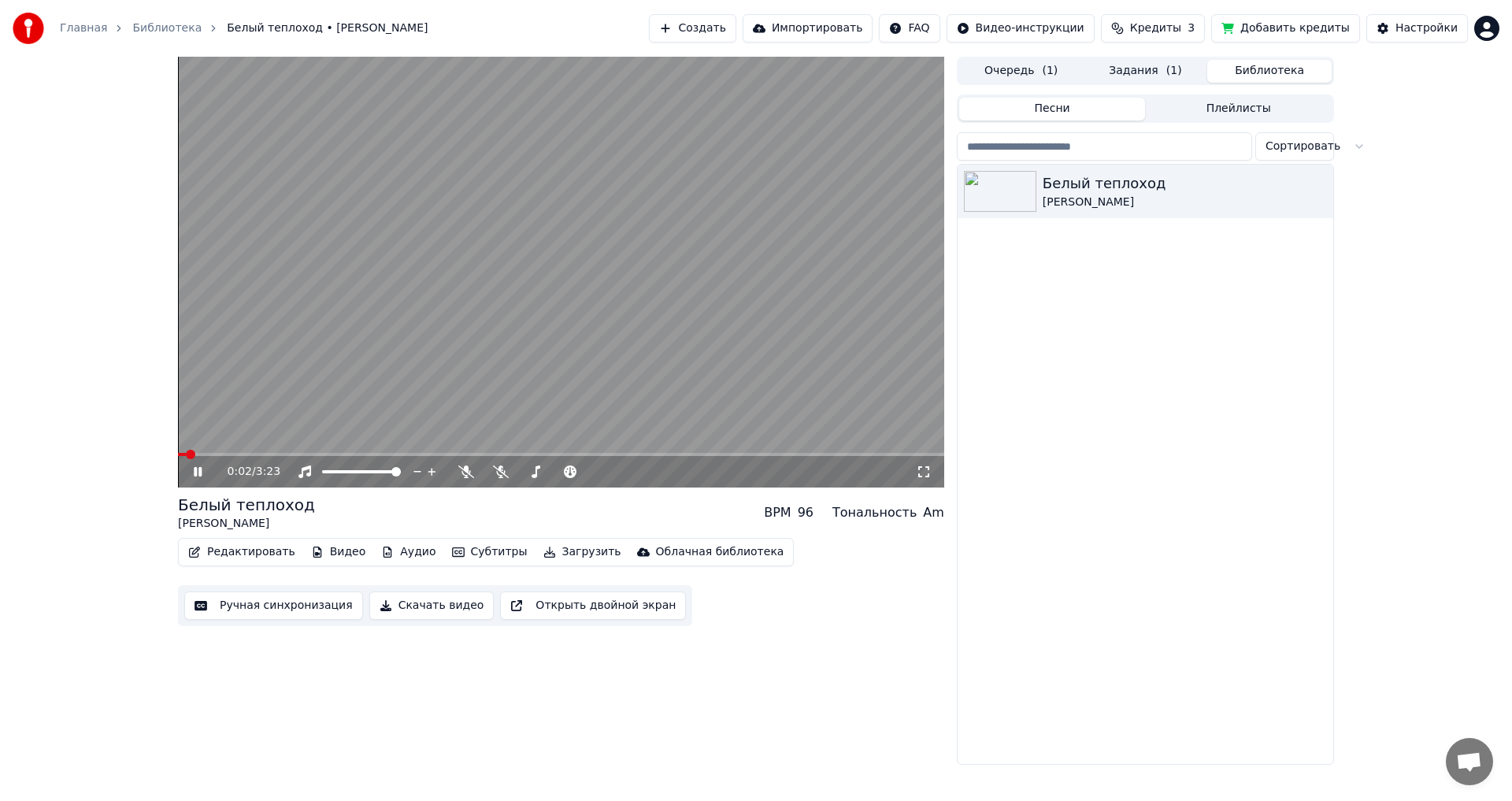
click at [196, 472] on icon at bounding box center [197, 472] width 8 height 9
click at [497, 465] on div "0:02 / 3:23" at bounding box center [560, 472] width 766 height 32
click at [497, 470] on icon at bounding box center [501, 472] width 16 height 13
click at [188, 465] on div "0:02 / 3:23" at bounding box center [561, 472] width 753 height 16
click at [197, 474] on icon at bounding box center [197, 472] width 9 height 11
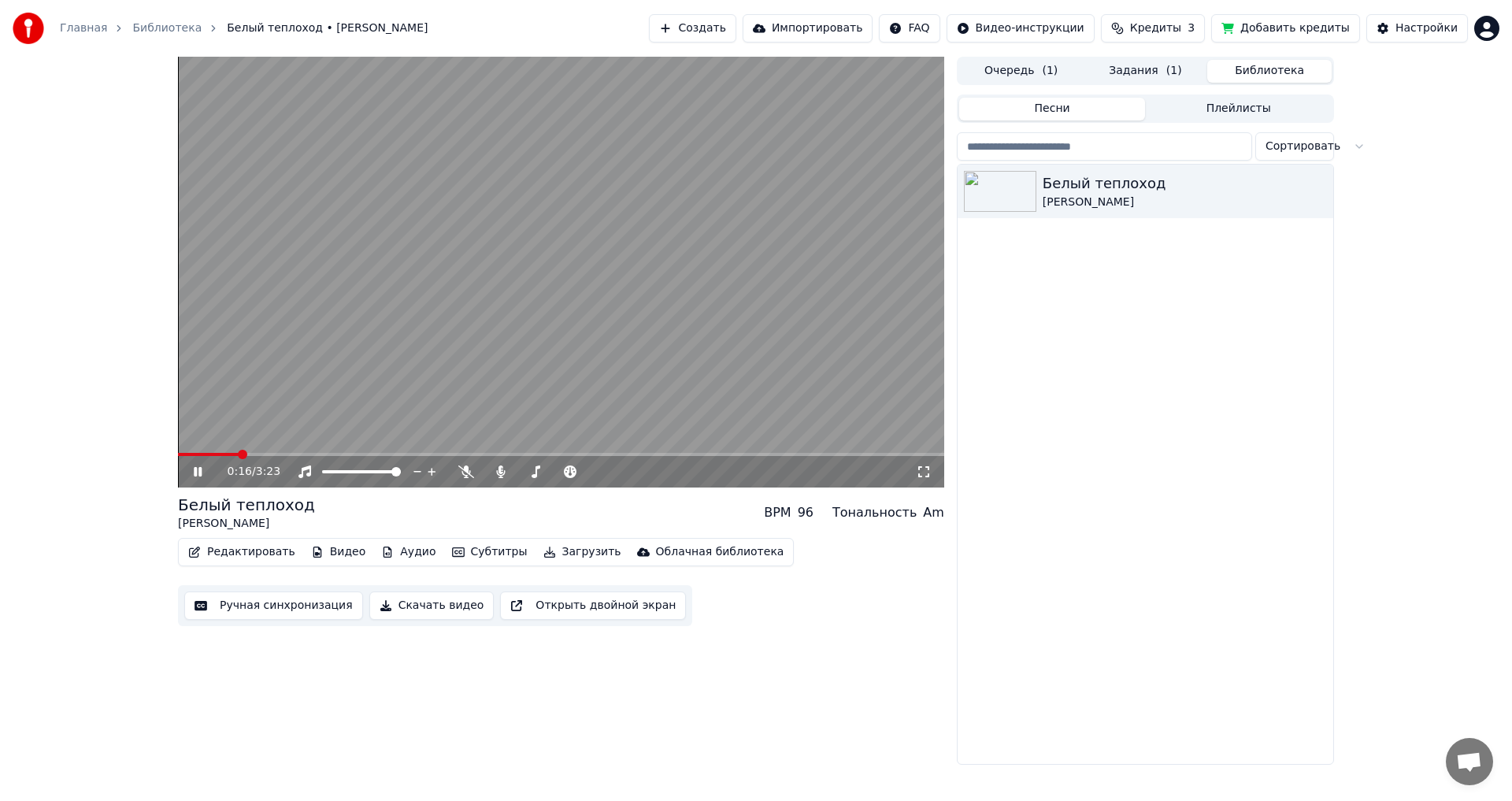
click at [258, 454] on span at bounding box center [560, 454] width 766 height 3
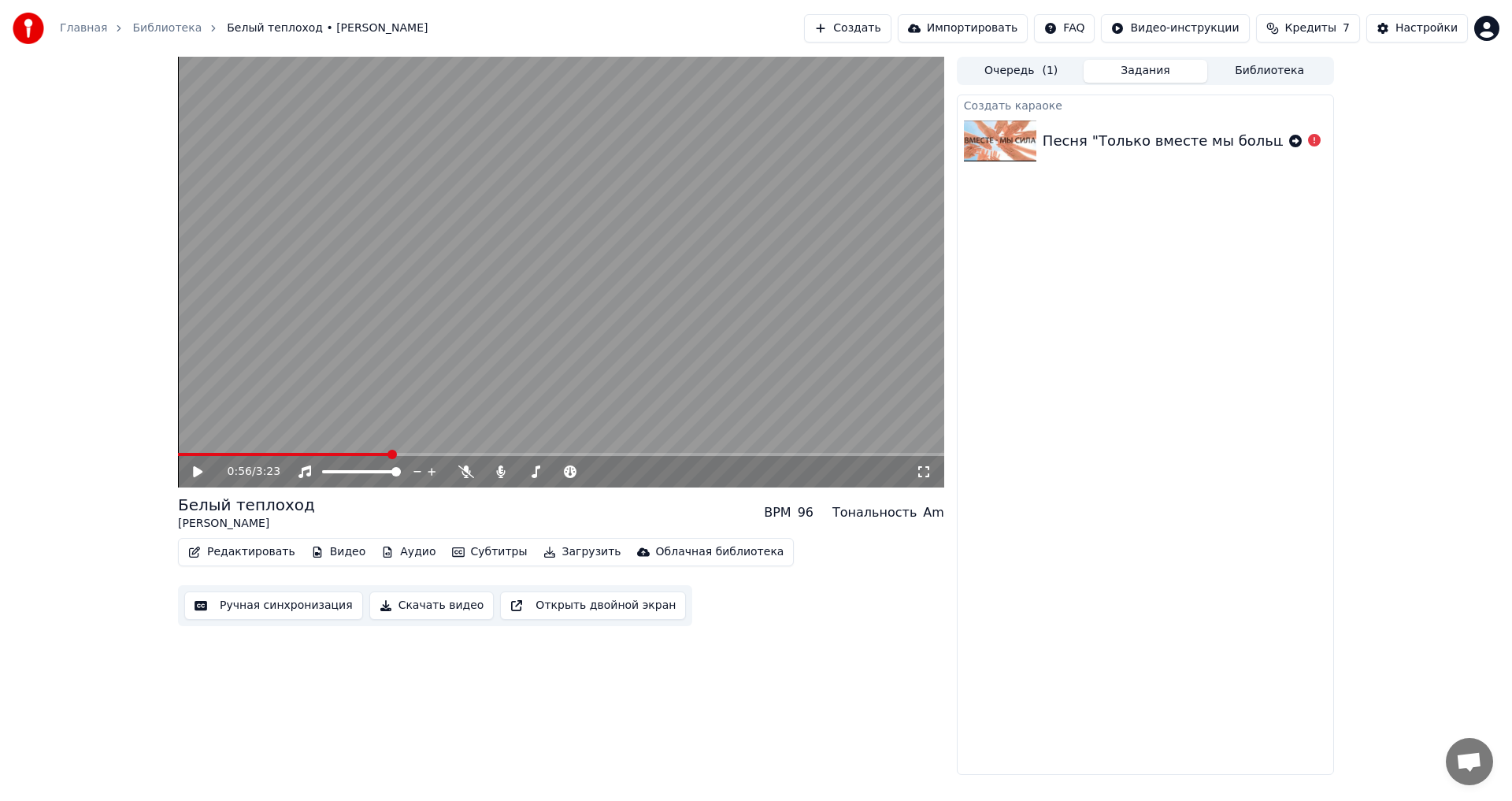
click at [1140, 74] on button "Задания" at bounding box center [1146, 71] width 124 height 22
click at [1291, 141] on icon at bounding box center [1295, 141] width 13 height 13
click at [1028, 65] on button "Очередь ( 1 )" at bounding box center [1022, 71] width 124 height 22
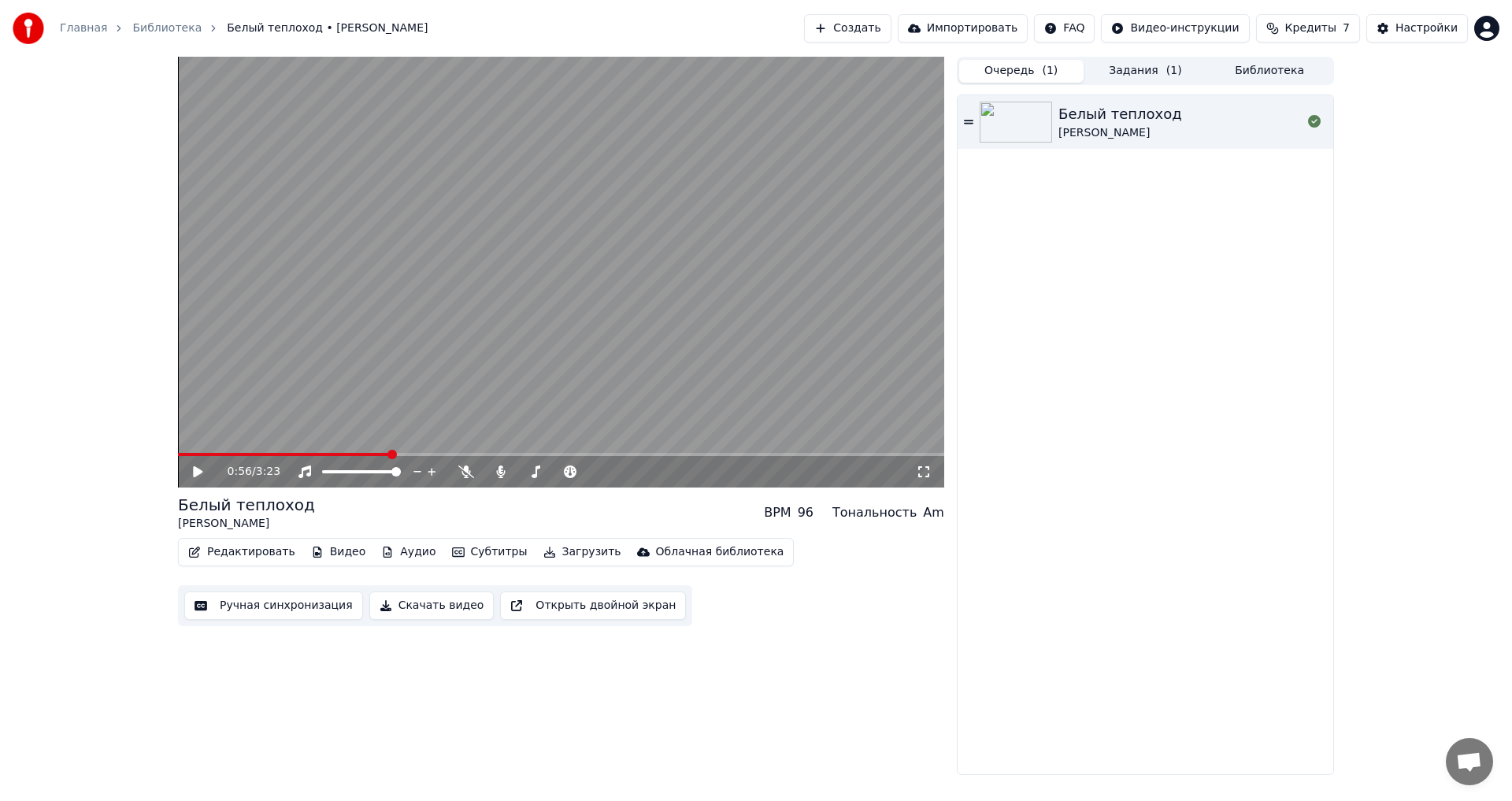
click at [1131, 69] on button "Задания ( 1 )" at bounding box center [1146, 71] width 124 height 22
click at [1020, 76] on button "Очередь ( 1 )" at bounding box center [1022, 71] width 124 height 22
click at [1108, 71] on button "Задания ( 1 )" at bounding box center [1146, 71] width 124 height 22
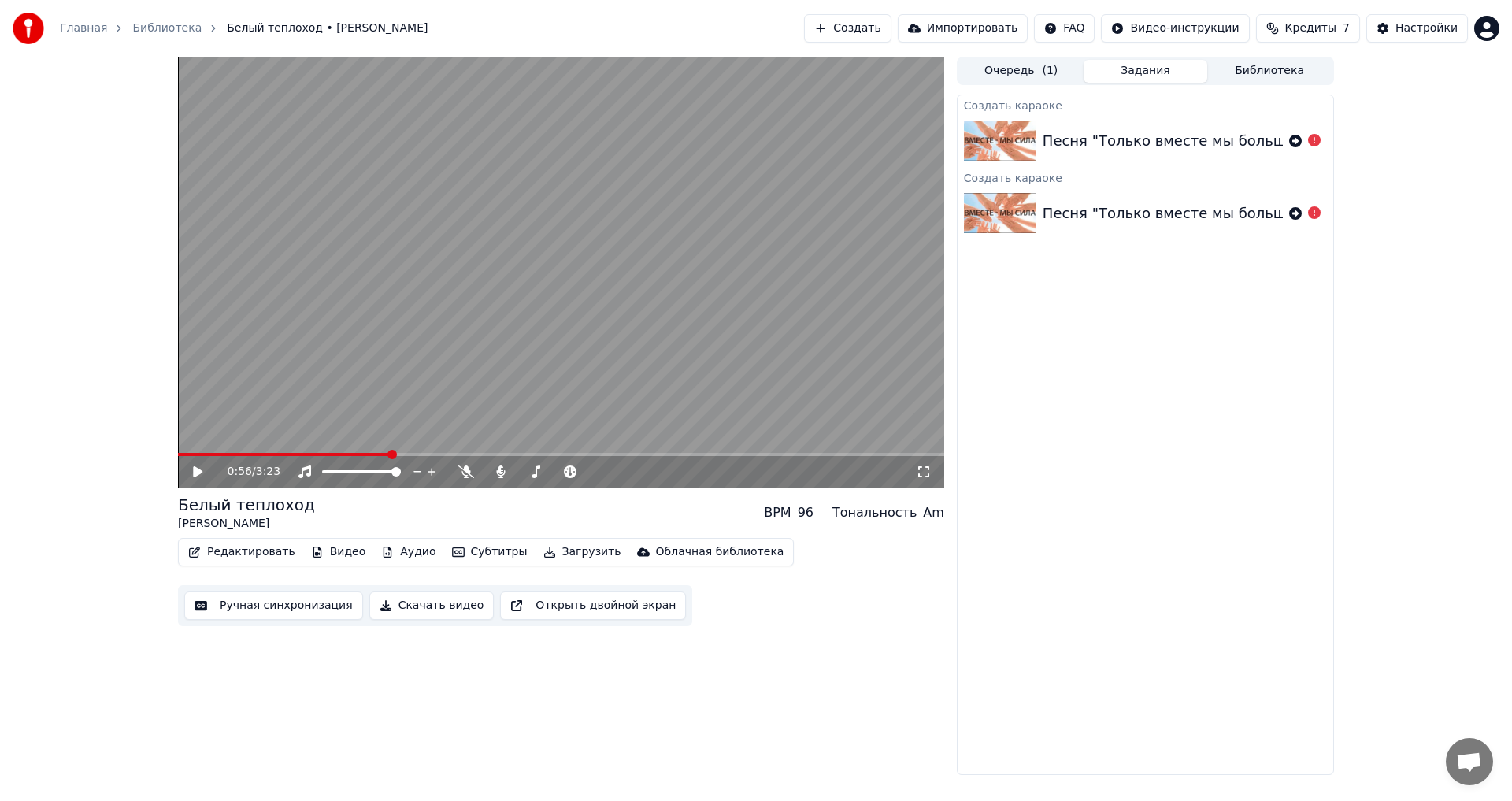
click at [980, 60] on button "Очередь ( 1 )" at bounding box center [1022, 71] width 124 height 22
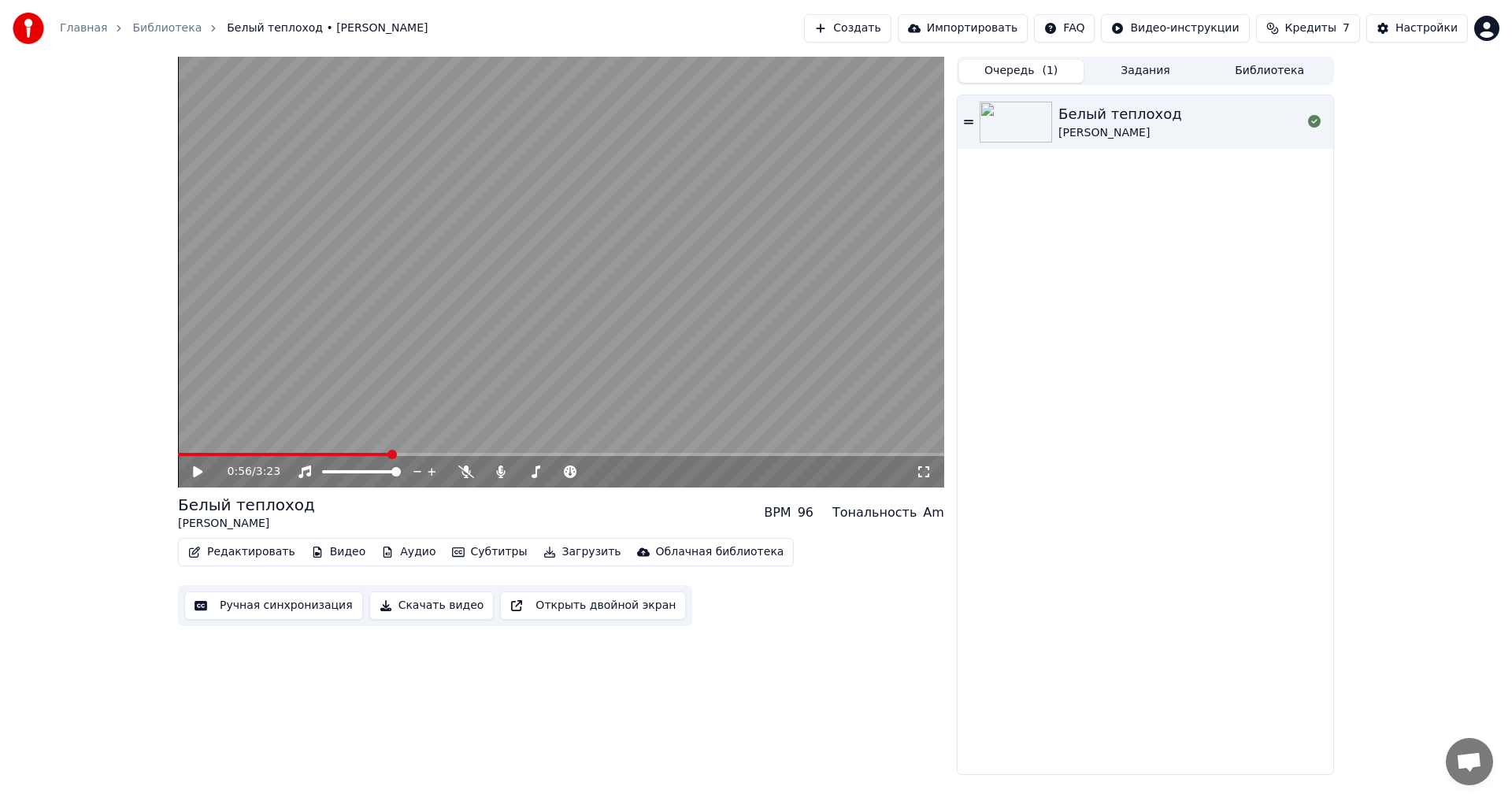
click at [91, 26] on link "Главная" at bounding box center [83, 28] width 47 height 16
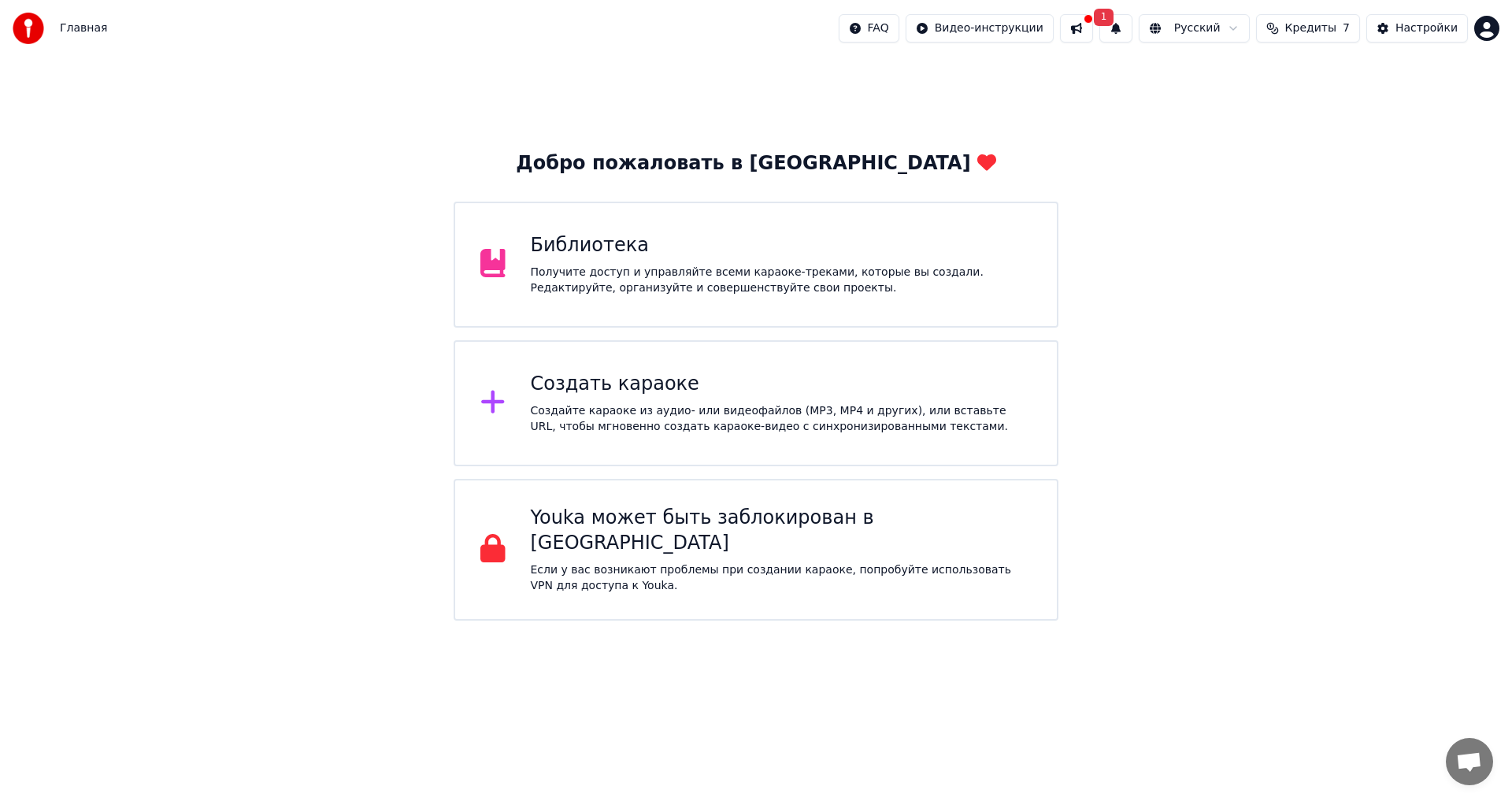
click at [651, 260] on div "Библиотека Получите доступ и управляйте всеми караоке-треками, которые вы созда…" at bounding box center [782, 264] width 502 height 63
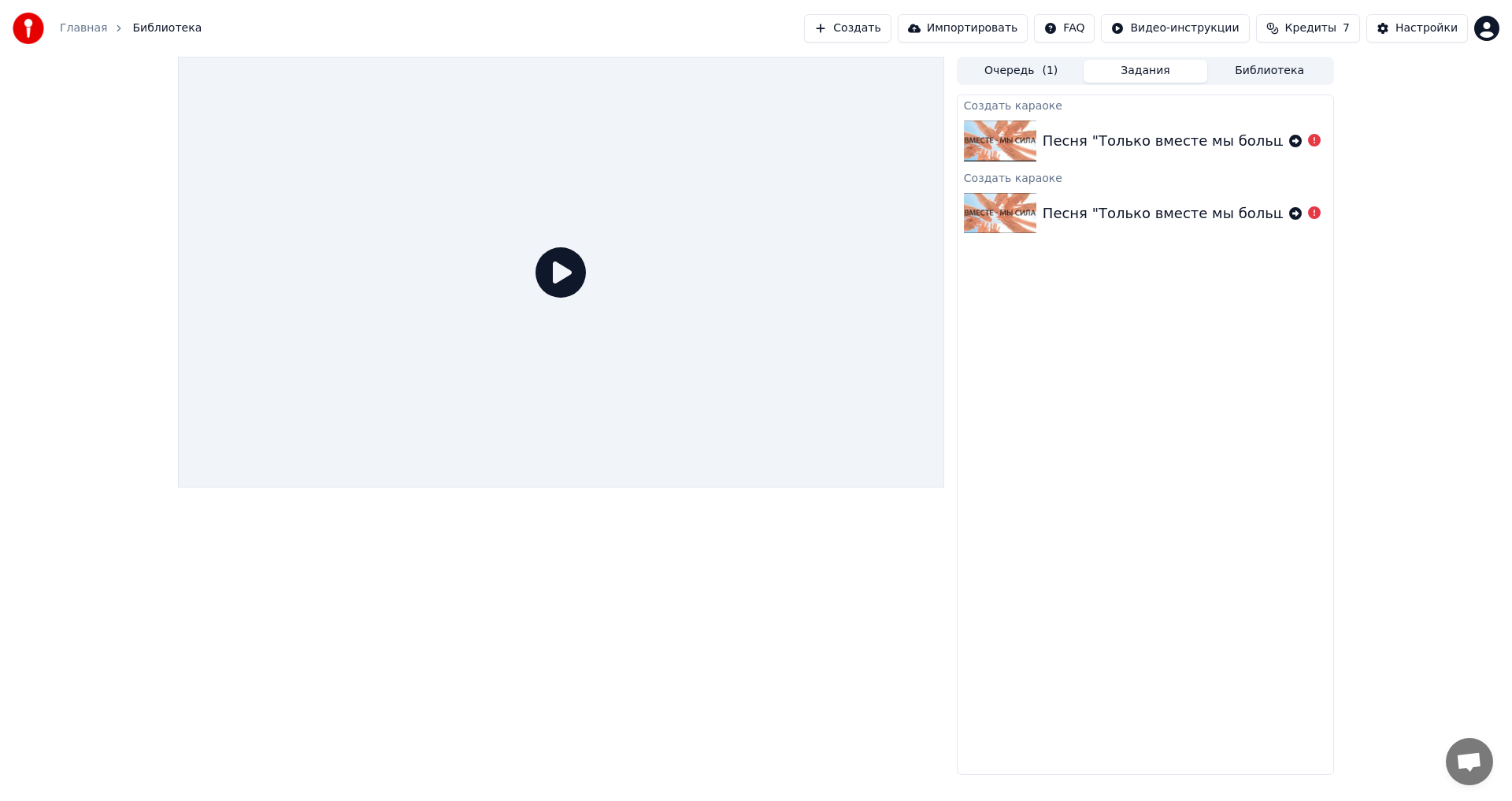
click at [1143, 73] on button "Задания" at bounding box center [1146, 71] width 124 height 22
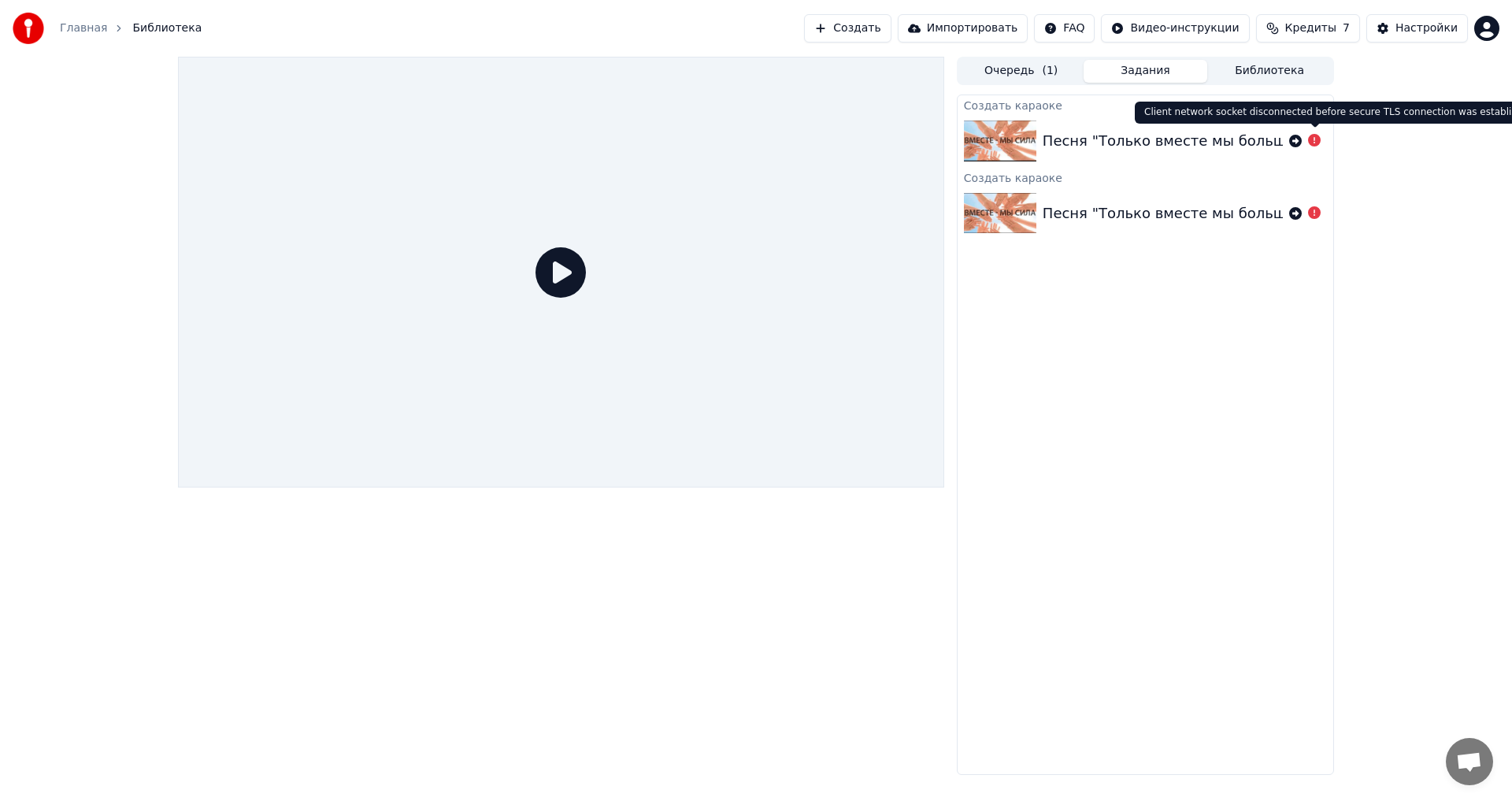
click at [1314, 139] on icon at bounding box center [1314, 140] width 13 height 13
click at [1295, 139] on icon at bounding box center [1295, 141] width 13 height 13
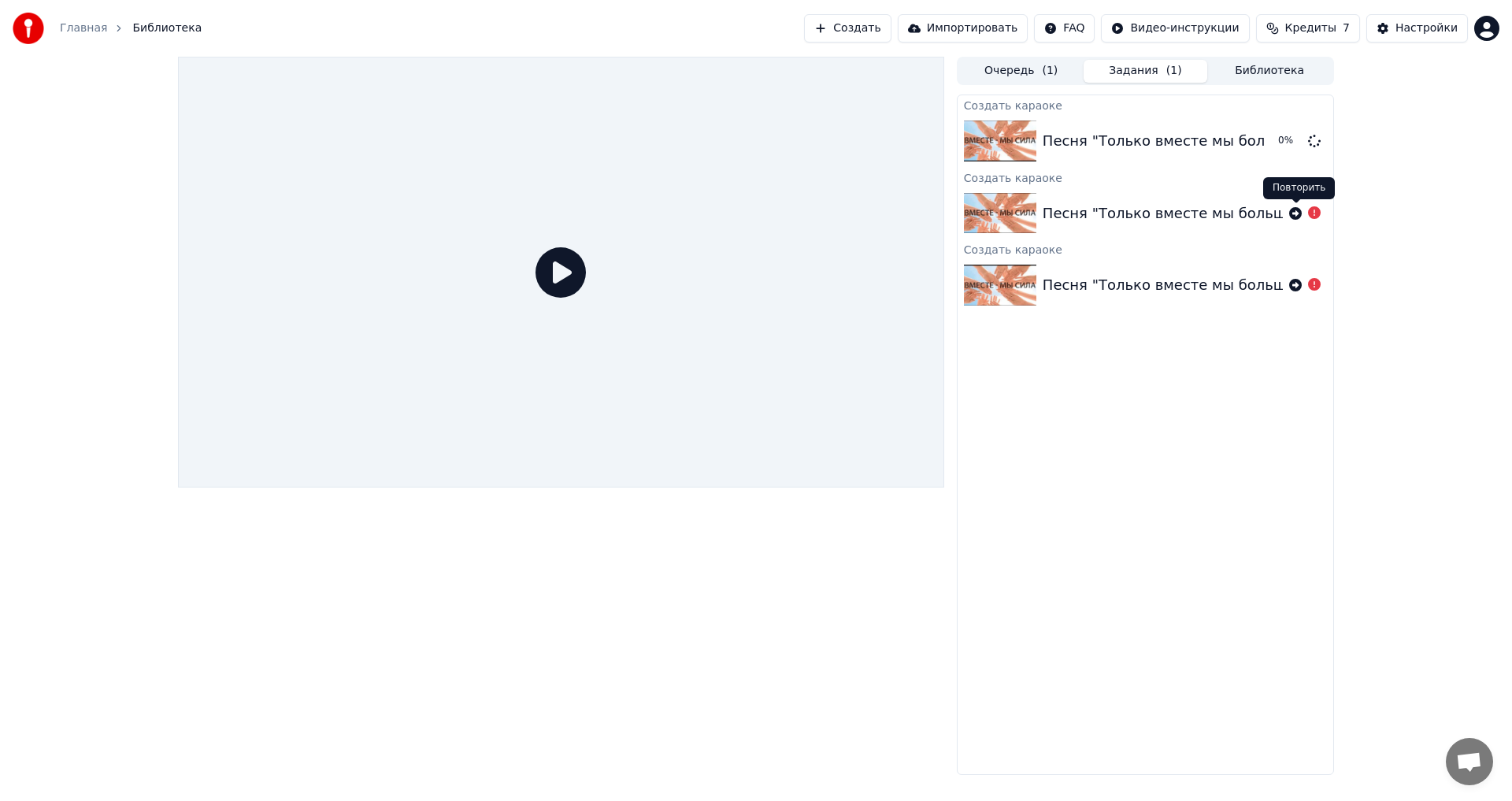
click at [1294, 208] on icon at bounding box center [1295, 213] width 13 height 13
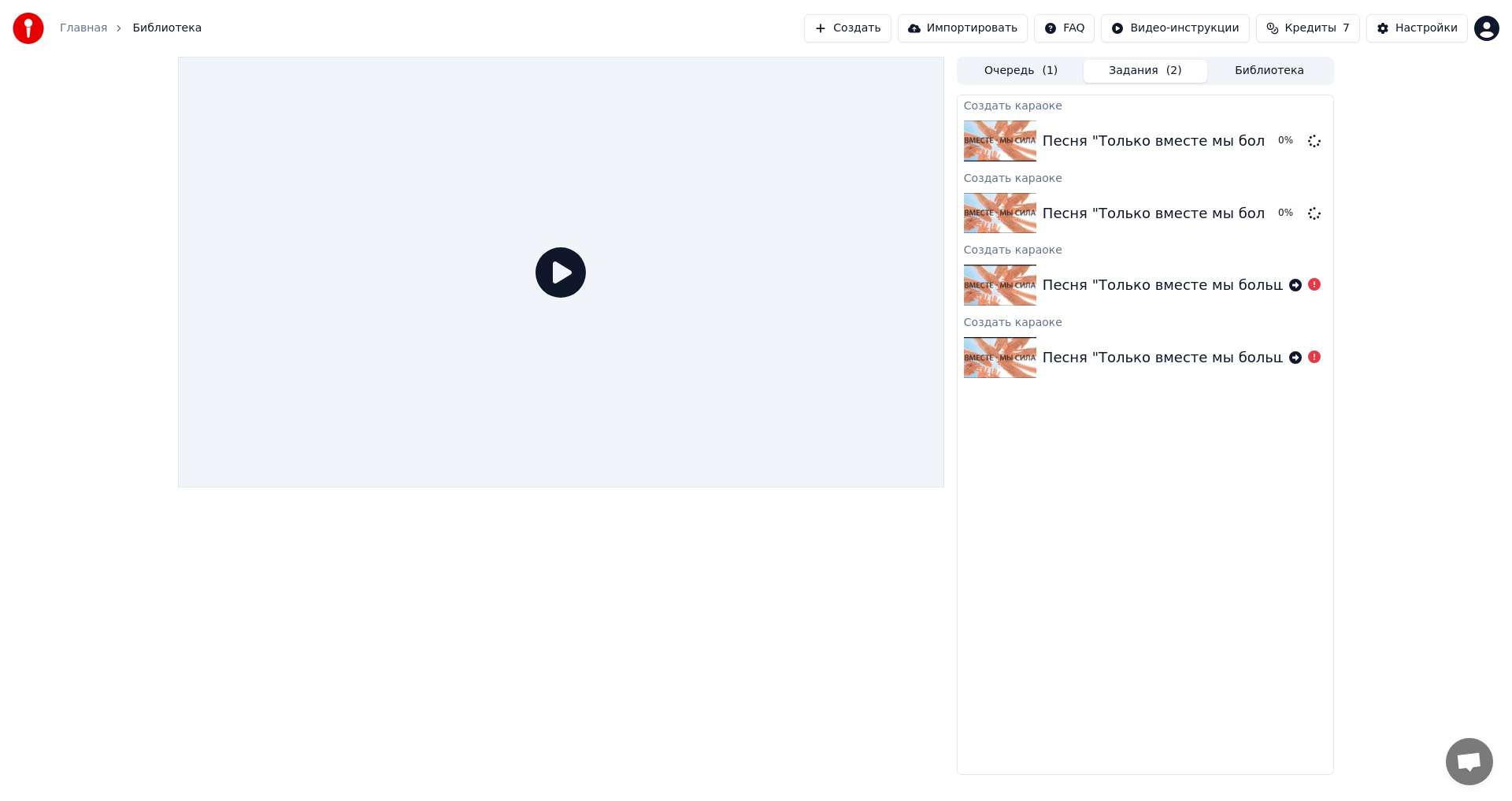
click at [1292, 278] on div at bounding box center [1304, 285] width 32 height 19
click at [1297, 281] on icon at bounding box center [1295, 285] width 13 height 13
click at [1291, 354] on icon at bounding box center [1295, 357] width 13 height 13
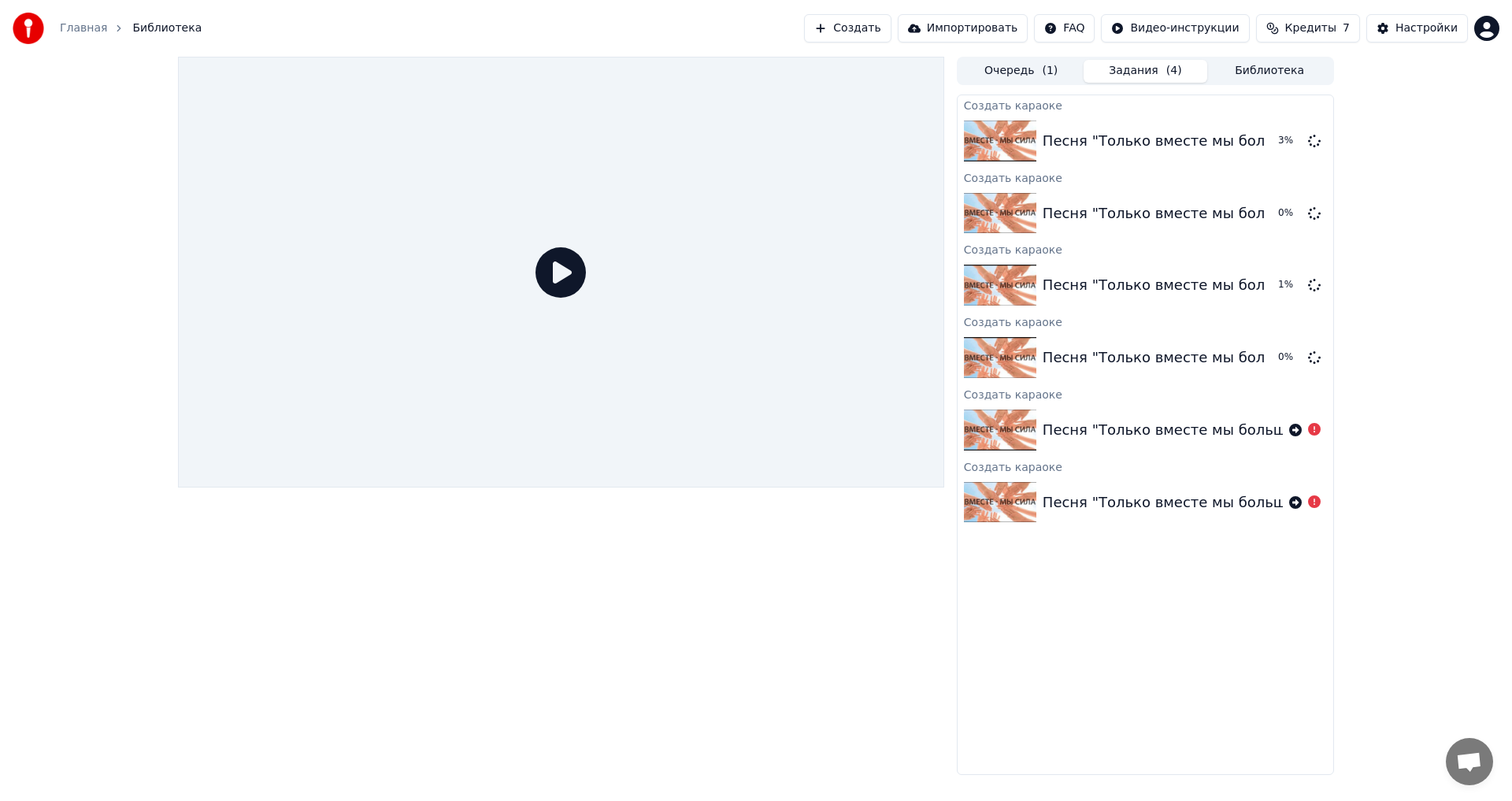
click at [1015, 68] on button "Очередь ( 1 )" at bounding box center [1022, 71] width 124 height 22
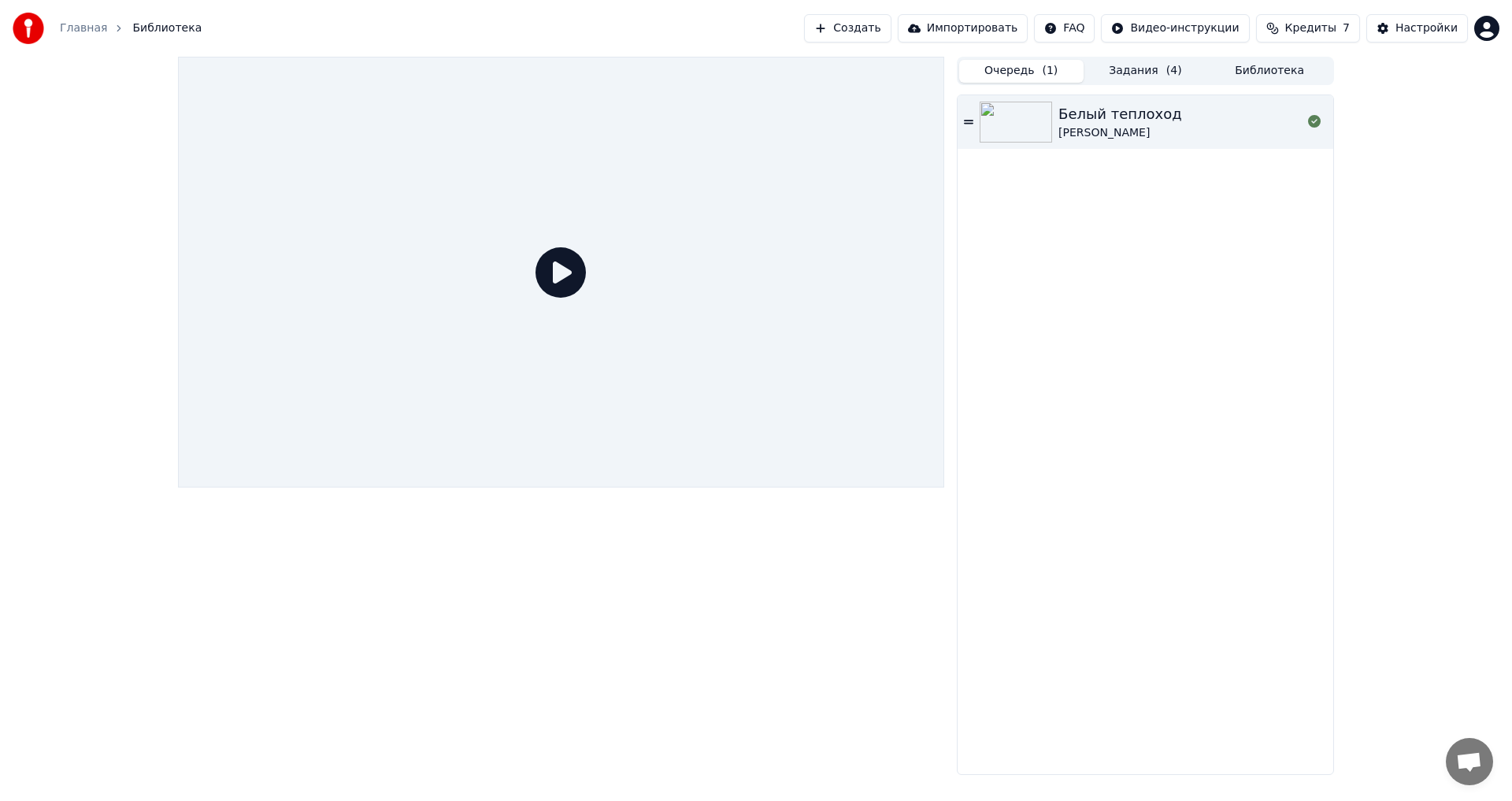
click at [1271, 70] on button "Библиотека" at bounding box center [1269, 71] width 124 height 22
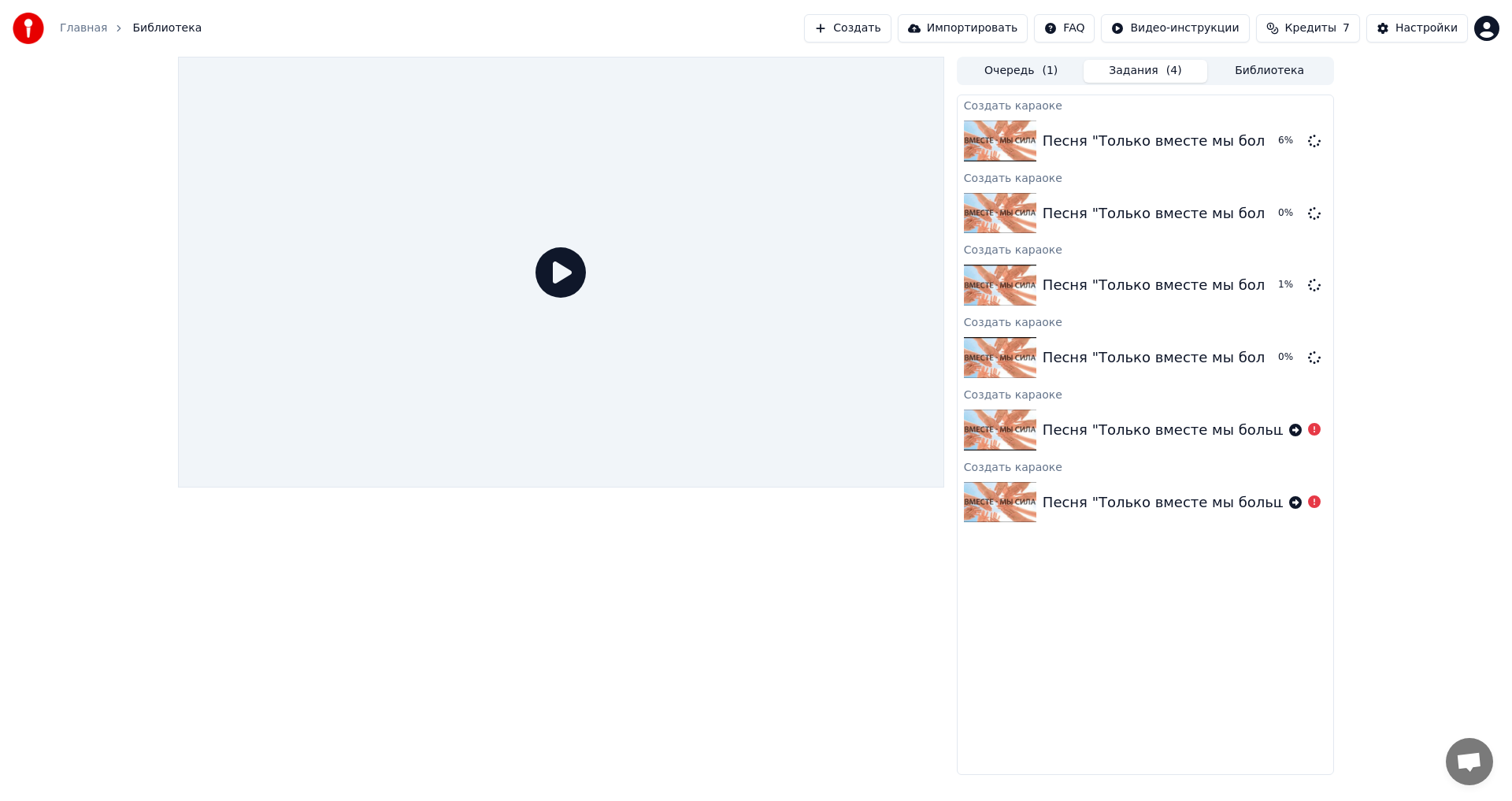
click at [1152, 69] on button "Задания ( 4 )" at bounding box center [1146, 71] width 124 height 22
click at [1024, 62] on button "Очередь ( 1 )" at bounding box center [1022, 71] width 124 height 22
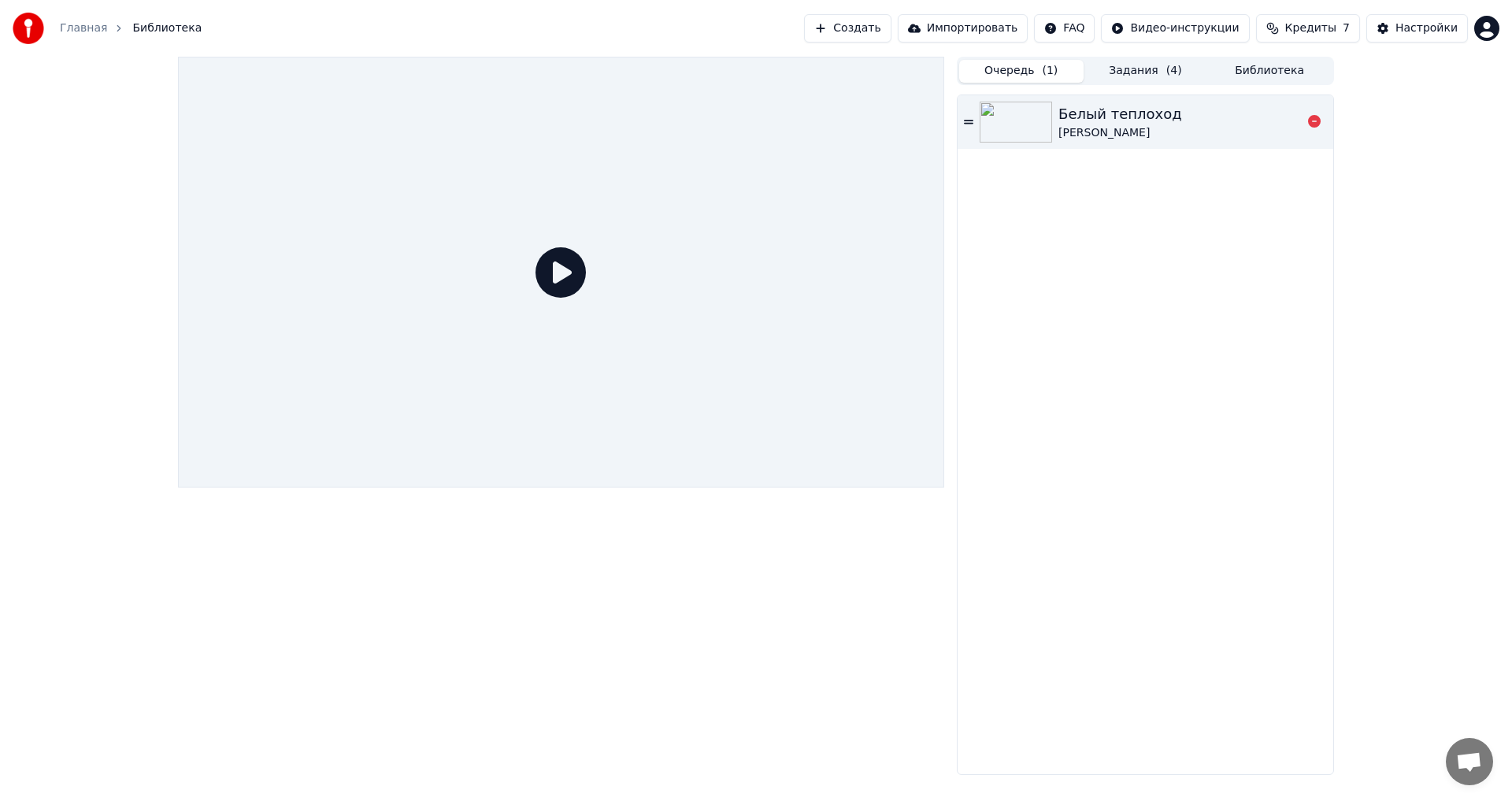
click at [1020, 114] on img at bounding box center [1015, 122] width 72 height 41
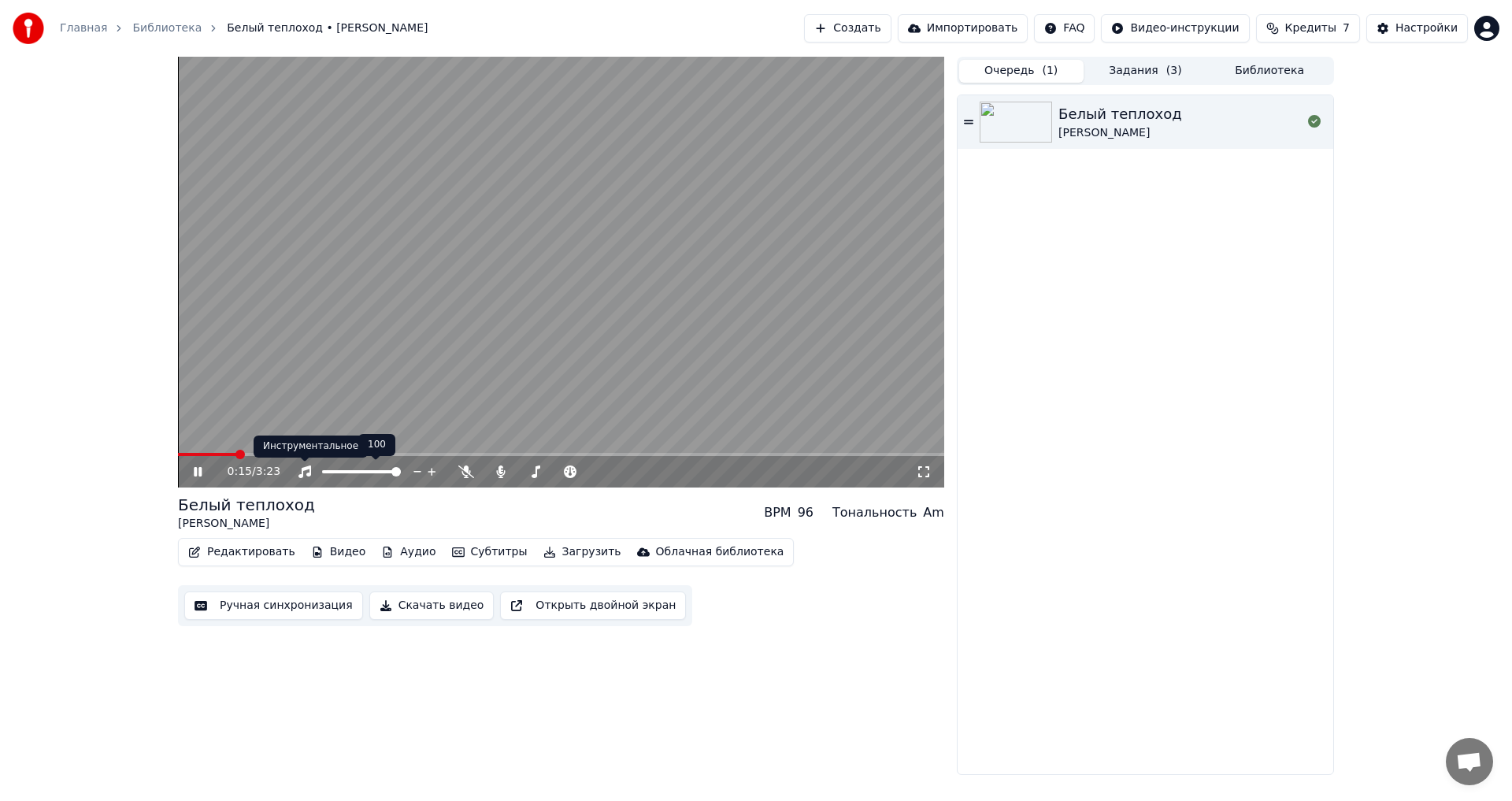
click at [303, 469] on icon at bounding box center [304, 472] width 13 height 13
click at [14, 219] on div "0:34 / 3:23 Белый теплоход [PERSON_NAME] BPM 96 Тональность Am Редактировать Ви…" at bounding box center [756, 416] width 1512 height 718
click at [300, 477] on icon at bounding box center [304, 472] width 16 height 13
click at [497, 475] on icon at bounding box center [501, 472] width 9 height 13
click at [496, 467] on icon at bounding box center [501, 472] width 16 height 13
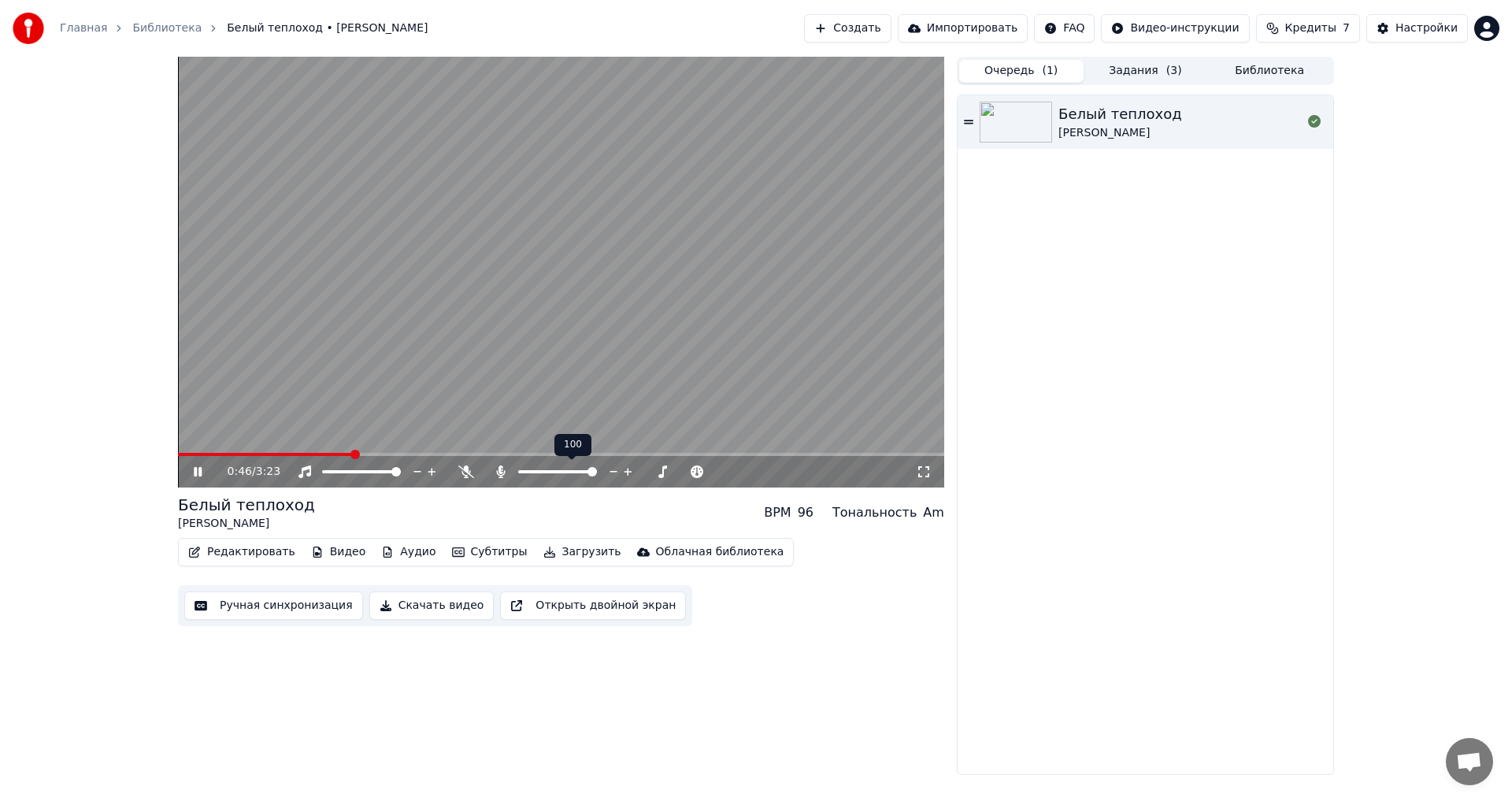
click at [498, 467] on icon at bounding box center [501, 472] width 9 height 13
drag, startPoint x: 349, startPoint y: 452, endPoint x: 195, endPoint y: 484, distance: 157.3
click at [189, 484] on div "0:48 / 3:23" at bounding box center [560, 272] width 766 height 431
click at [178, 456] on span at bounding box center [198, 454] width 41 height 3
click at [198, 468] on icon at bounding box center [209, 472] width 37 height 13
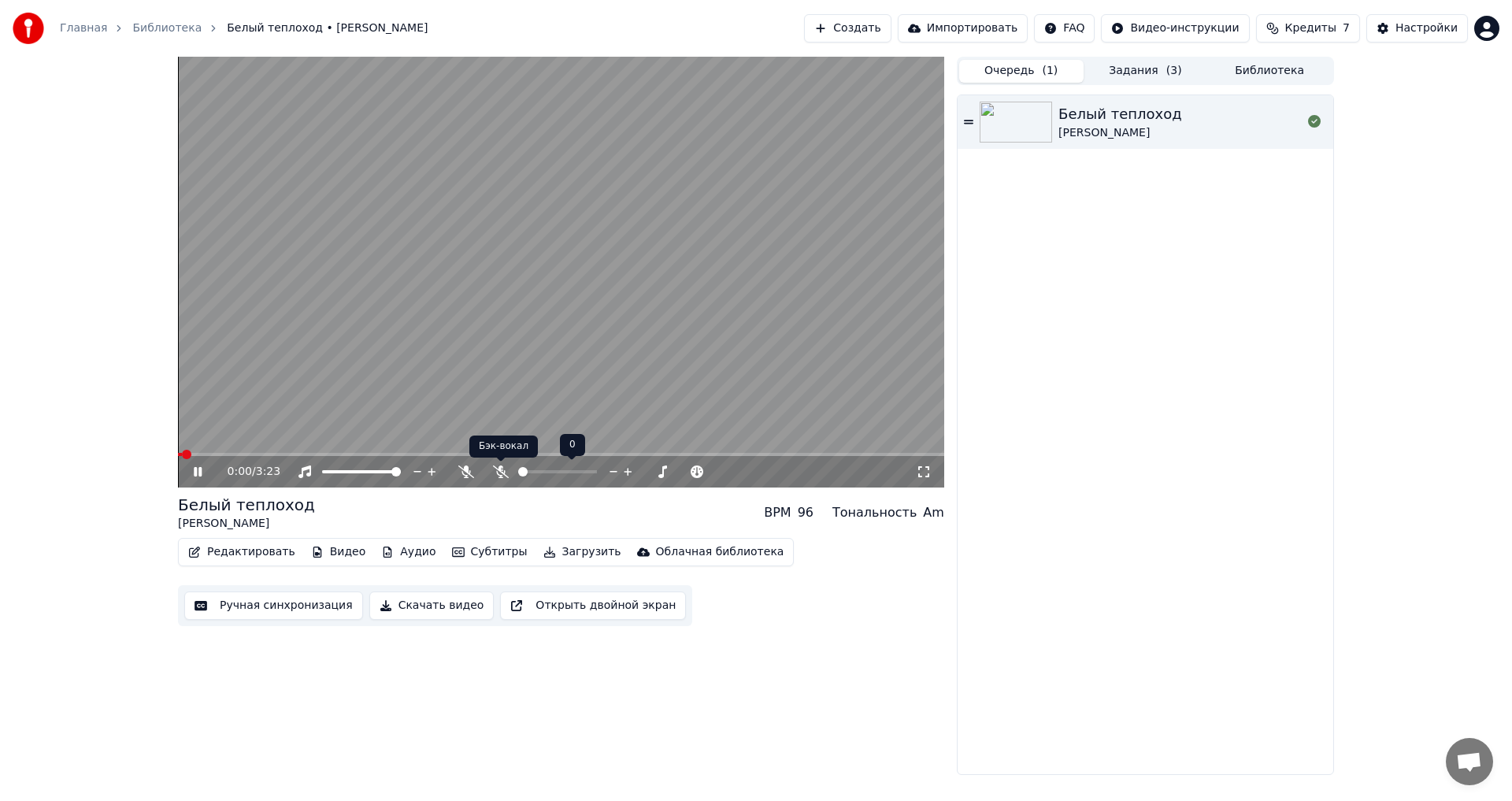
click at [503, 473] on icon at bounding box center [501, 472] width 16 height 13
click at [436, 451] on video at bounding box center [560, 272] width 766 height 431
click at [422, 453] on span at bounding box center [560, 454] width 766 height 3
click at [409, 448] on video at bounding box center [560, 272] width 766 height 431
drag, startPoint x: 407, startPoint y: 451, endPoint x: 379, endPoint y: 451, distance: 28.0
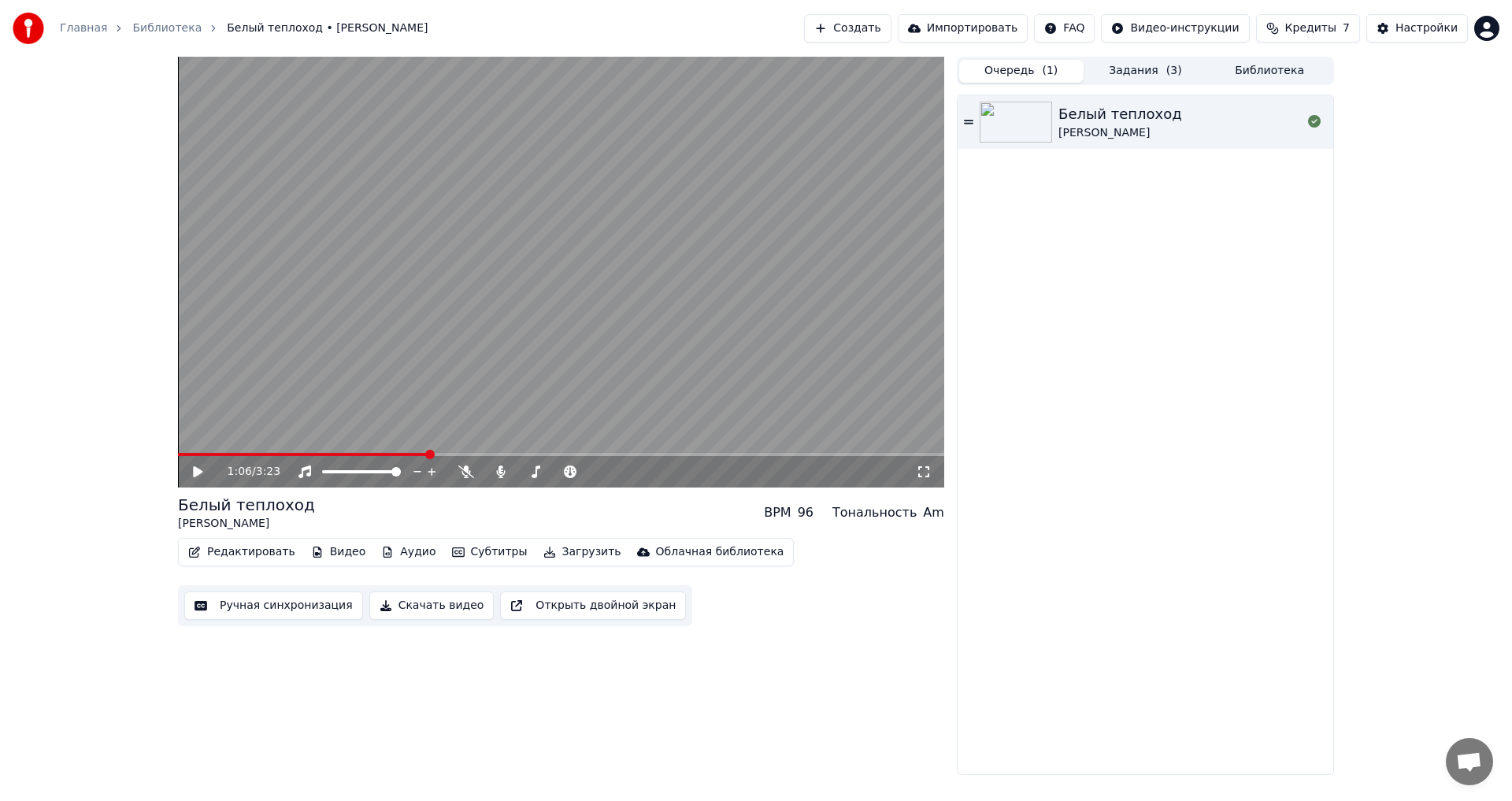
click at [379, 451] on video at bounding box center [560, 272] width 766 height 431
drag, startPoint x: 378, startPoint y: 451, endPoint x: 365, endPoint y: 449, distance: 13.2
click at [366, 449] on video at bounding box center [560, 272] width 766 height 431
click at [368, 450] on span at bounding box center [372, 454] width 9 height 9
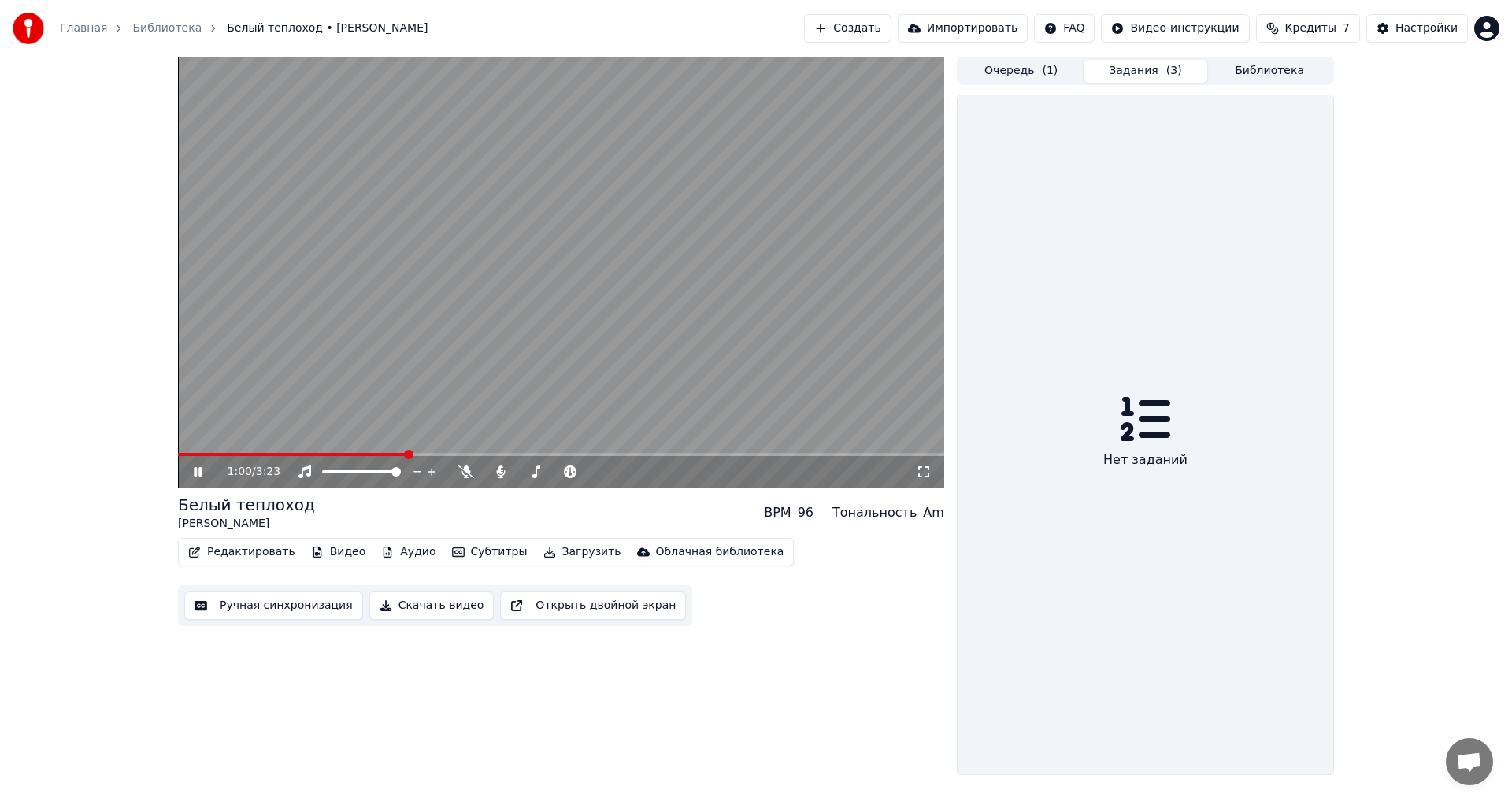
click at [1137, 78] on button "Задания ( 3 )" at bounding box center [1146, 71] width 124 height 22
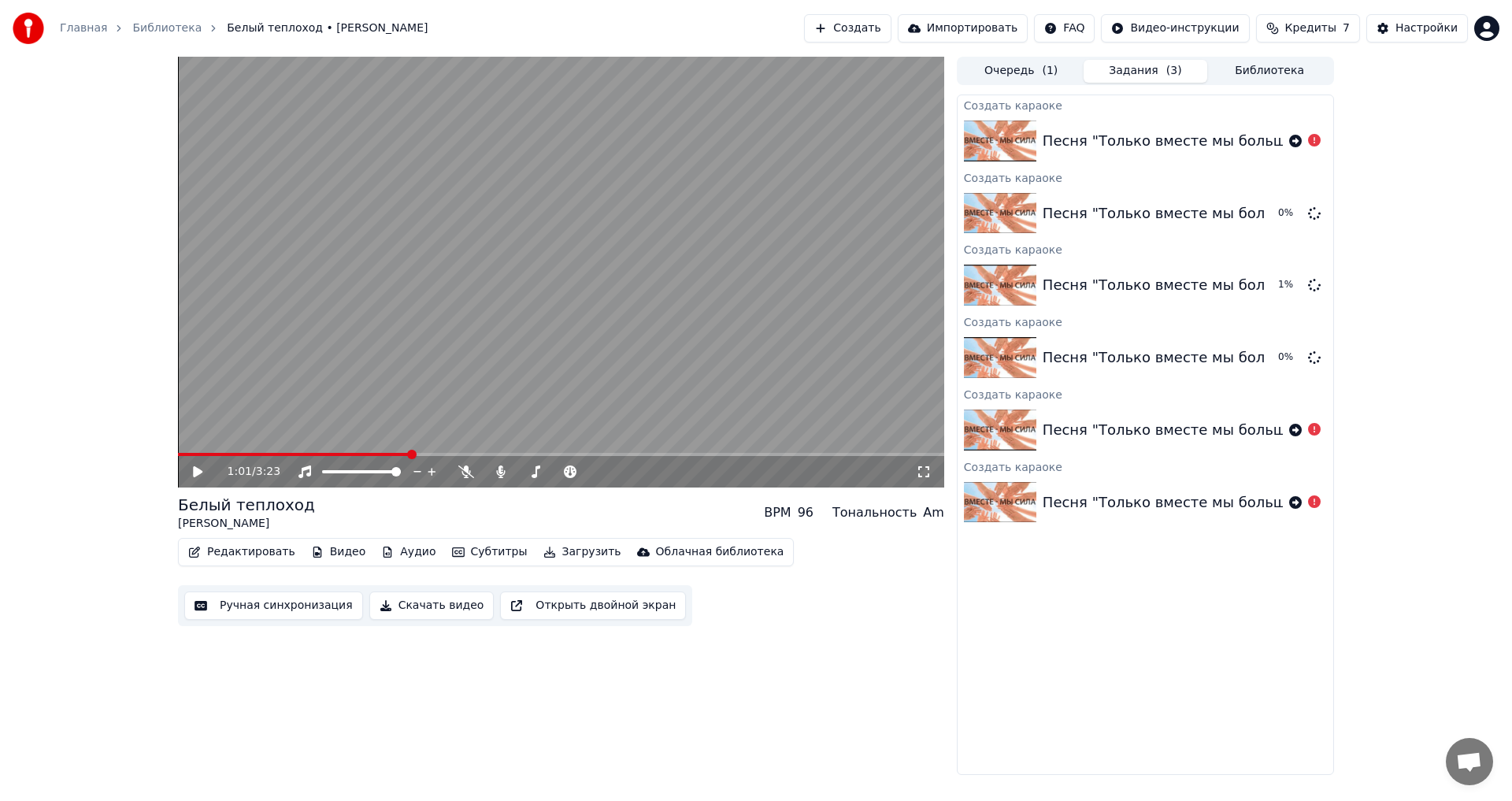
click at [1084, 59] on button "Задания ( 3 )" at bounding box center [1146, 71] width 124 height 22
